Goal: Contribute content: Contribute content

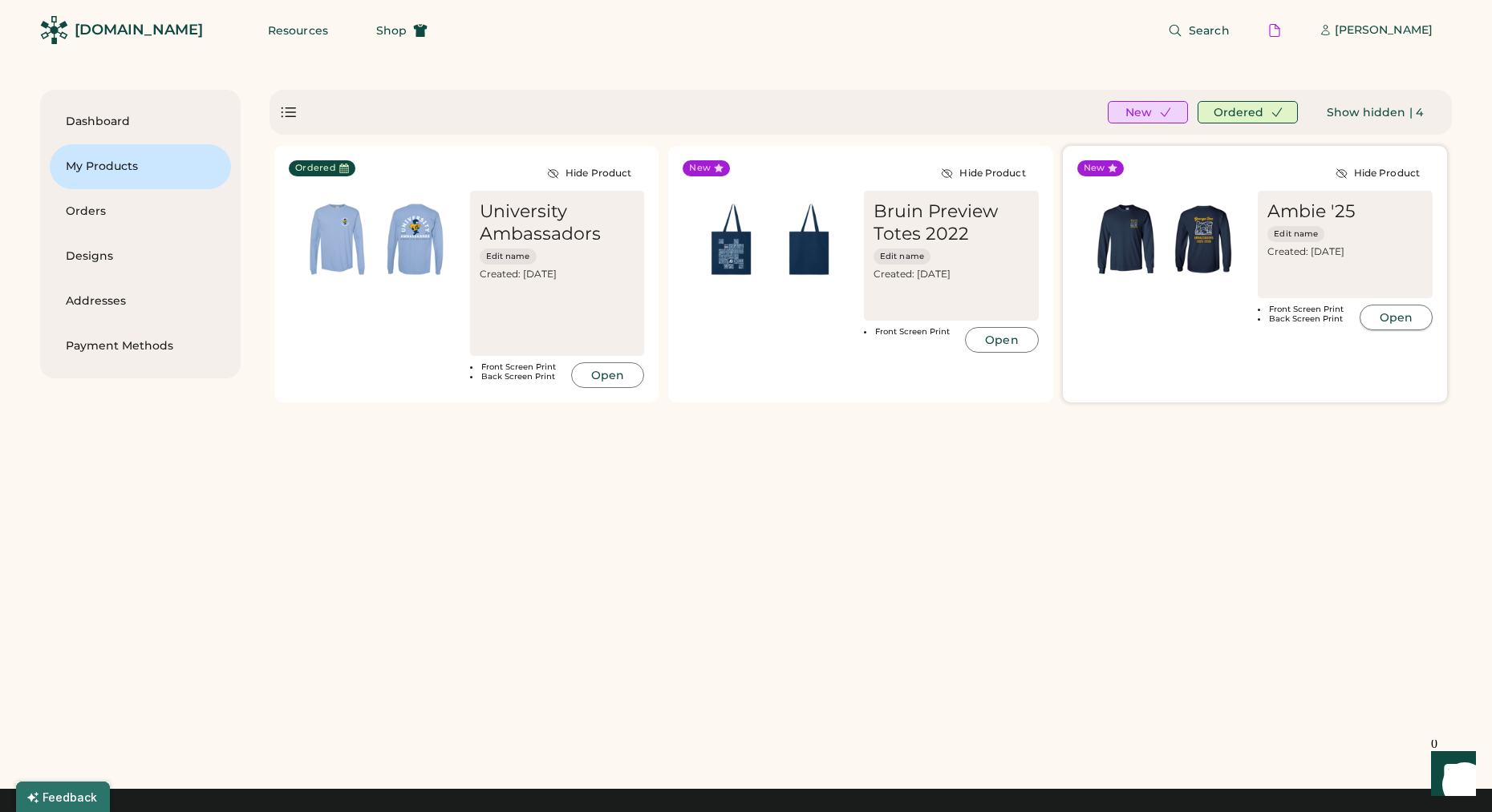
click at [1390, 321] on button "Open" at bounding box center [1397, 318] width 73 height 26
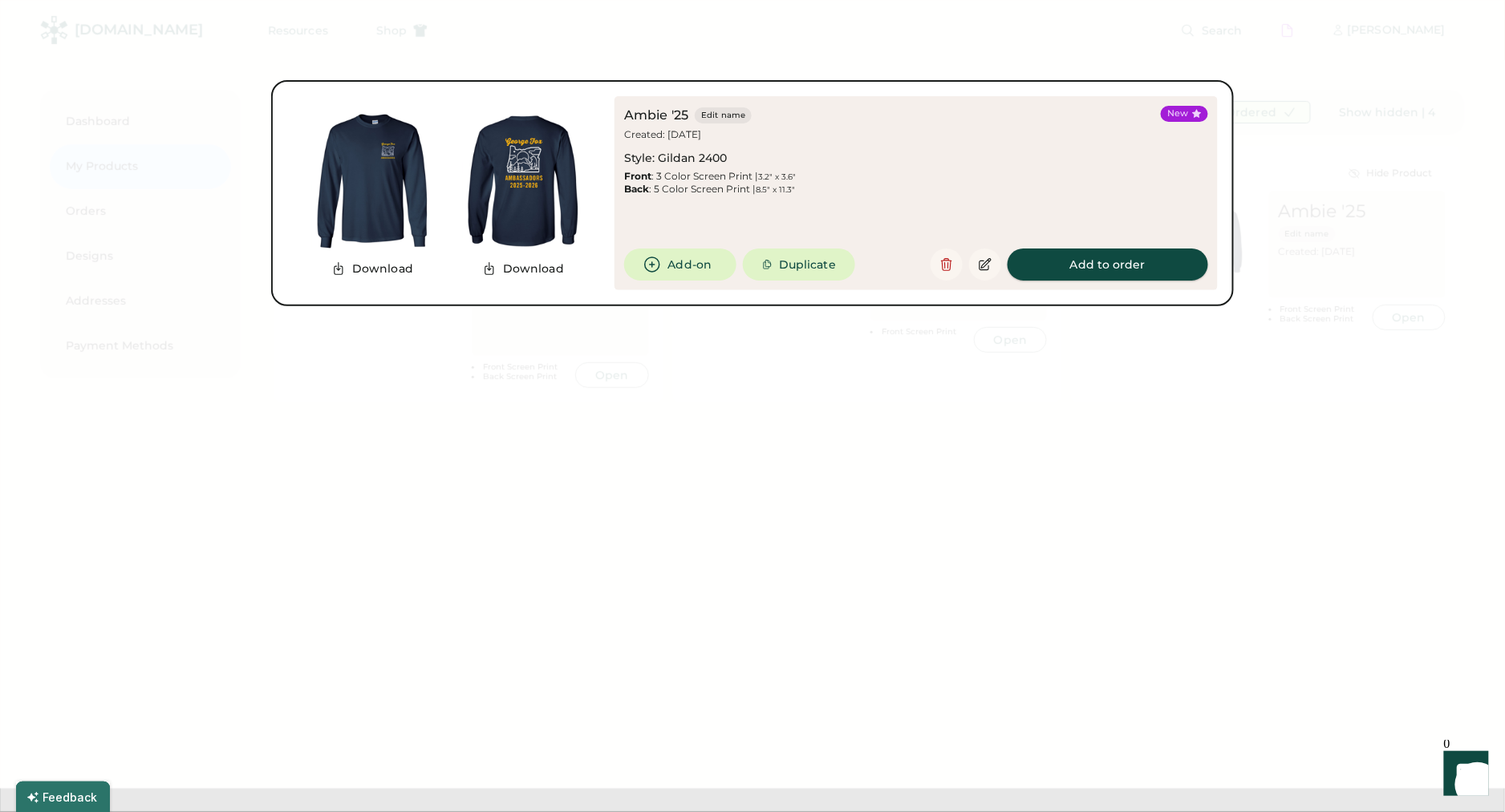
click at [1047, 261] on button "Add to order" at bounding box center [1107, 265] width 200 height 32
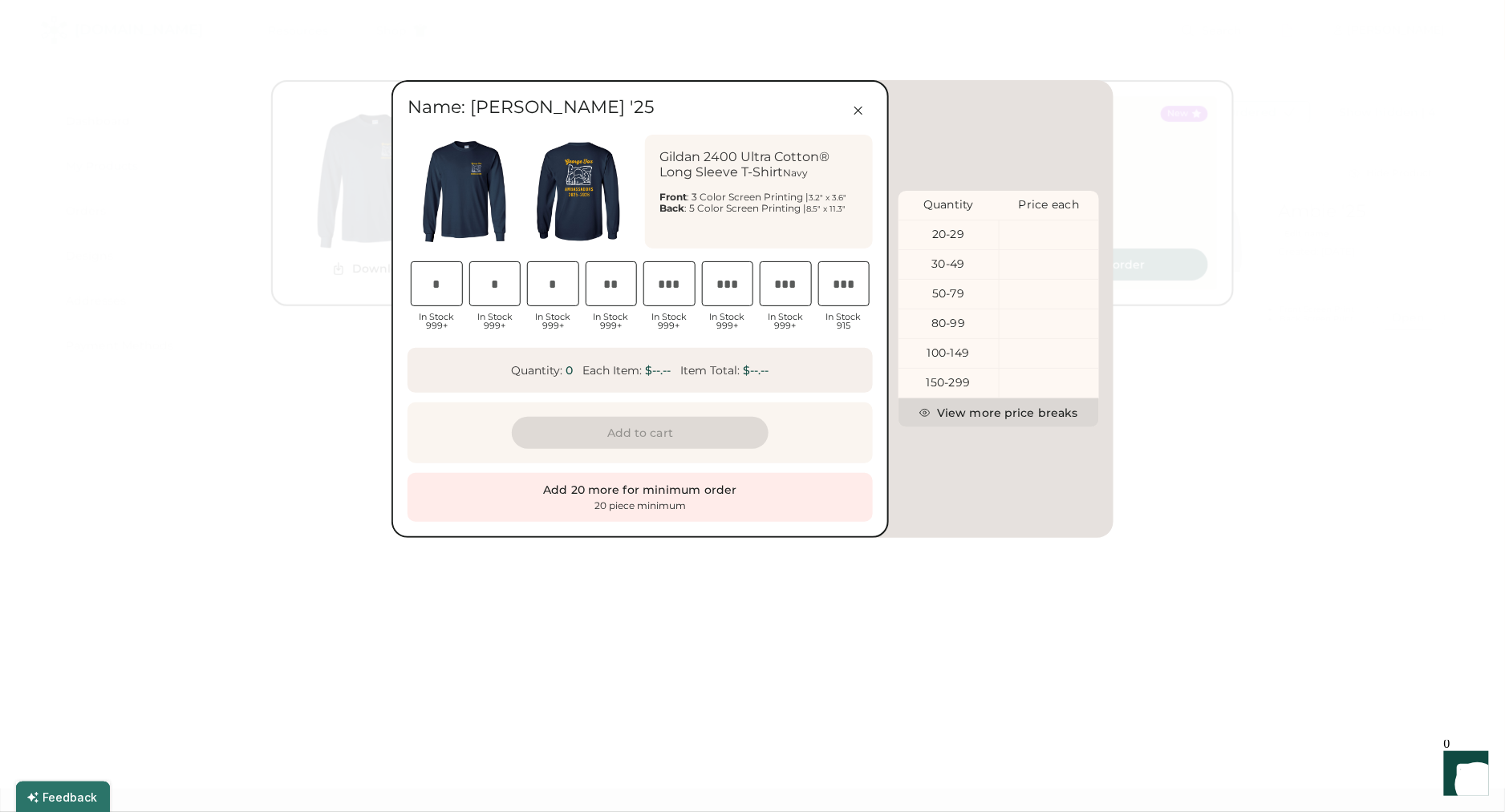
scroll to position [0, 27]
click at [446, 298] on input "input" at bounding box center [437, 284] width 52 height 45
click at [500, 288] on input "input" at bounding box center [496, 284] width 52 height 45
type input "*"
click at [565, 284] on input "input" at bounding box center [553, 284] width 52 height 45
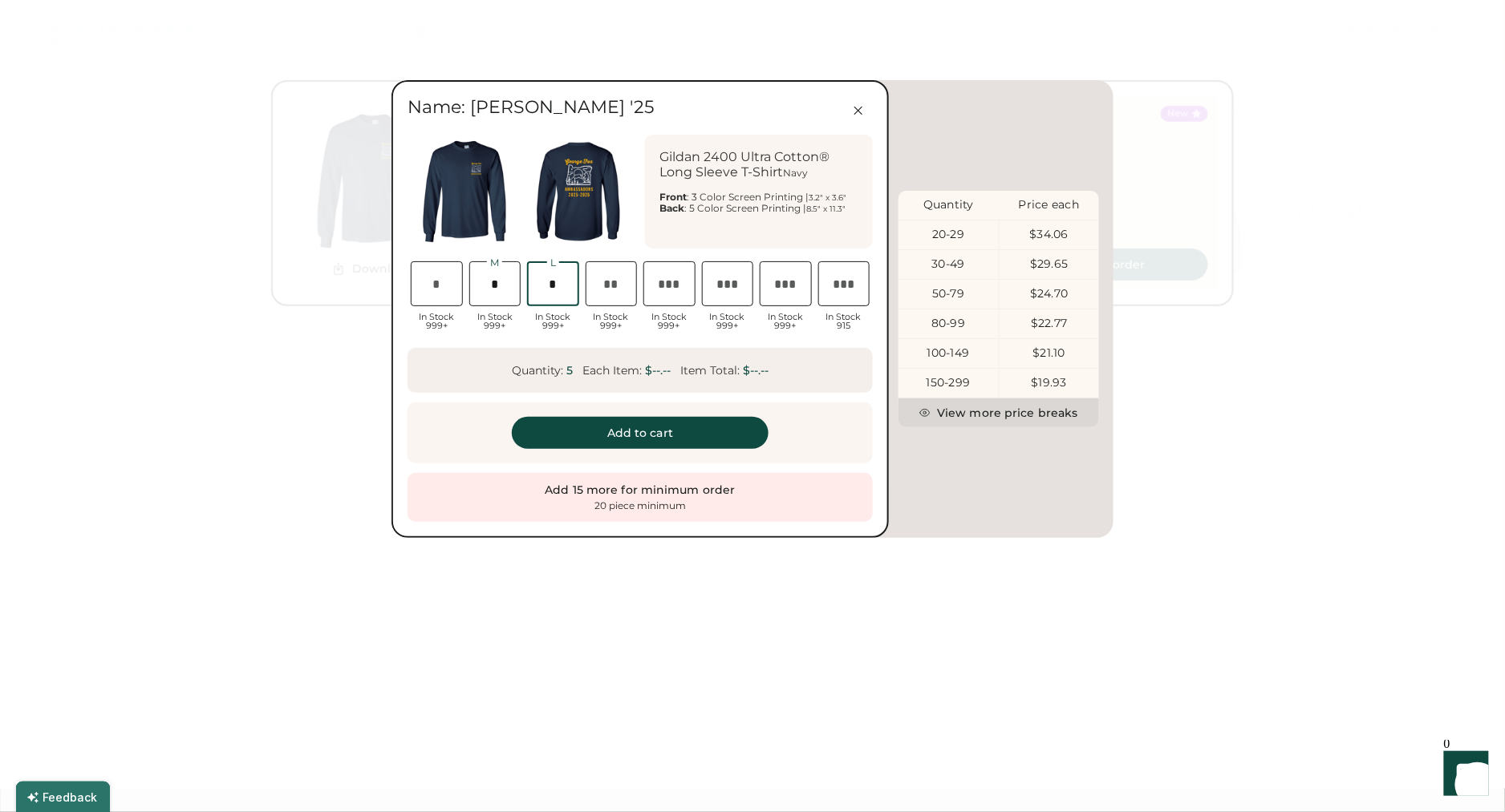
scroll to position [0, 37]
type input "*"
click at [427, 285] on input "input" at bounding box center [437, 284] width 52 height 45
type input "*"
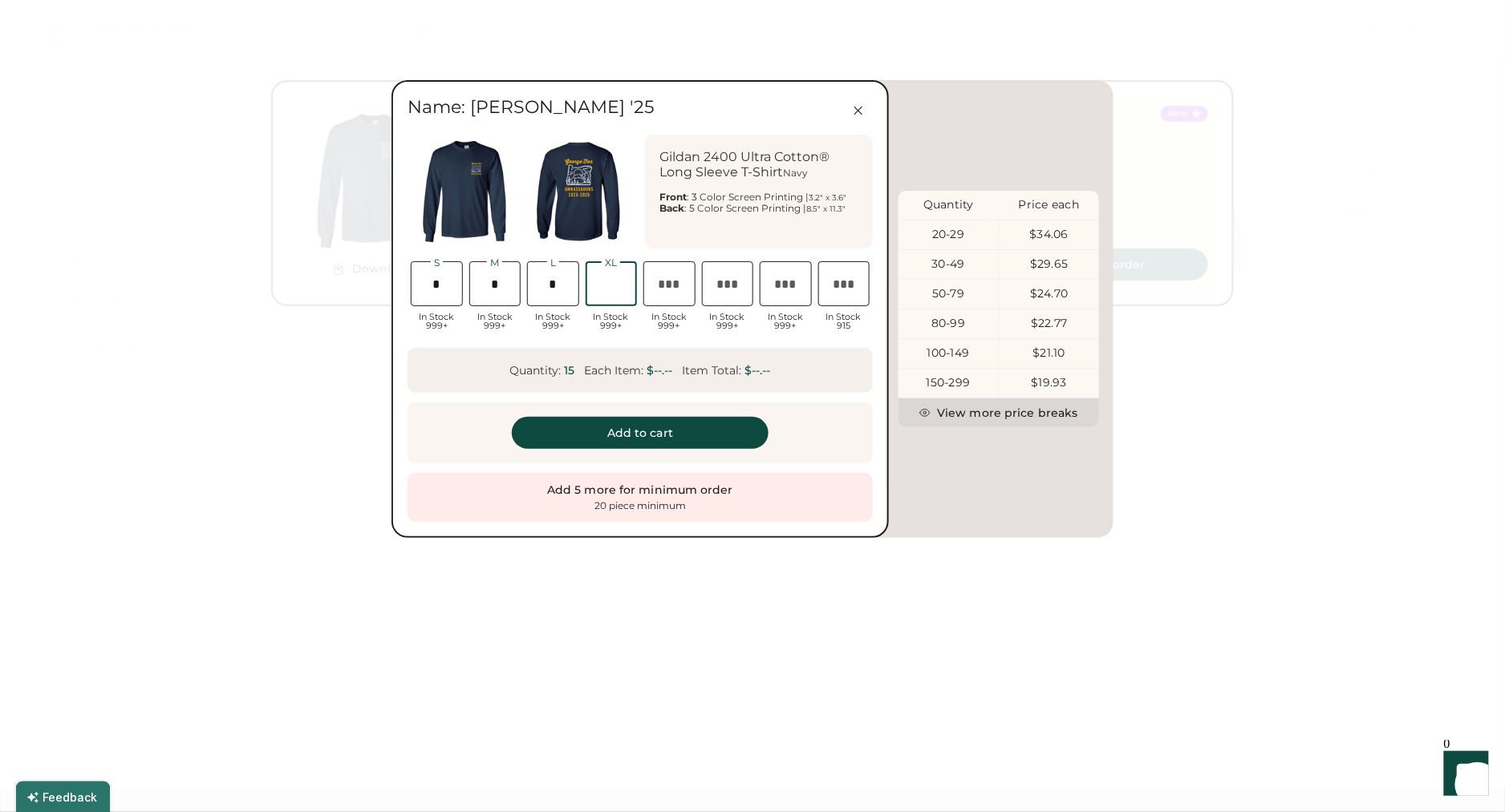
click at [610, 285] on input "input" at bounding box center [612, 284] width 52 height 45
type input "*"
click at [515, 291] on input "input" at bounding box center [496, 284] width 52 height 45
type input "*"
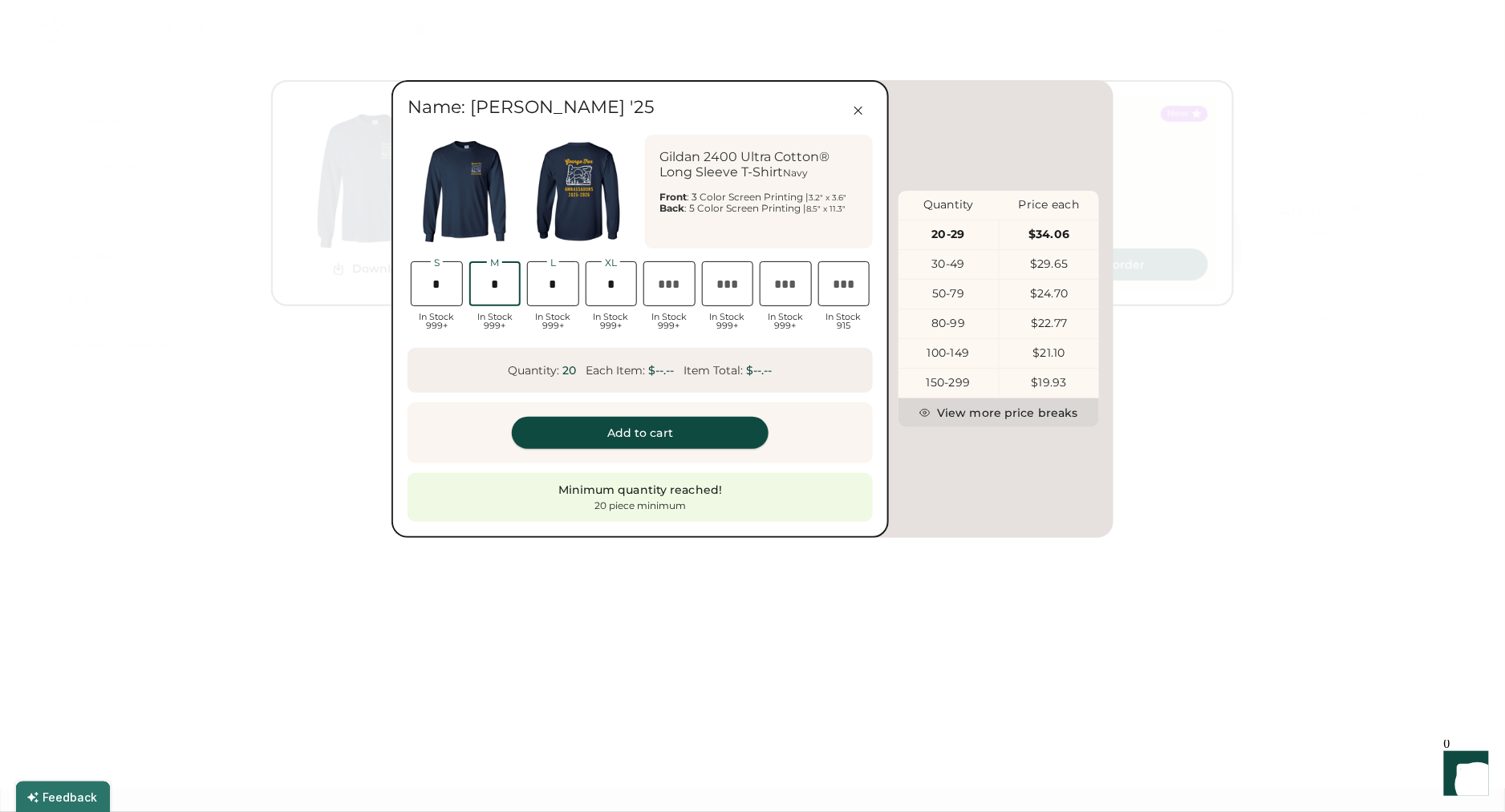
scroll to position [0, 42]
type input "*"
click at [865, 115] on icon at bounding box center [858, 110] width 15 height 15
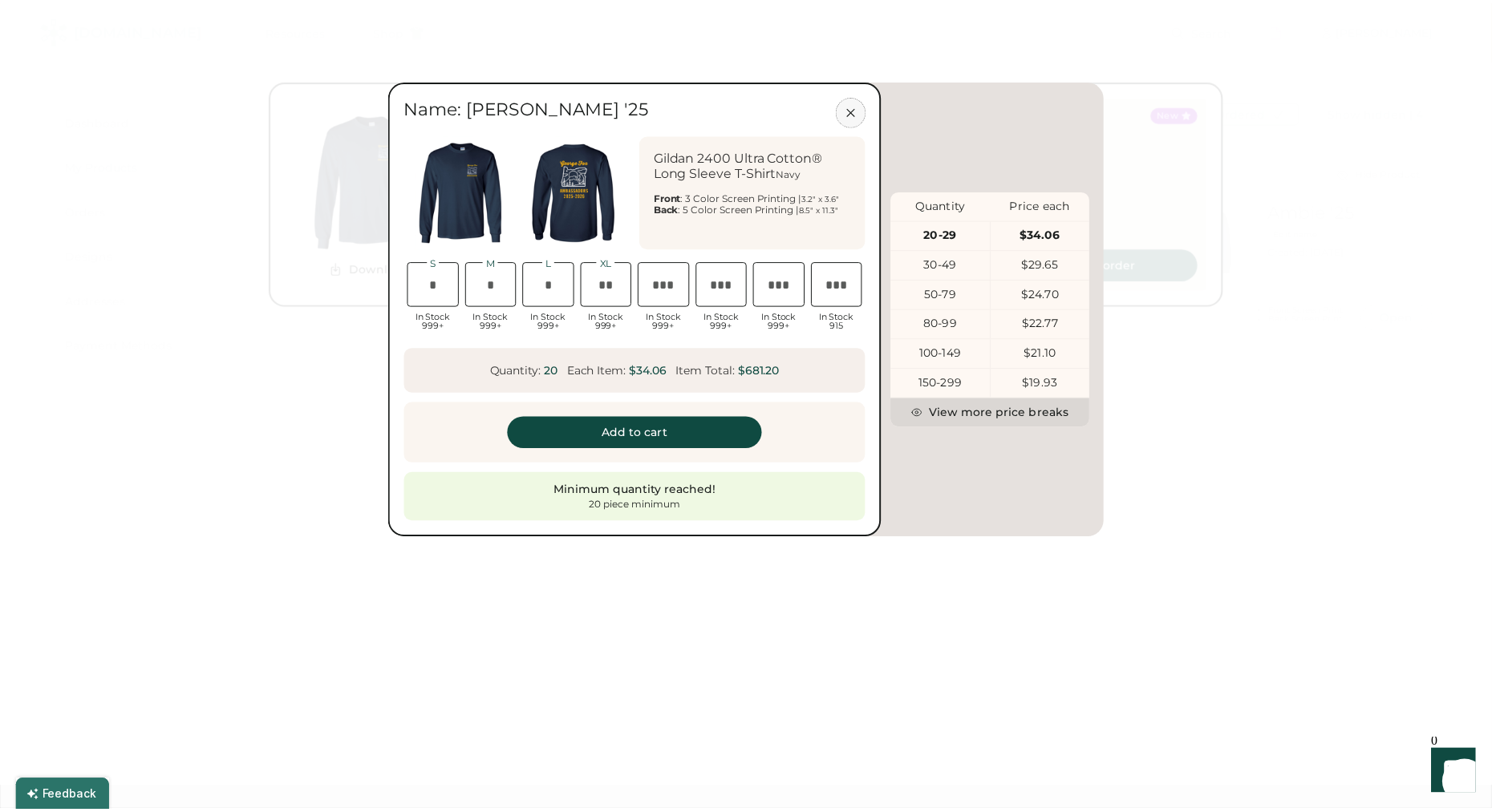
scroll to position [0, 32]
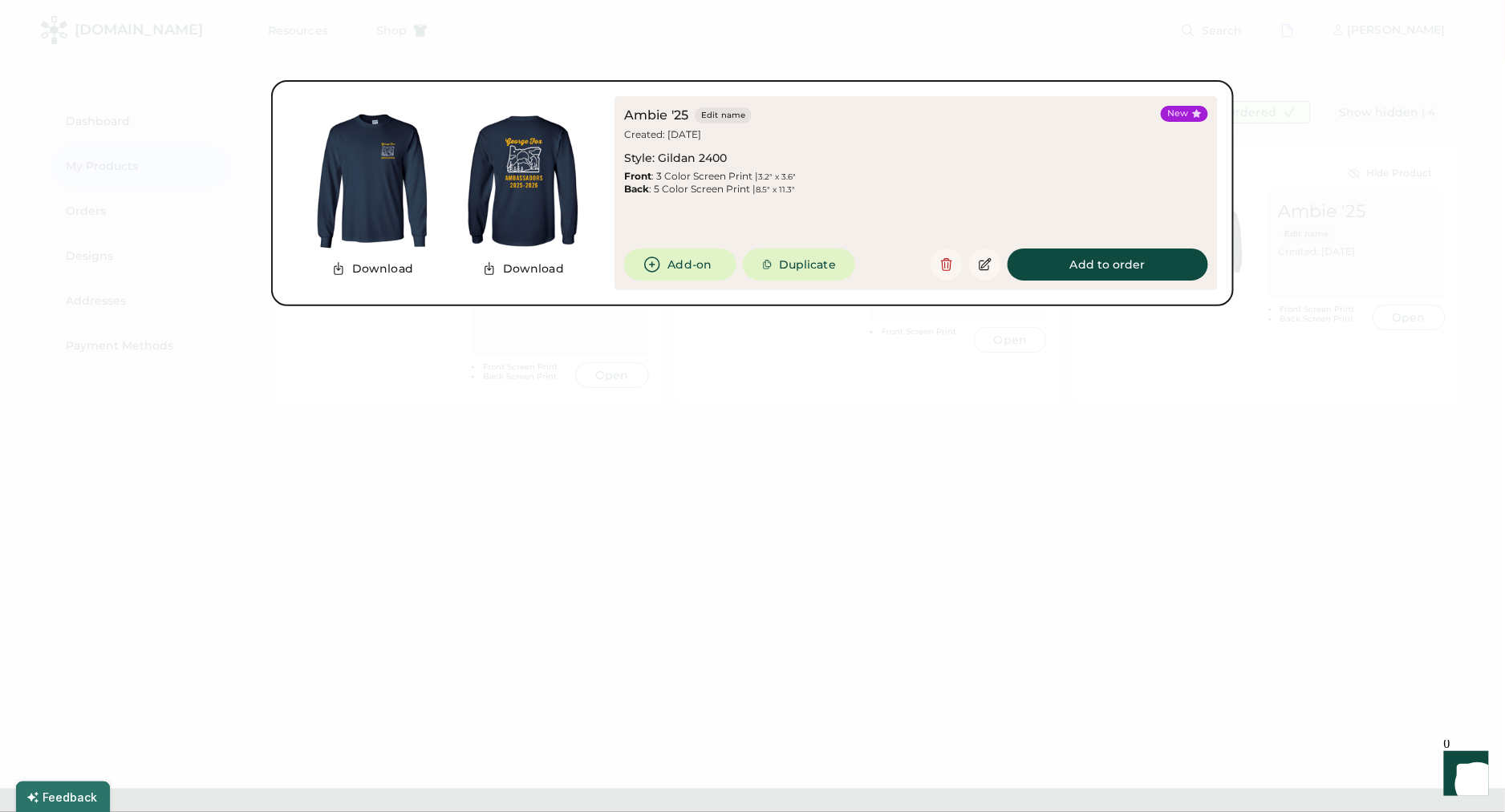
click at [830, 398] on div at bounding box center [752, 406] width 1505 height 812
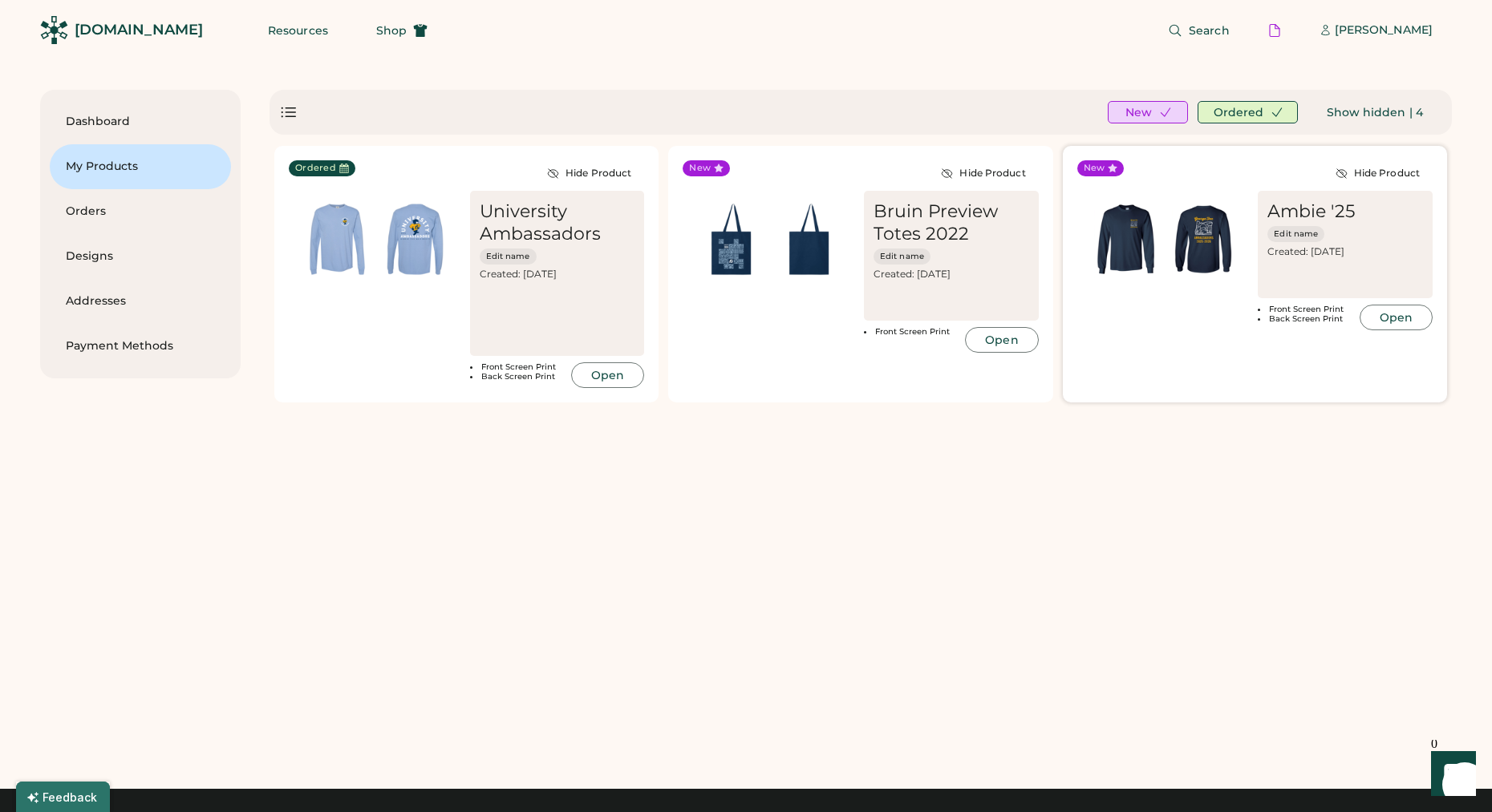
click at [1391, 313] on button "Open" at bounding box center [1397, 318] width 73 height 26
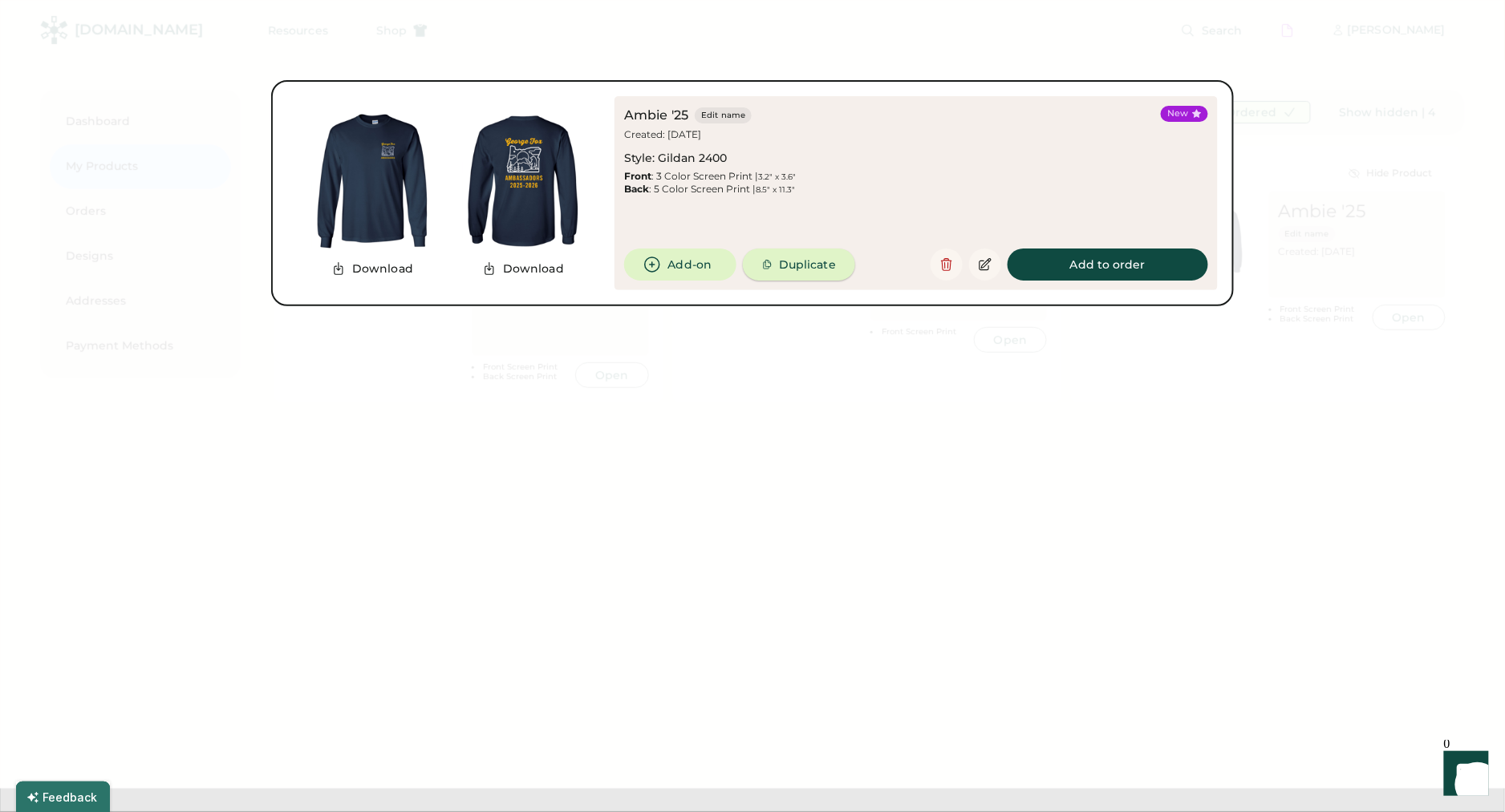
click at [824, 265] on button "Duplicate" at bounding box center [799, 265] width 112 height 32
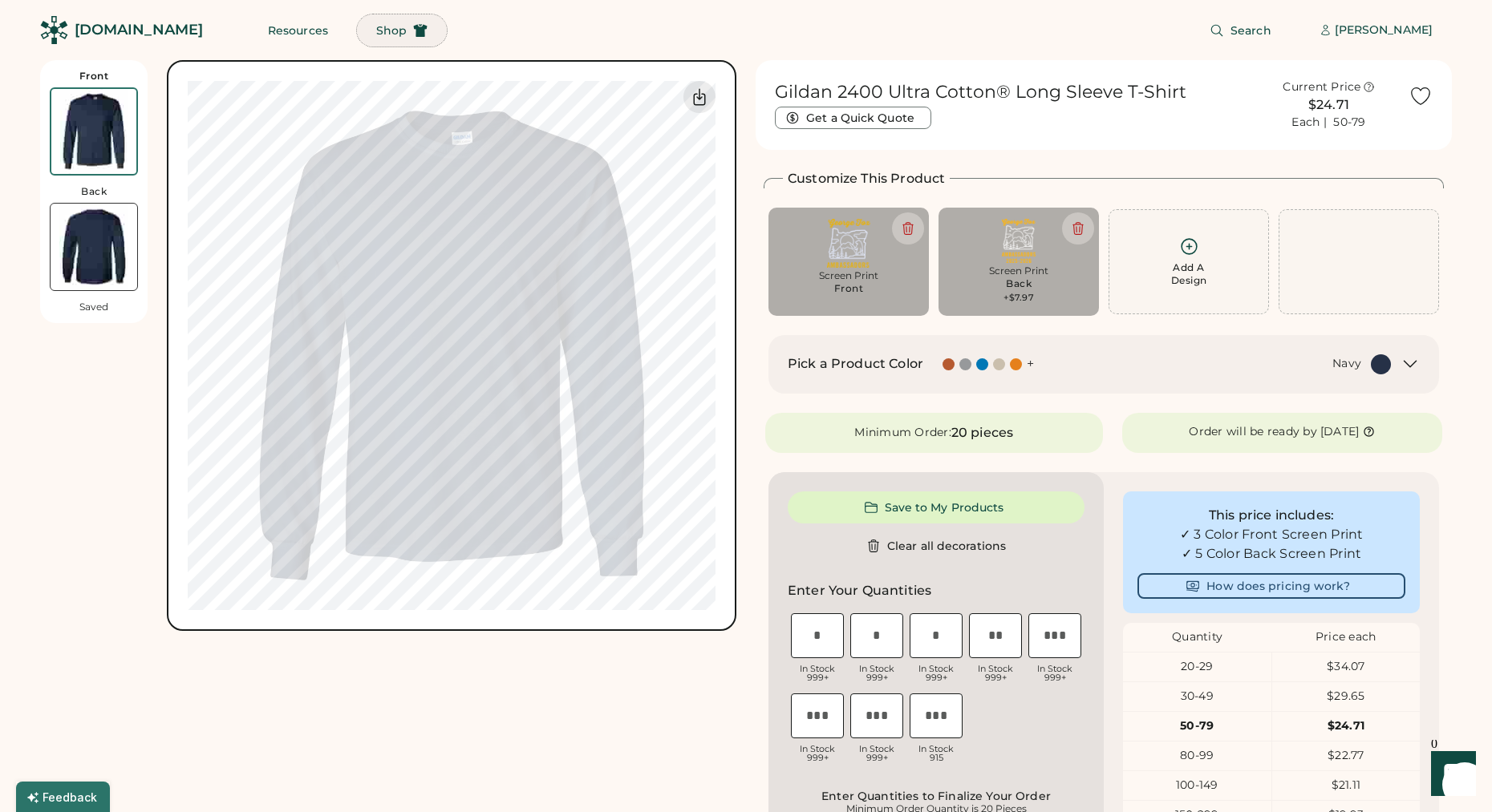
click at [414, 34] on use at bounding box center [421, 30] width 14 height 13
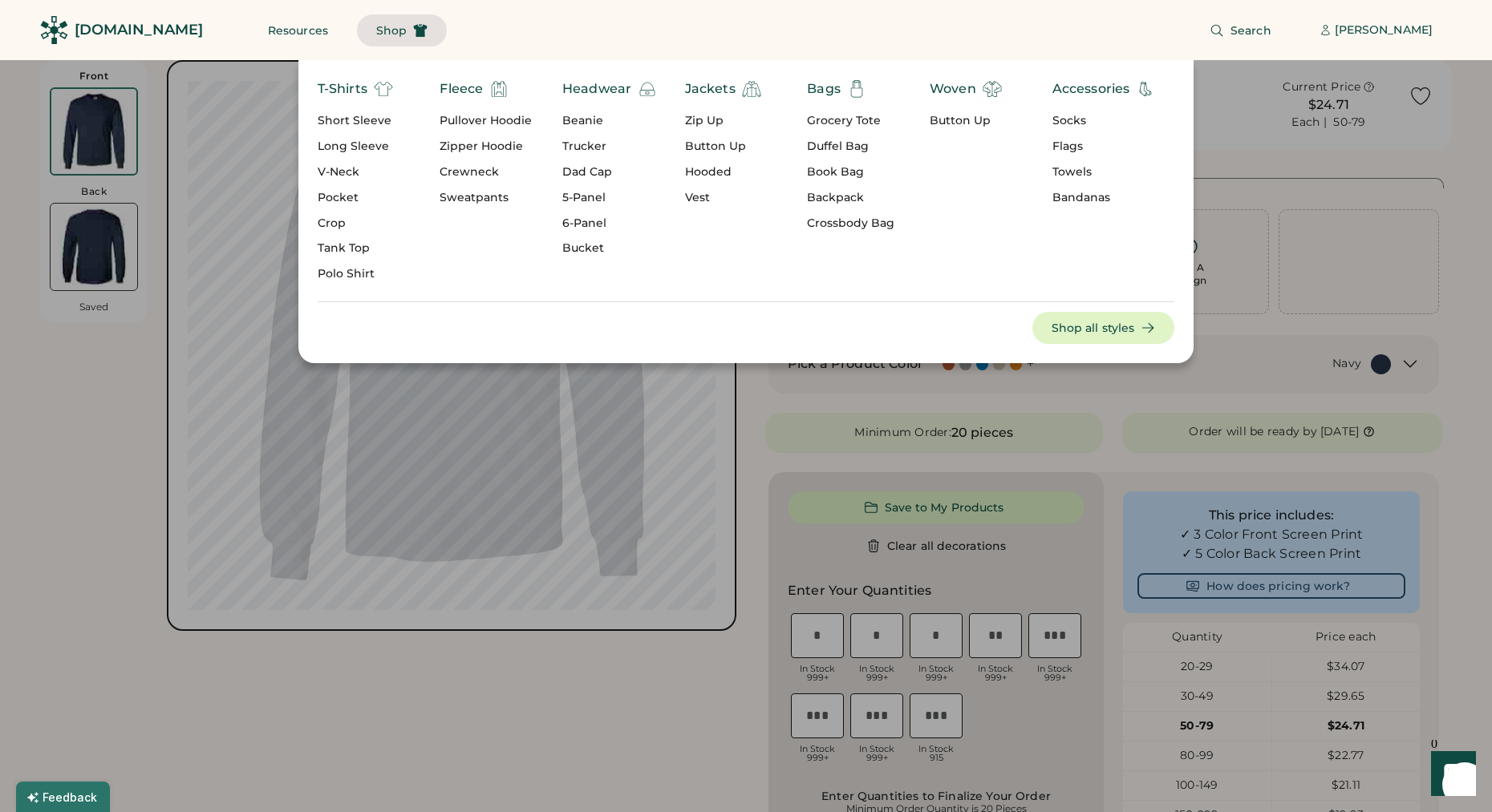
click at [344, 121] on div "Short Sleeve" at bounding box center [355, 121] width 76 height 16
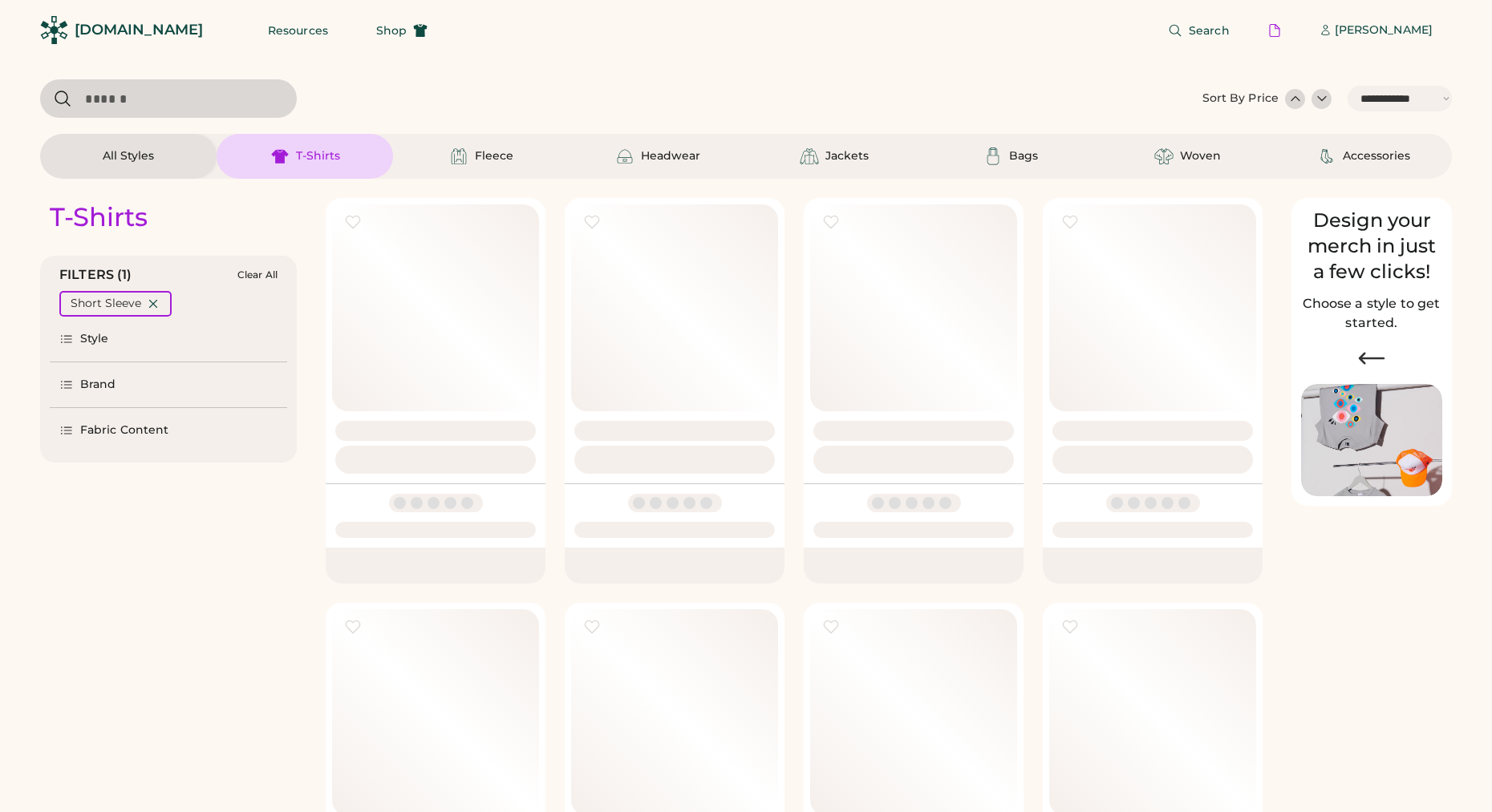
select select "*****"
select select "*"
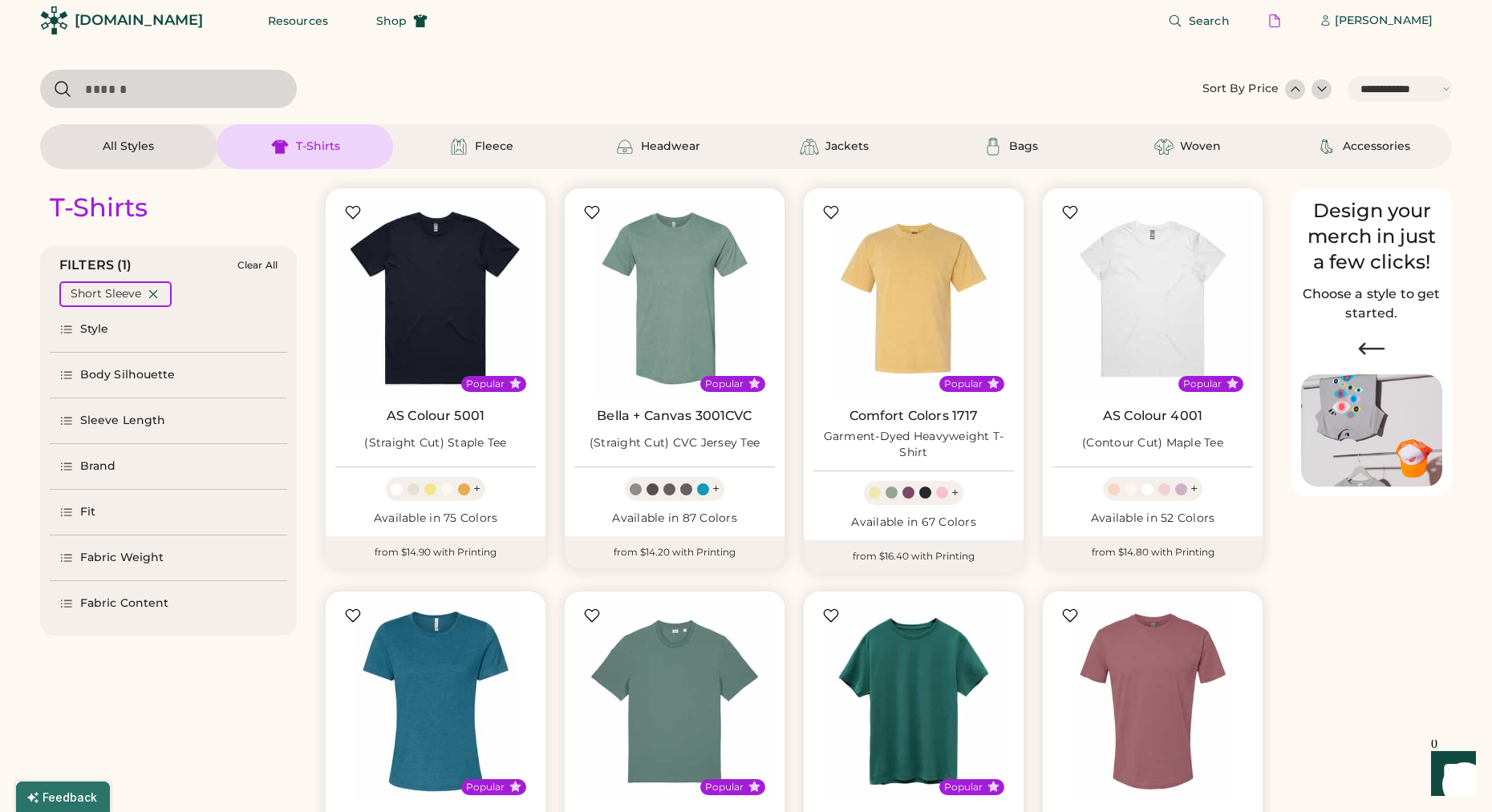
select select "*****"
select select "*"
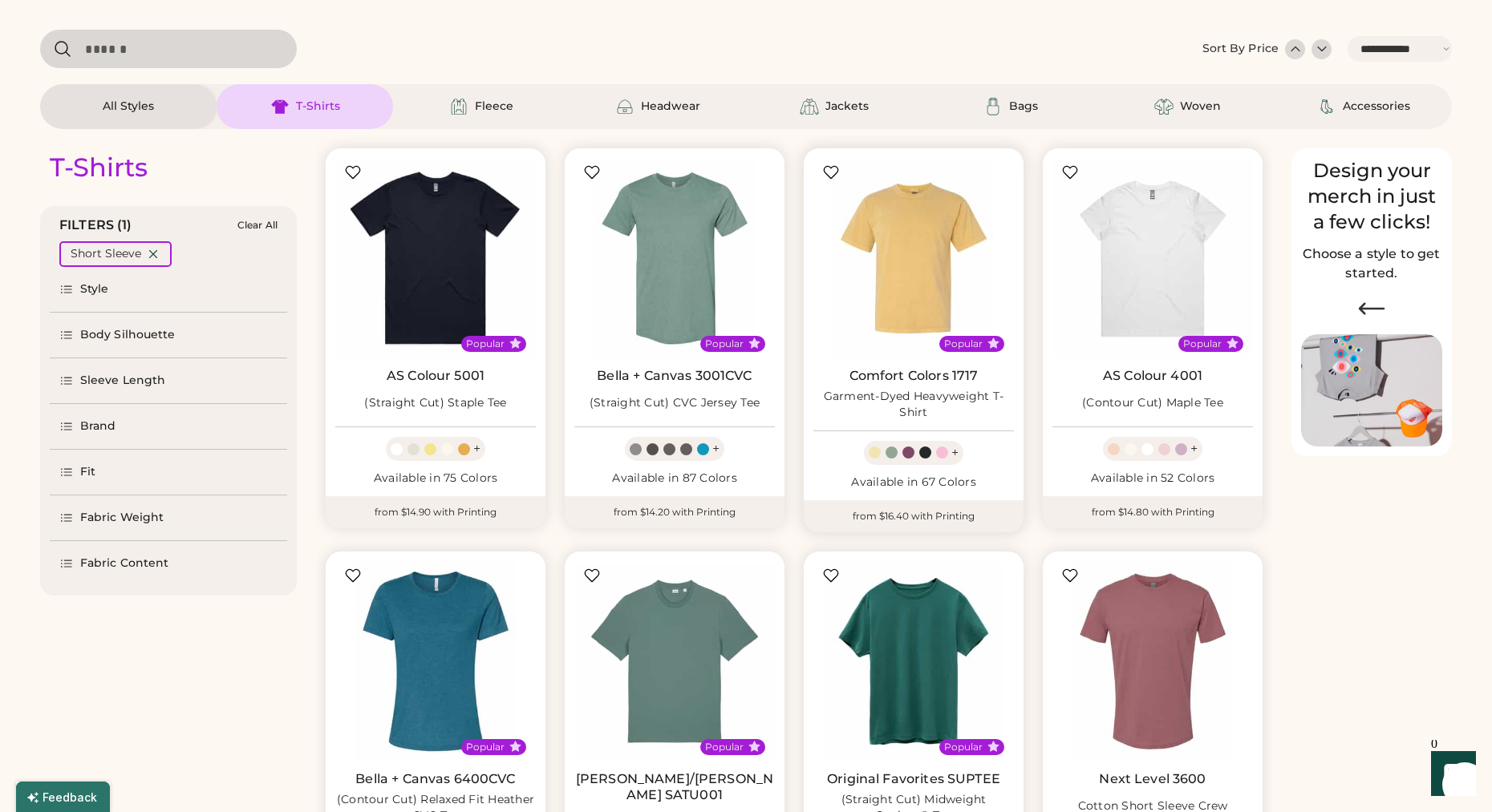
scroll to position [53, 0]
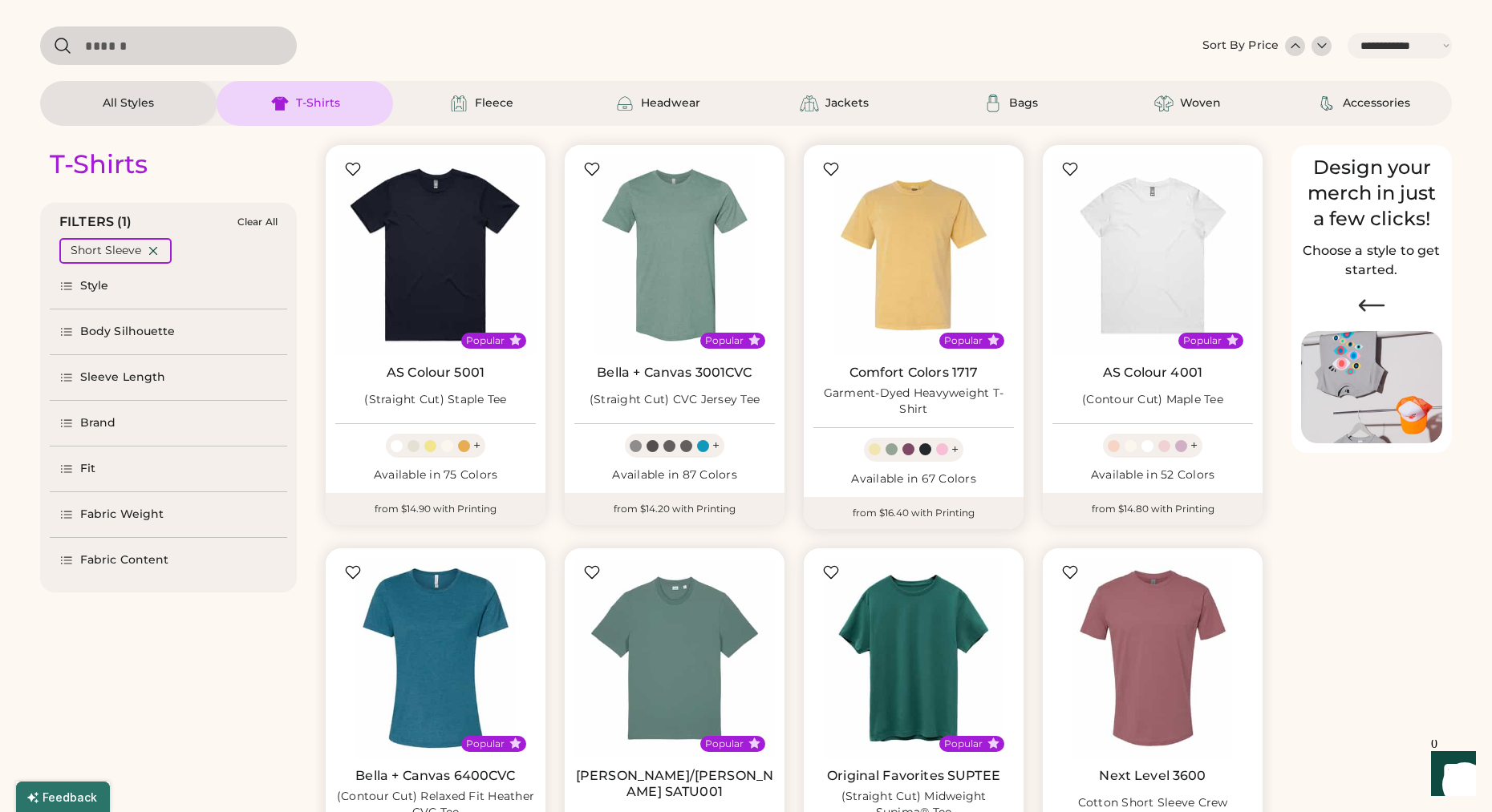
click at [894, 378] on link "Comfort Colors 1717" at bounding box center [914, 373] width 129 height 16
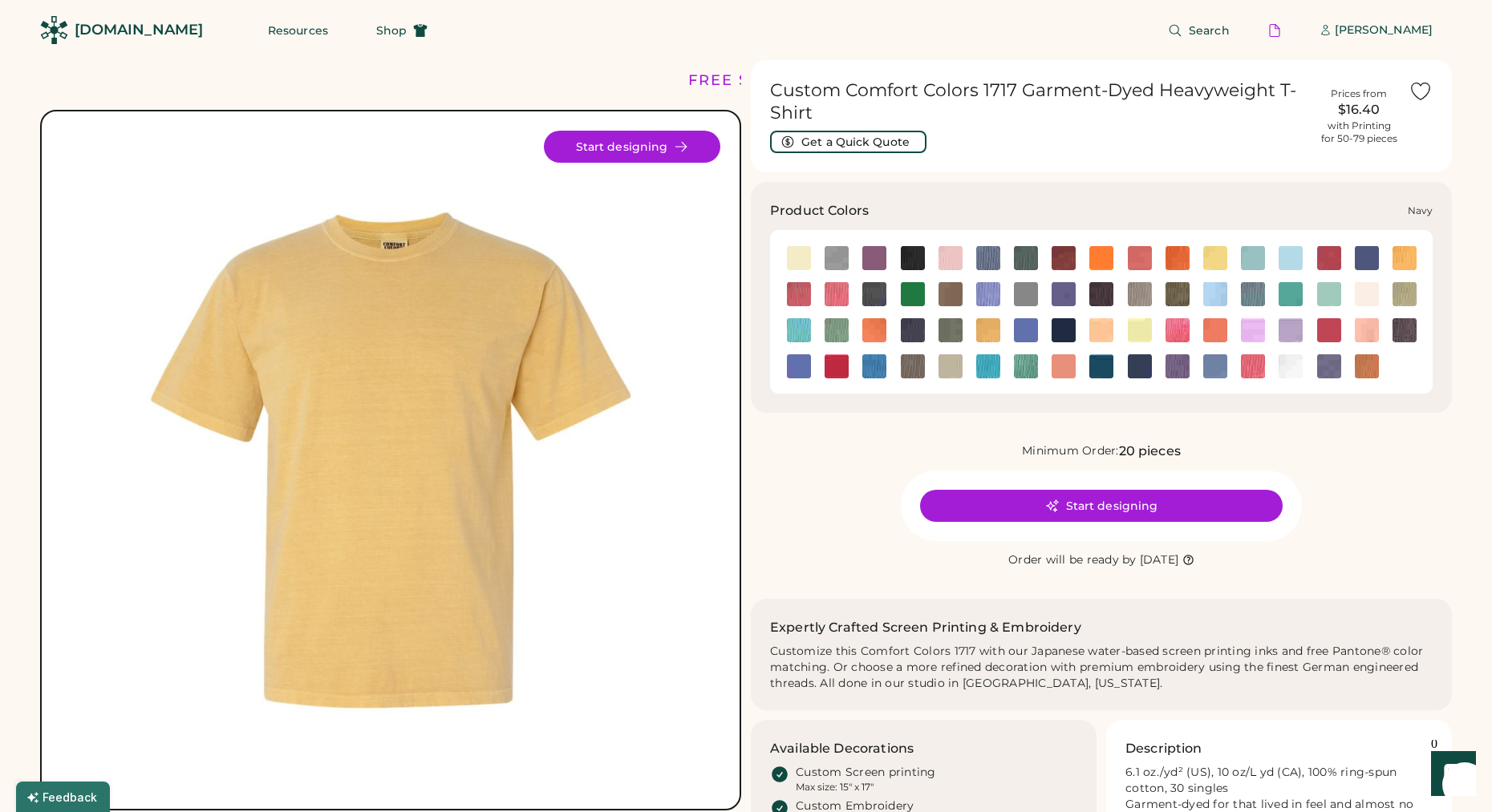
click at [1071, 334] on img at bounding box center [1064, 331] width 24 height 24
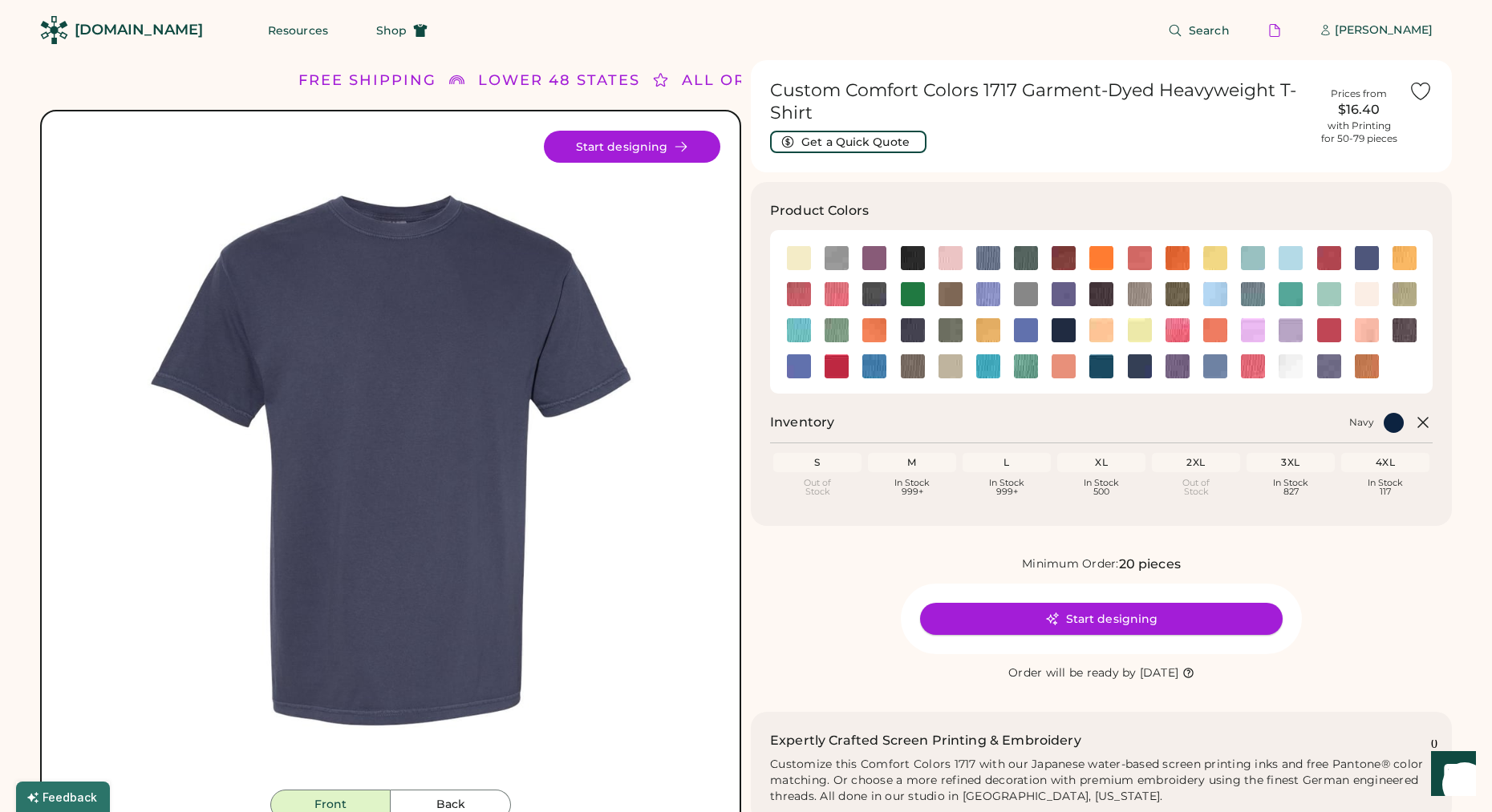
click at [1042, 620] on button "Start designing" at bounding box center [1101, 619] width 363 height 32
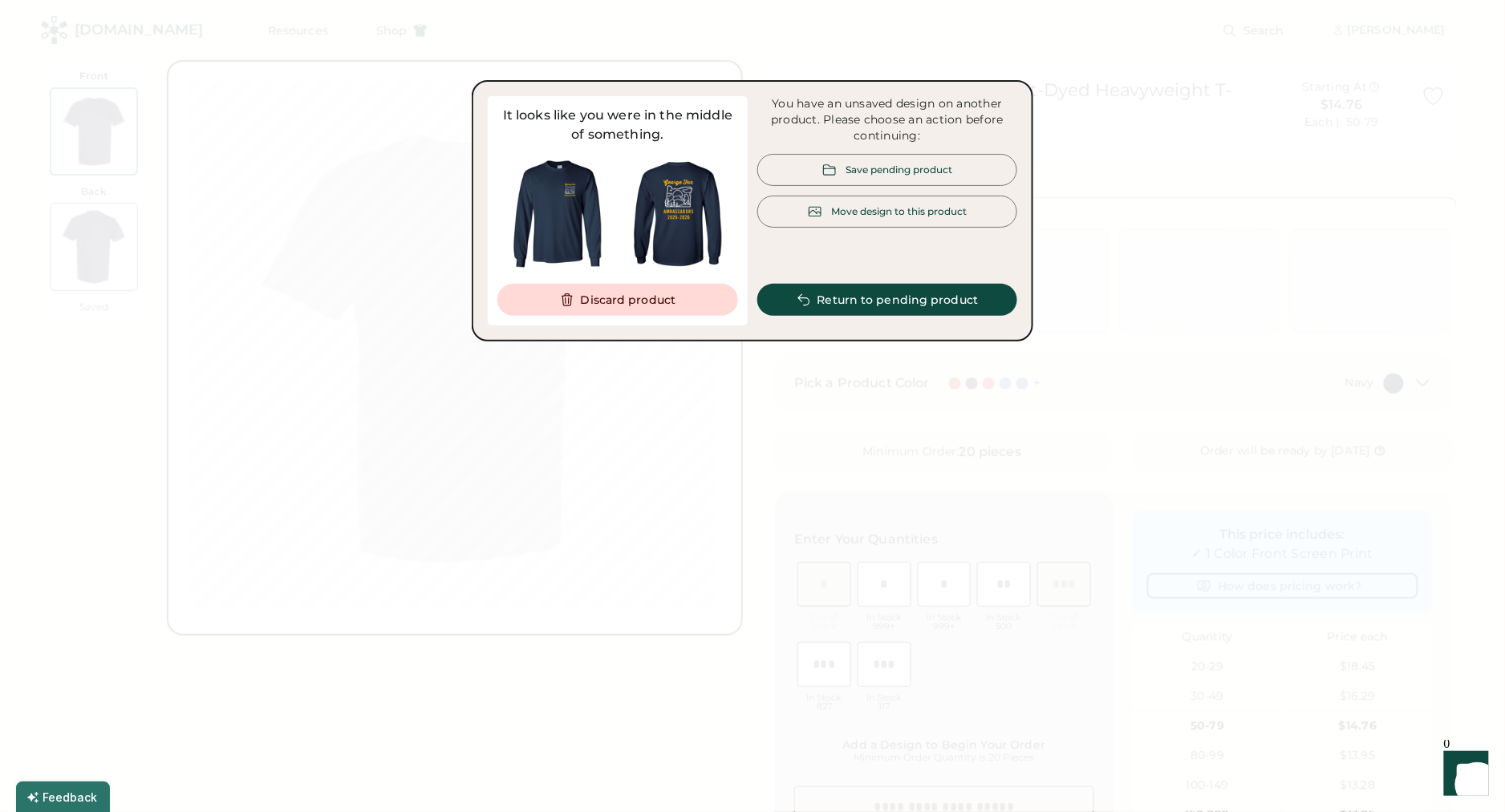
click at [910, 215] on div "Move design to this product" at bounding box center [900, 212] width 135 height 14
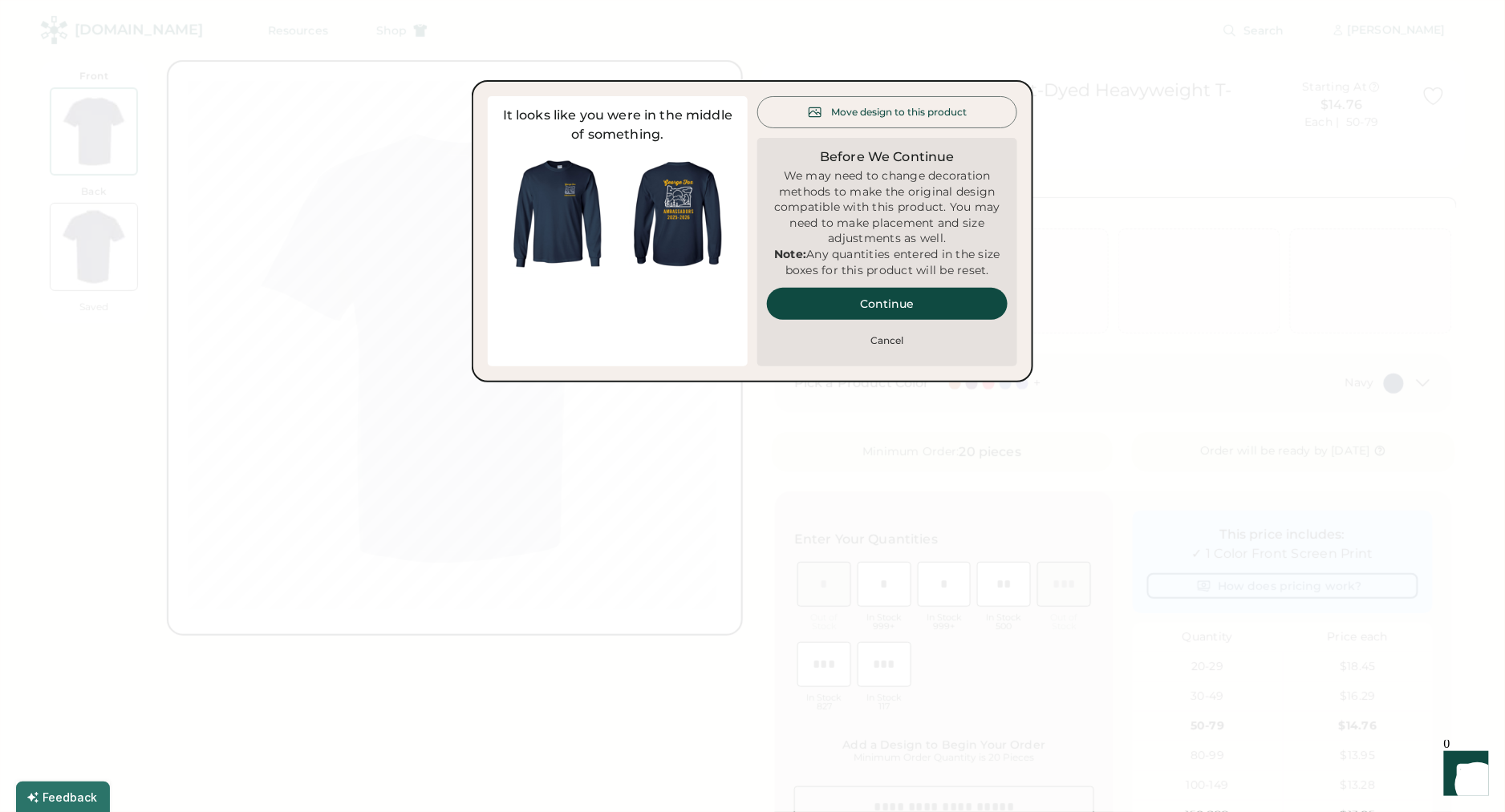
click at [855, 111] on div "Move design to this product" at bounding box center [900, 112] width 135 height 14
click at [890, 108] on div "Move design to this product" at bounding box center [900, 112] width 135 height 14
click at [920, 312] on button "Continue" at bounding box center [887, 304] width 240 height 32
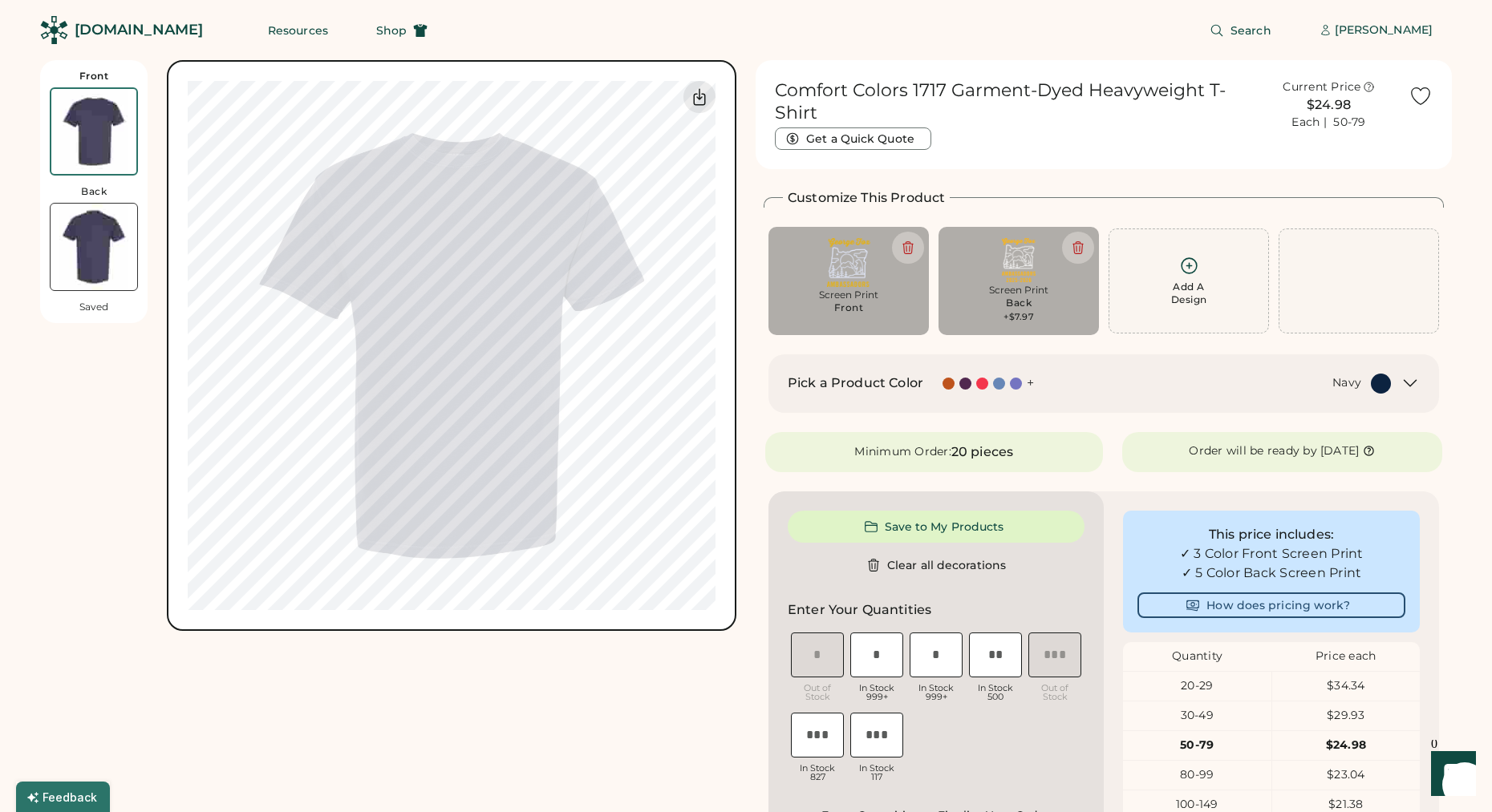
click at [113, 246] on img at bounding box center [94, 247] width 87 height 87
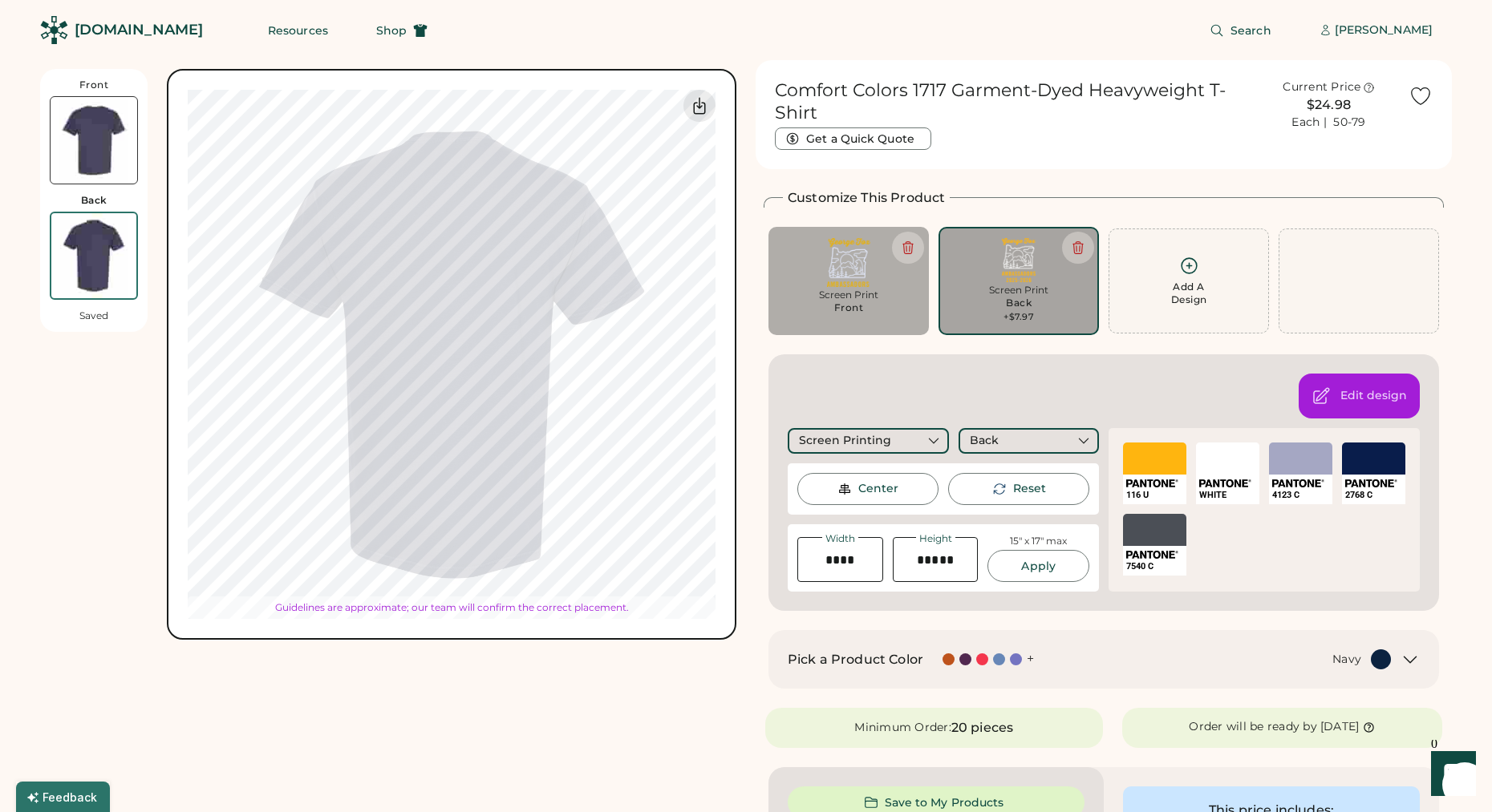
type input "****"
type input "*****"
click at [109, 170] on img at bounding box center [94, 141] width 87 height 87
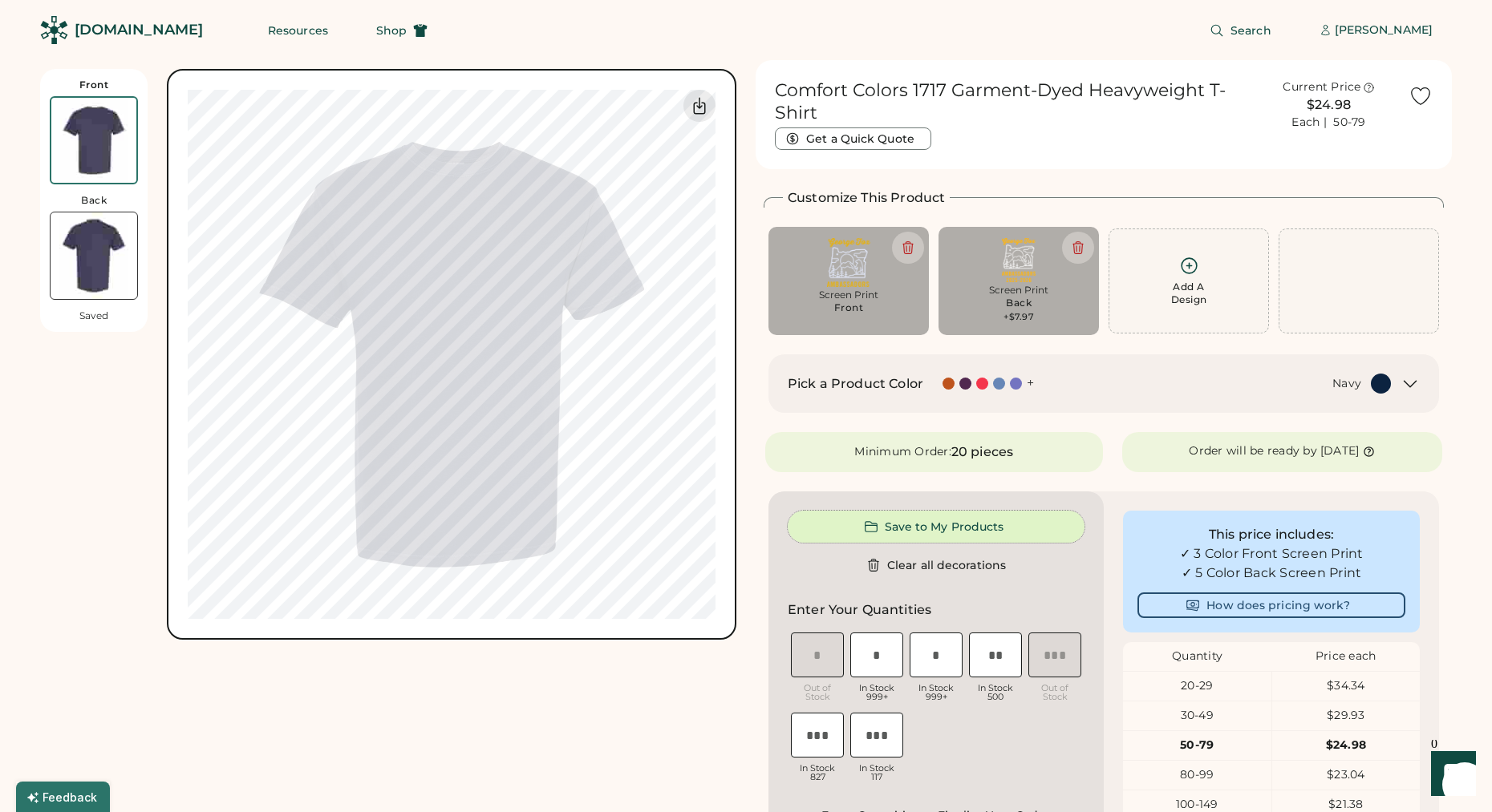
click at [974, 517] on button "Save to My Products" at bounding box center [937, 527] width 297 height 32
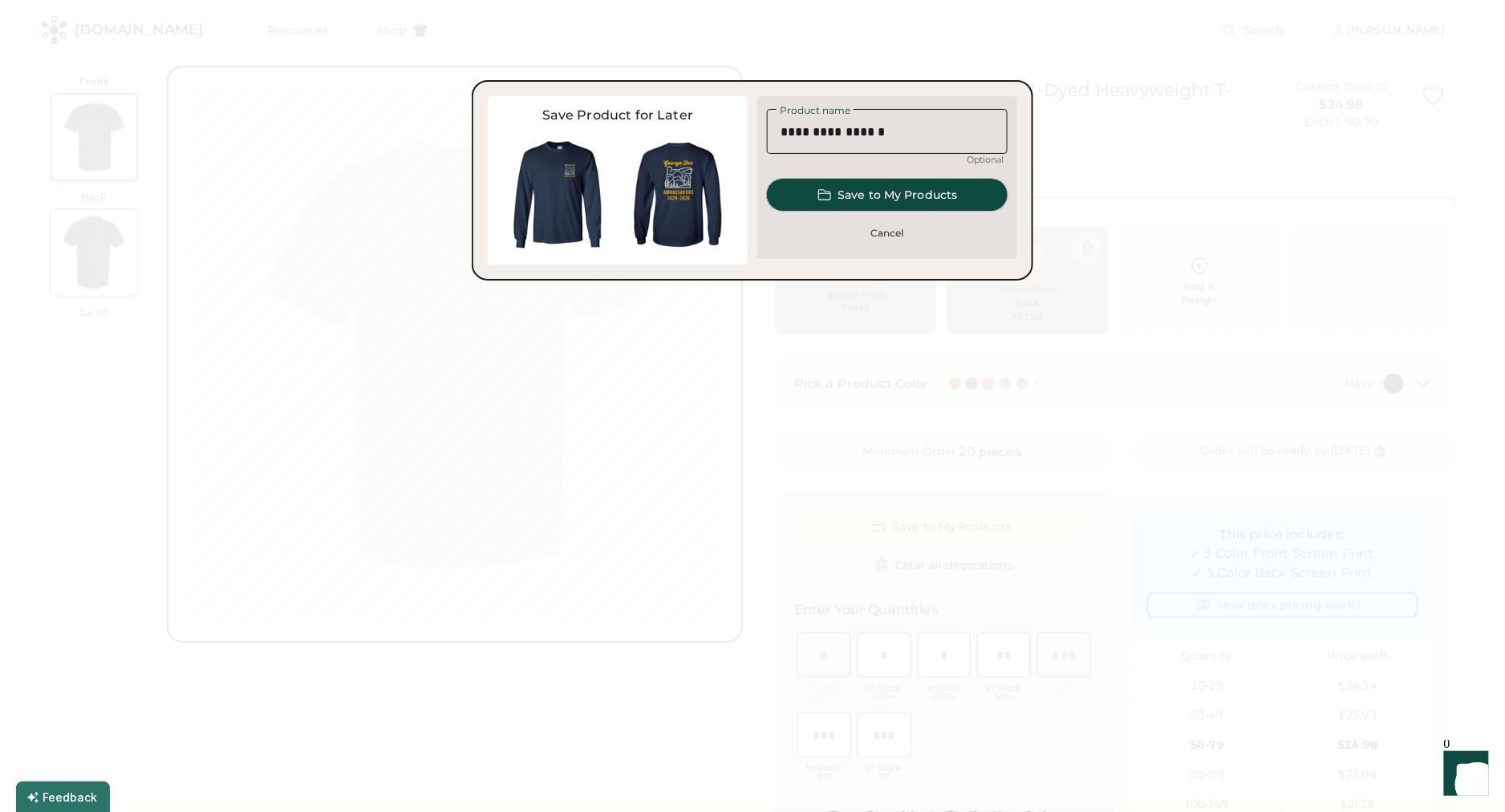
click at [892, 200] on button "Save to My Products" at bounding box center [887, 194] width 240 height 32
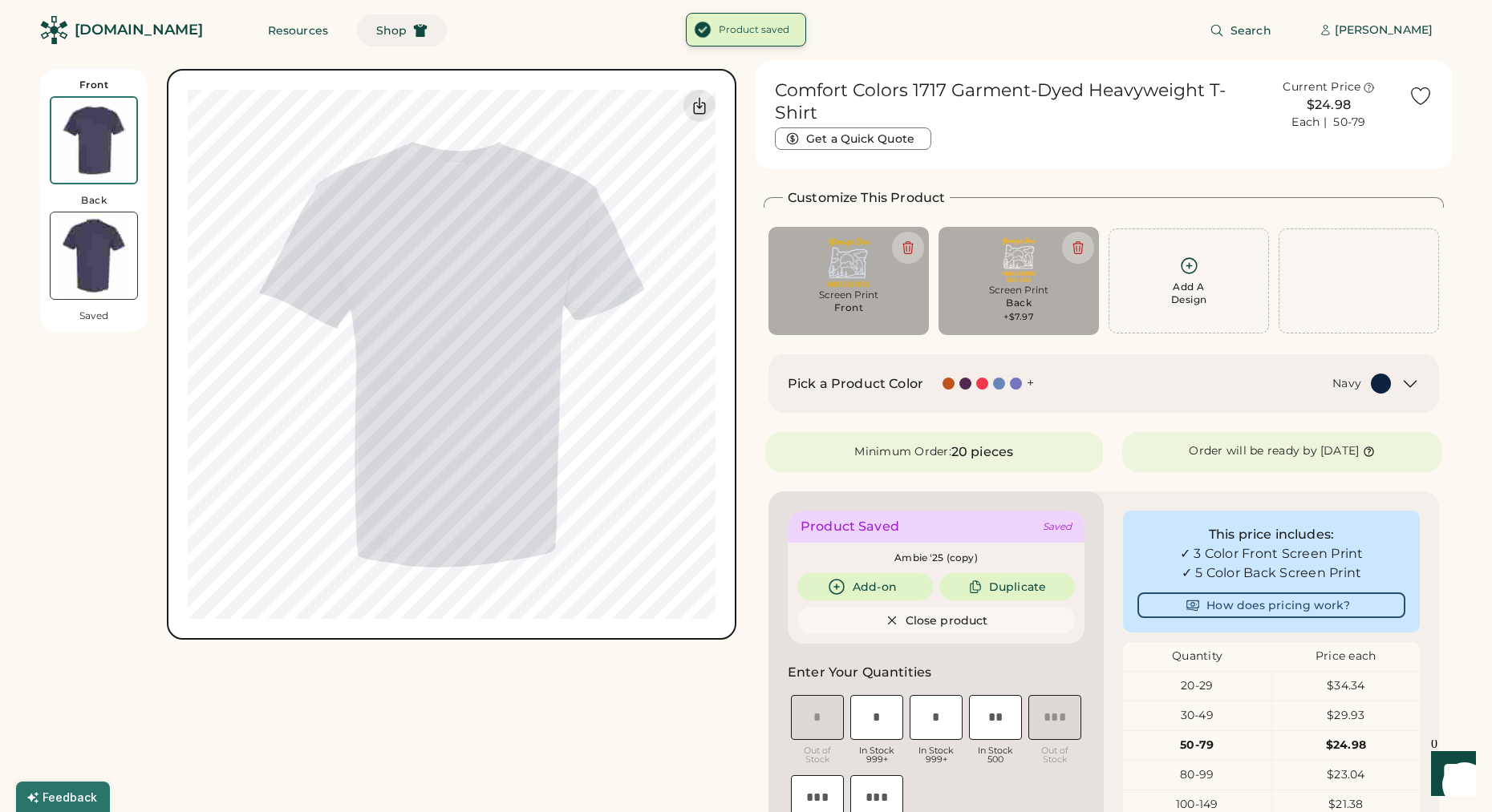
click at [377, 29] on span "Shop" at bounding box center [391, 30] width 30 height 11
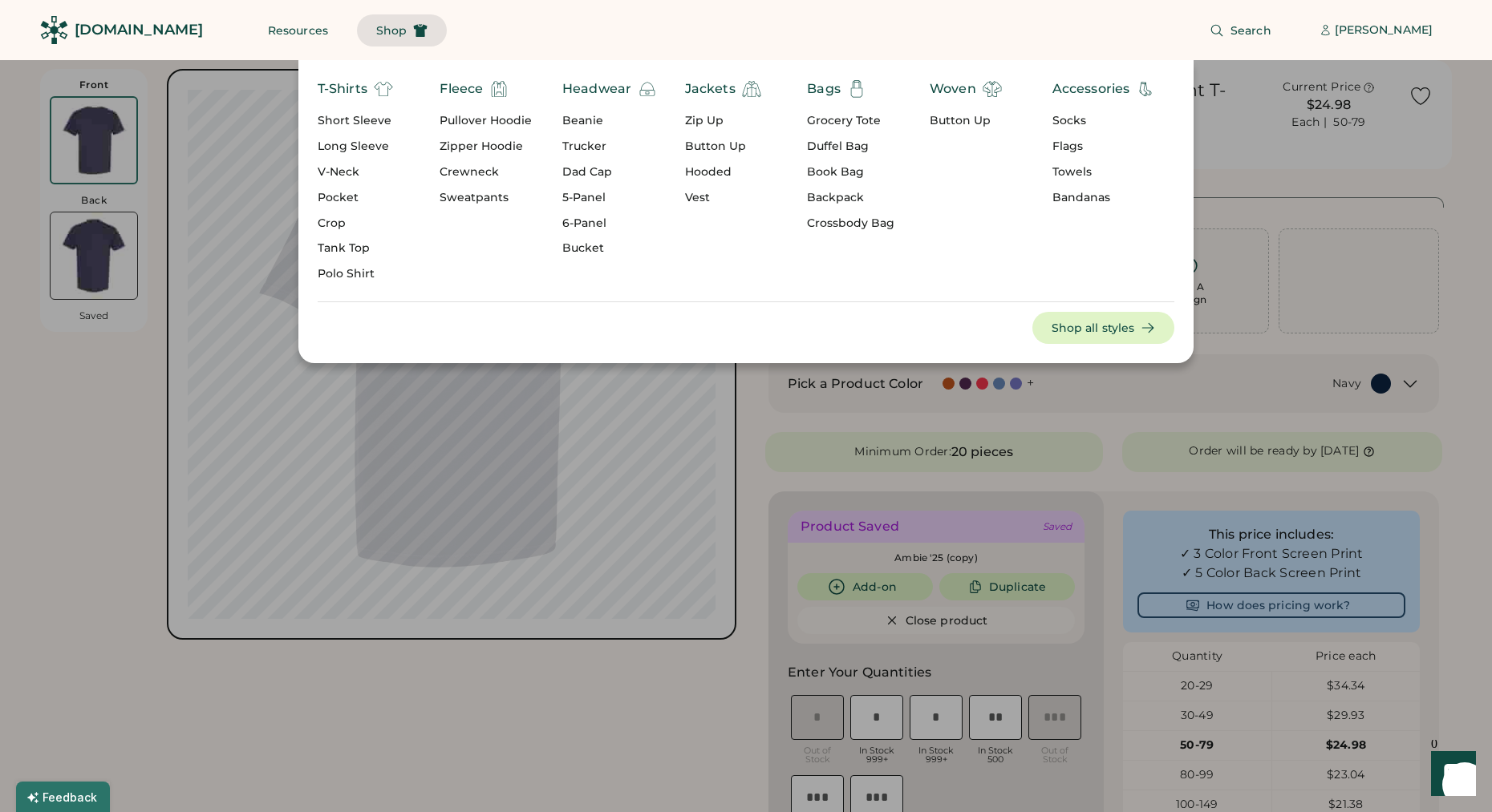
click at [363, 121] on div "Short Sleeve" at bounding box center [355, 121] width 76 height 16
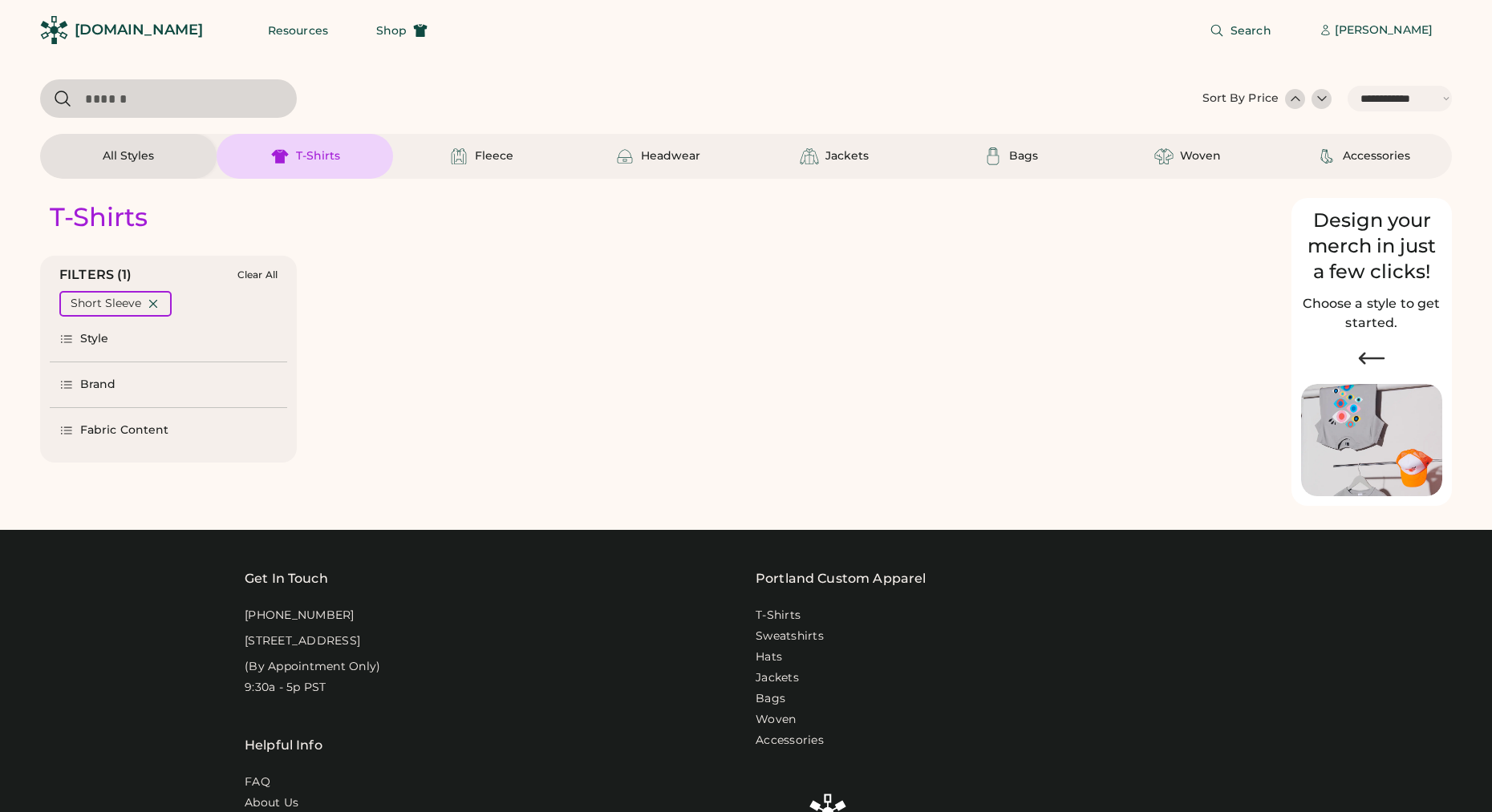
select select "*****"
select select "*"
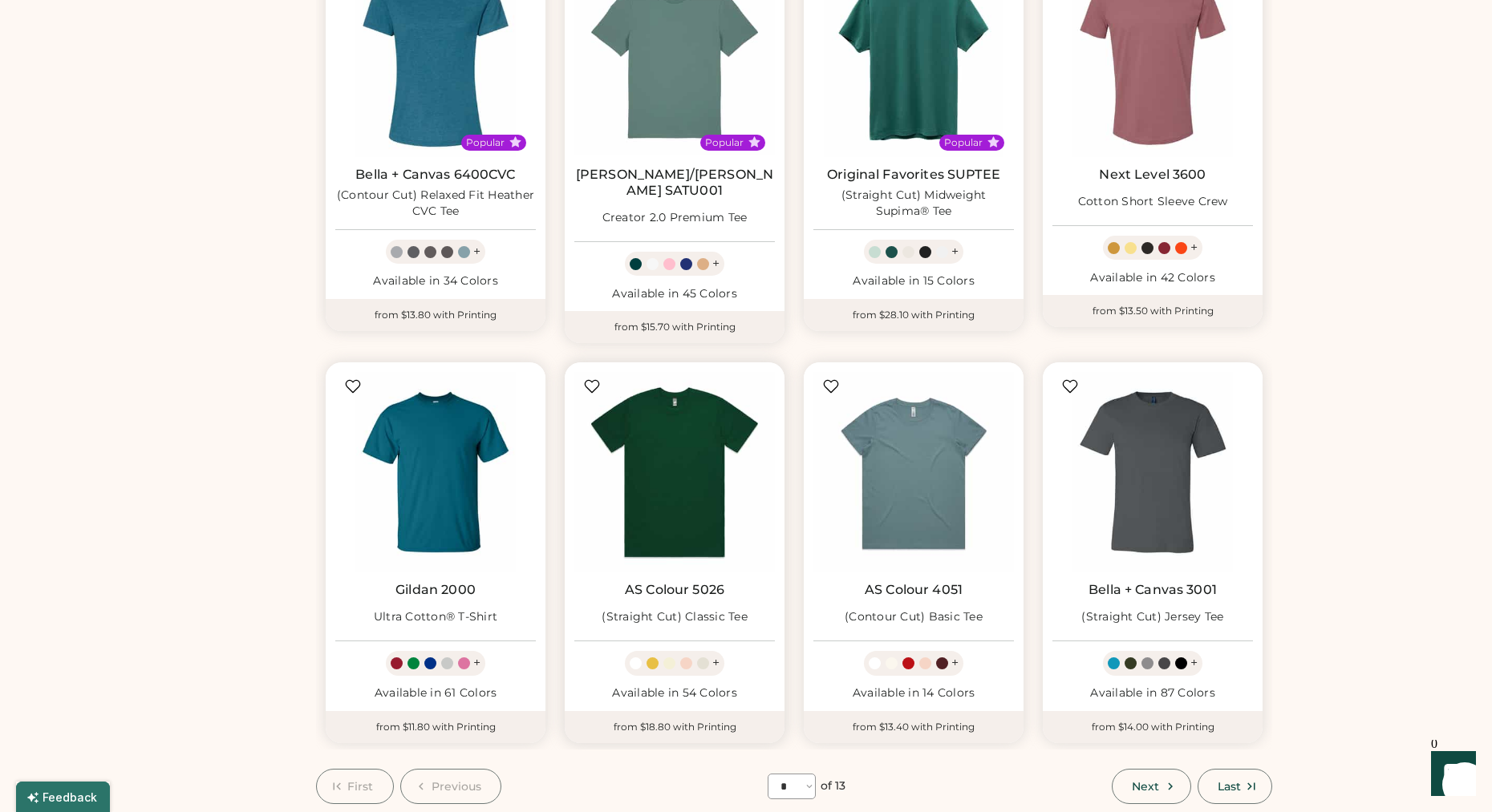
scroll to position [674, 0]
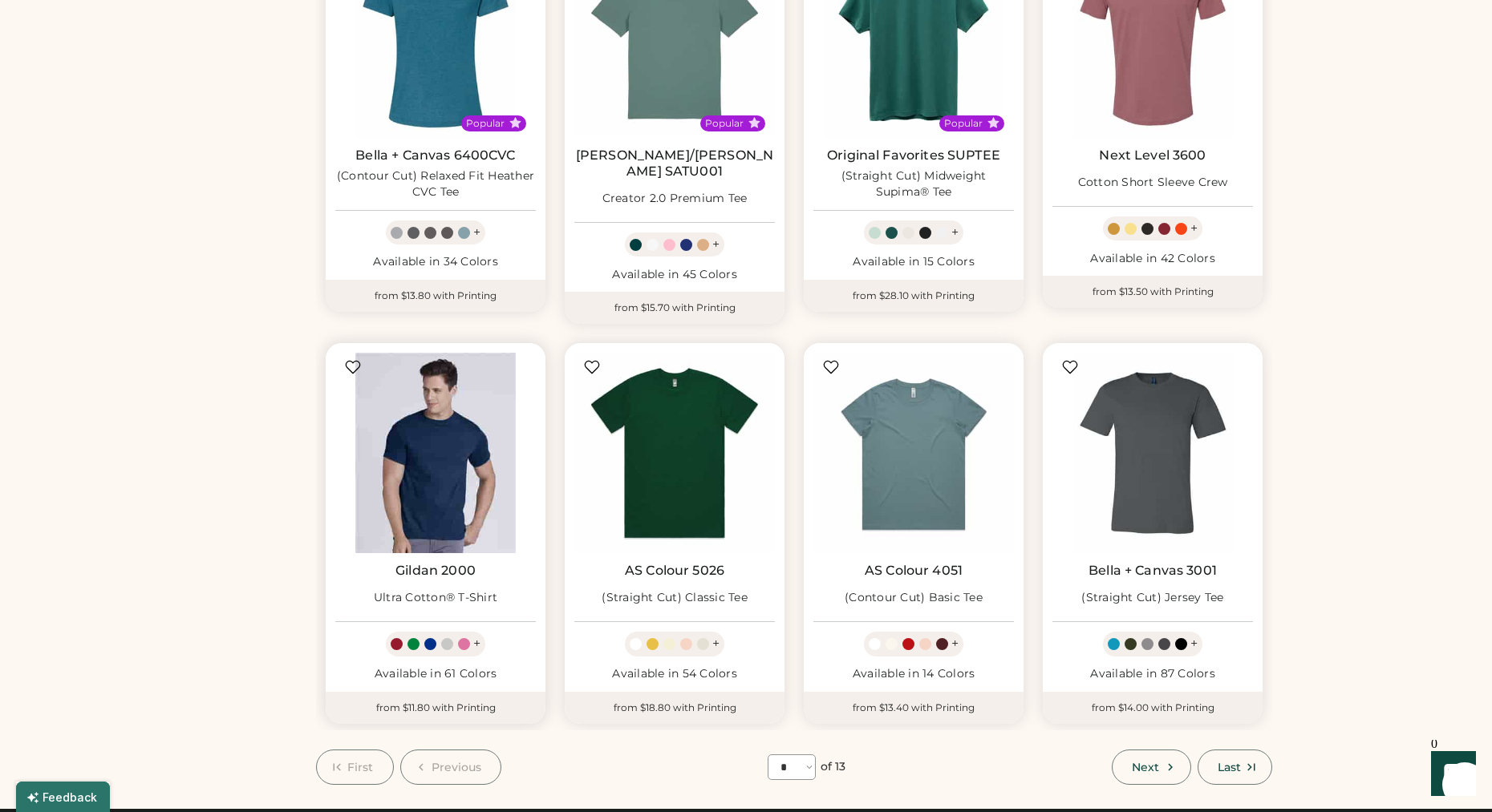
click at [440, 516] on img at bounding box center [435, 453] width 200 height 200
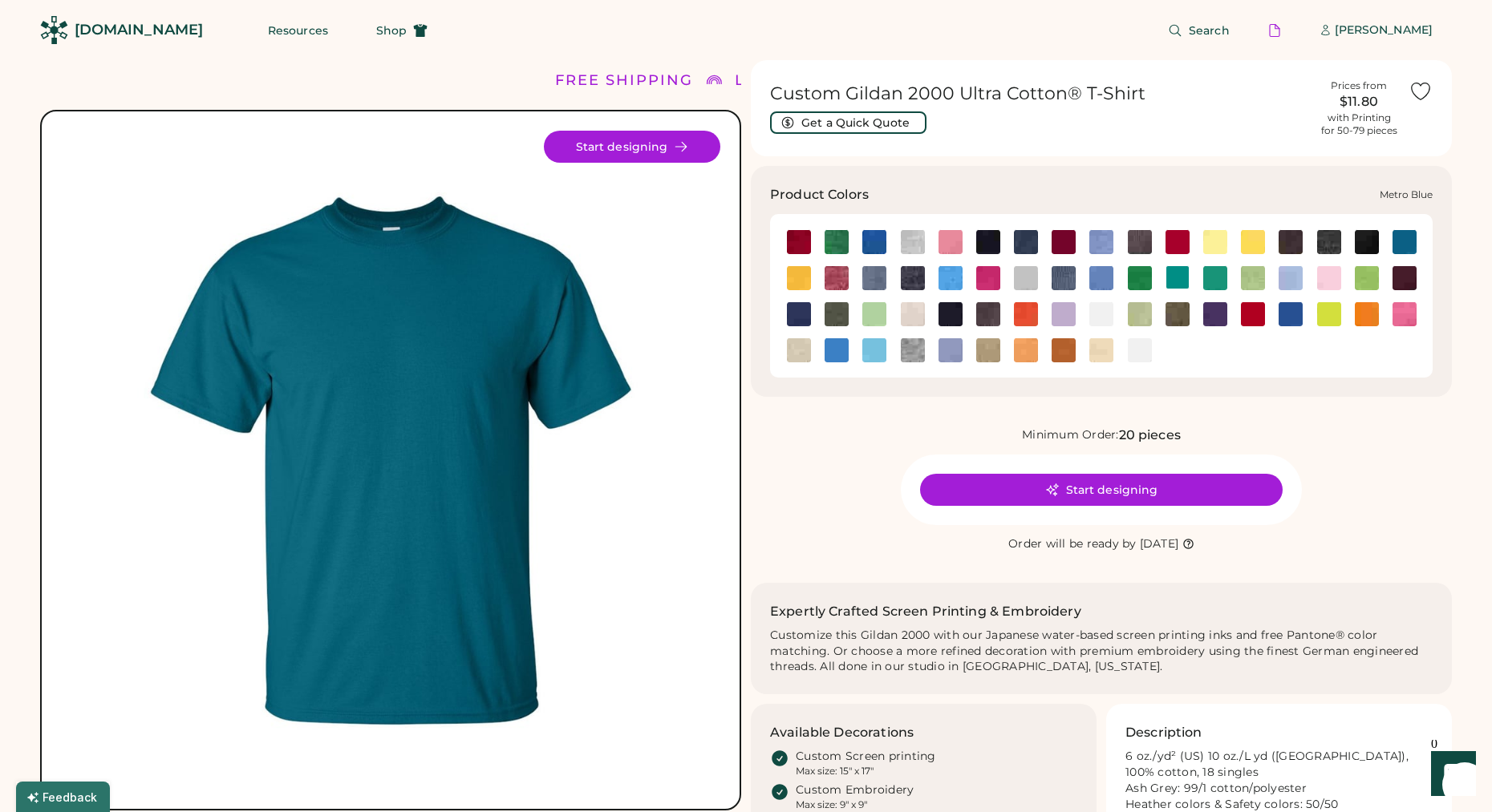
click at [794, 317] on img at bounding box center [799, 315] width 24 height 24
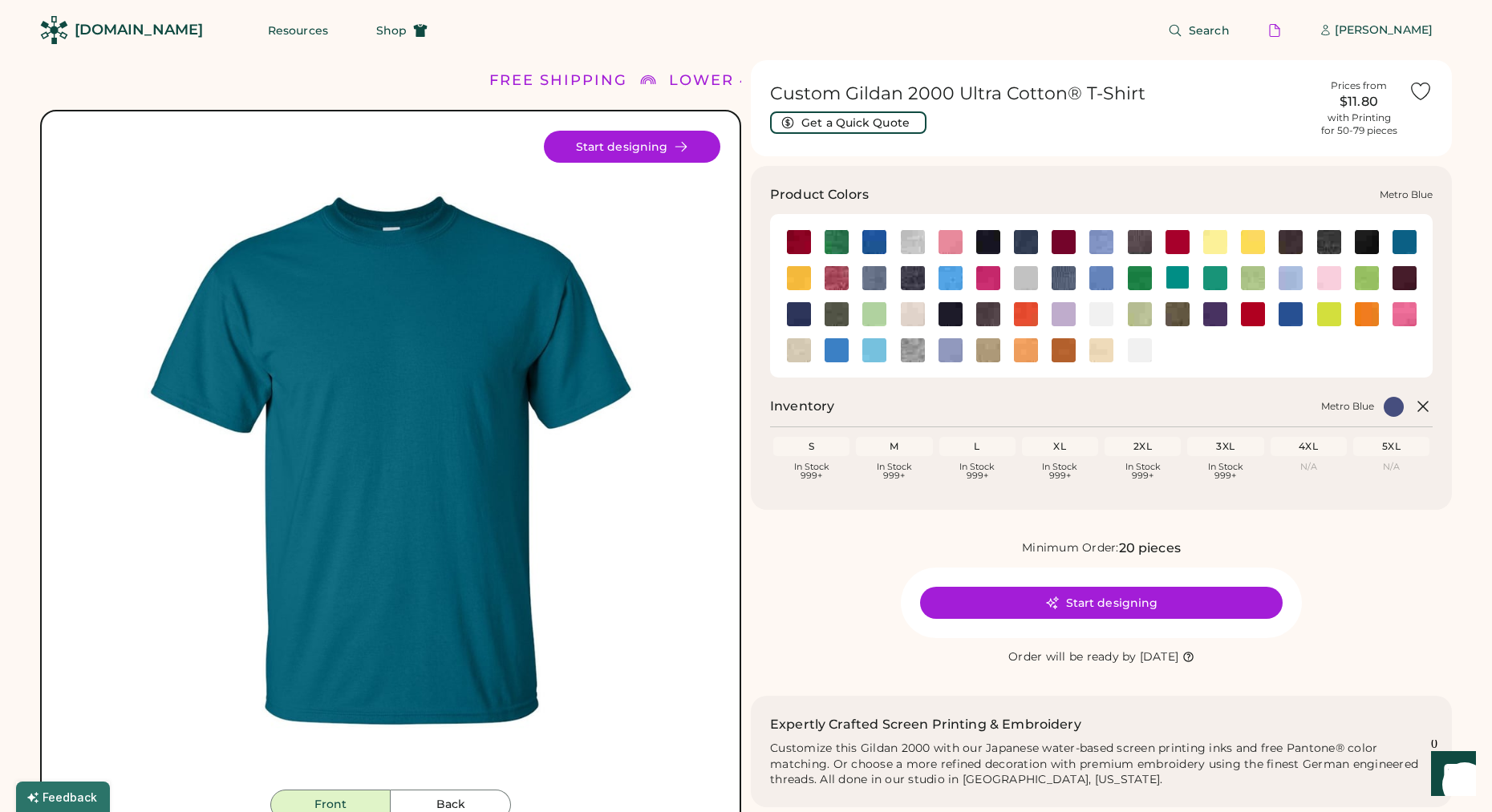
click at [796, 312] on img at bounding box center [799, 315] width 24 height 24
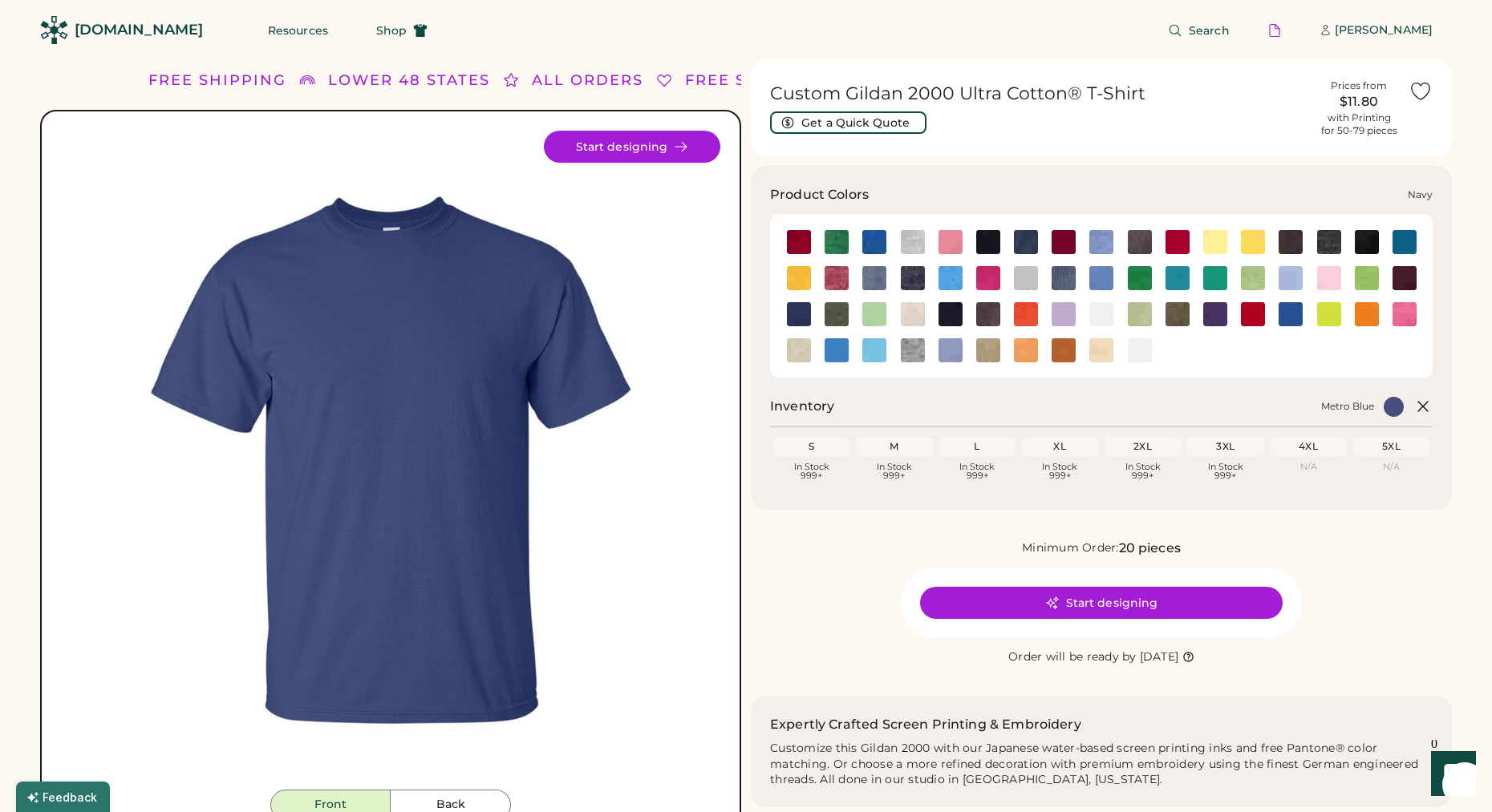
click at [948, 313] on img at bounding box center [951, 315] width 24 height 24
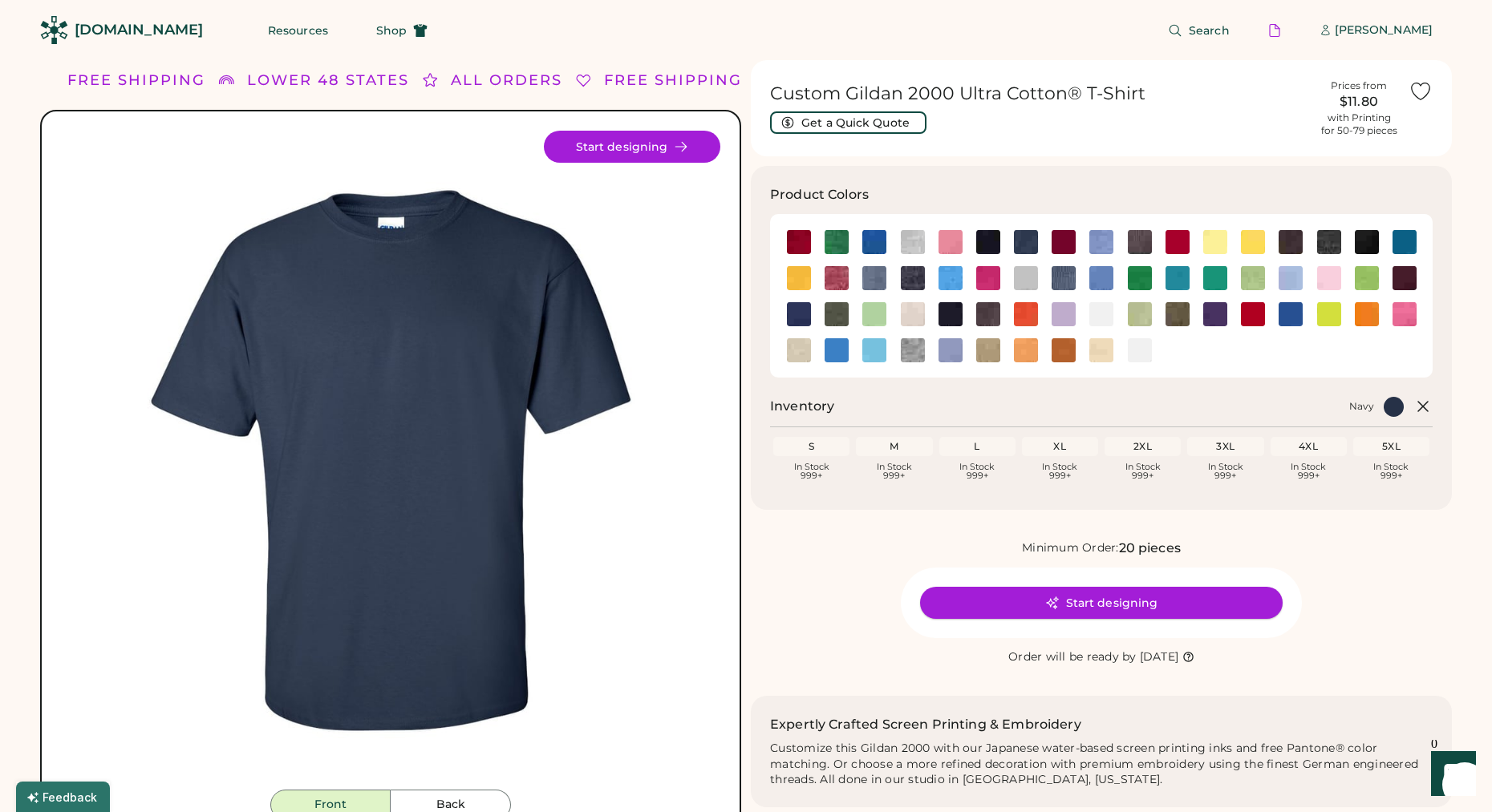
click at [1038, 605] on button "Start designing" at bounding box center [1101, 603] width 363 height 32
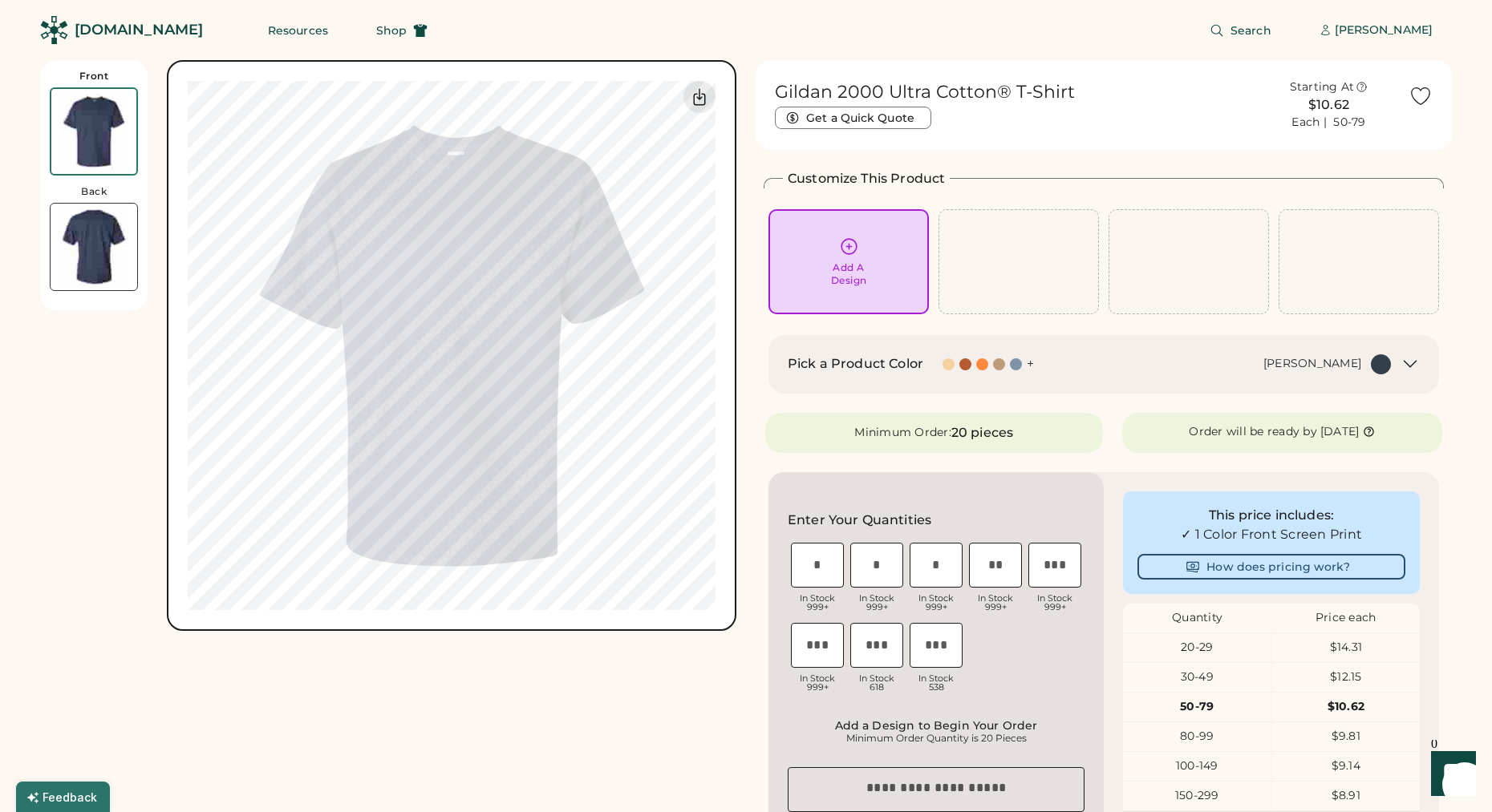
click at [856, 265] on div "Add A Design" at bounding box center [850, 274] width 36 height 26
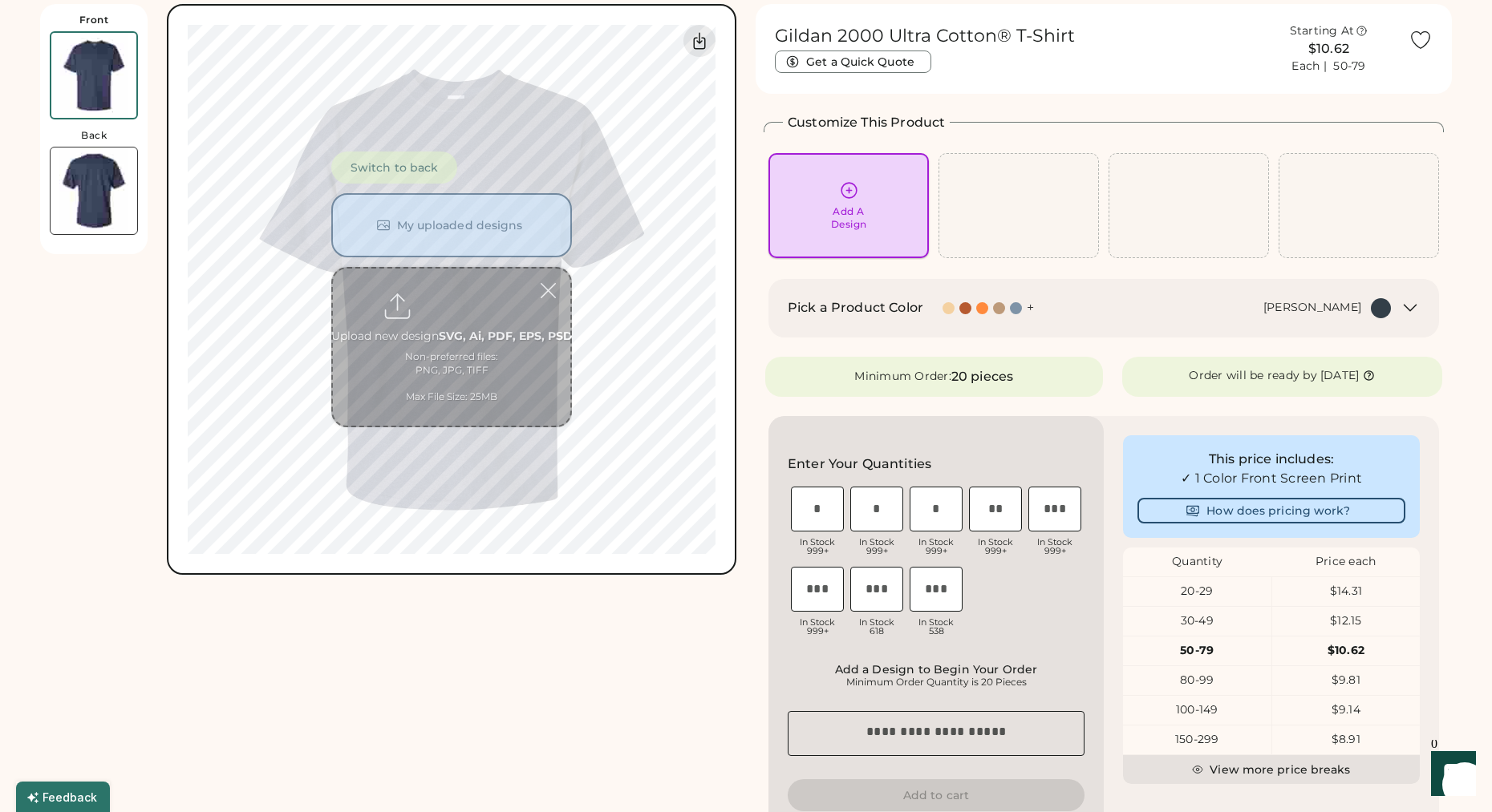
scroll to position [60, 0]
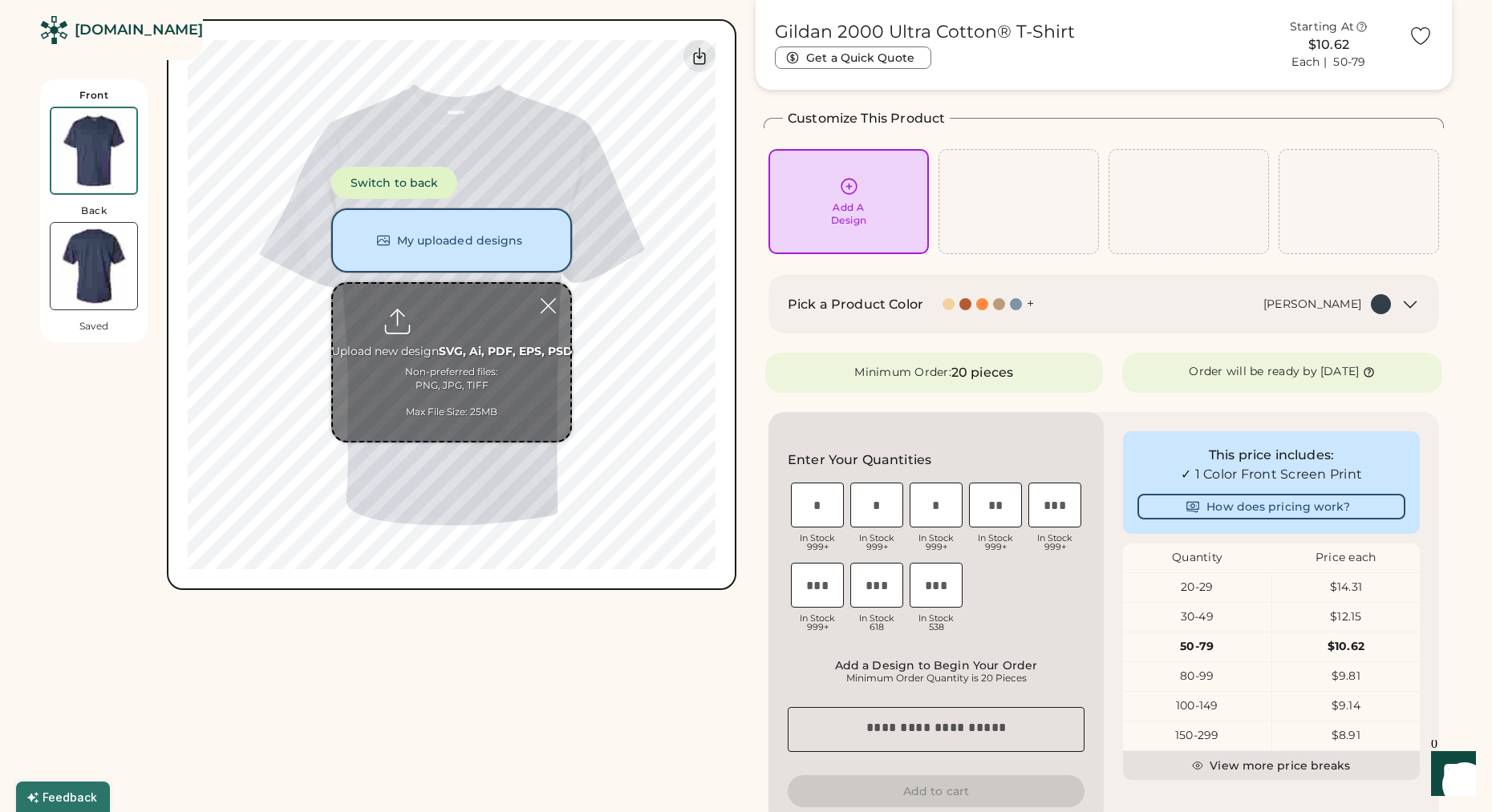
click at [454, 228] on button "My uploaded designs" at bounding box center [451, 240] width 240 height 64
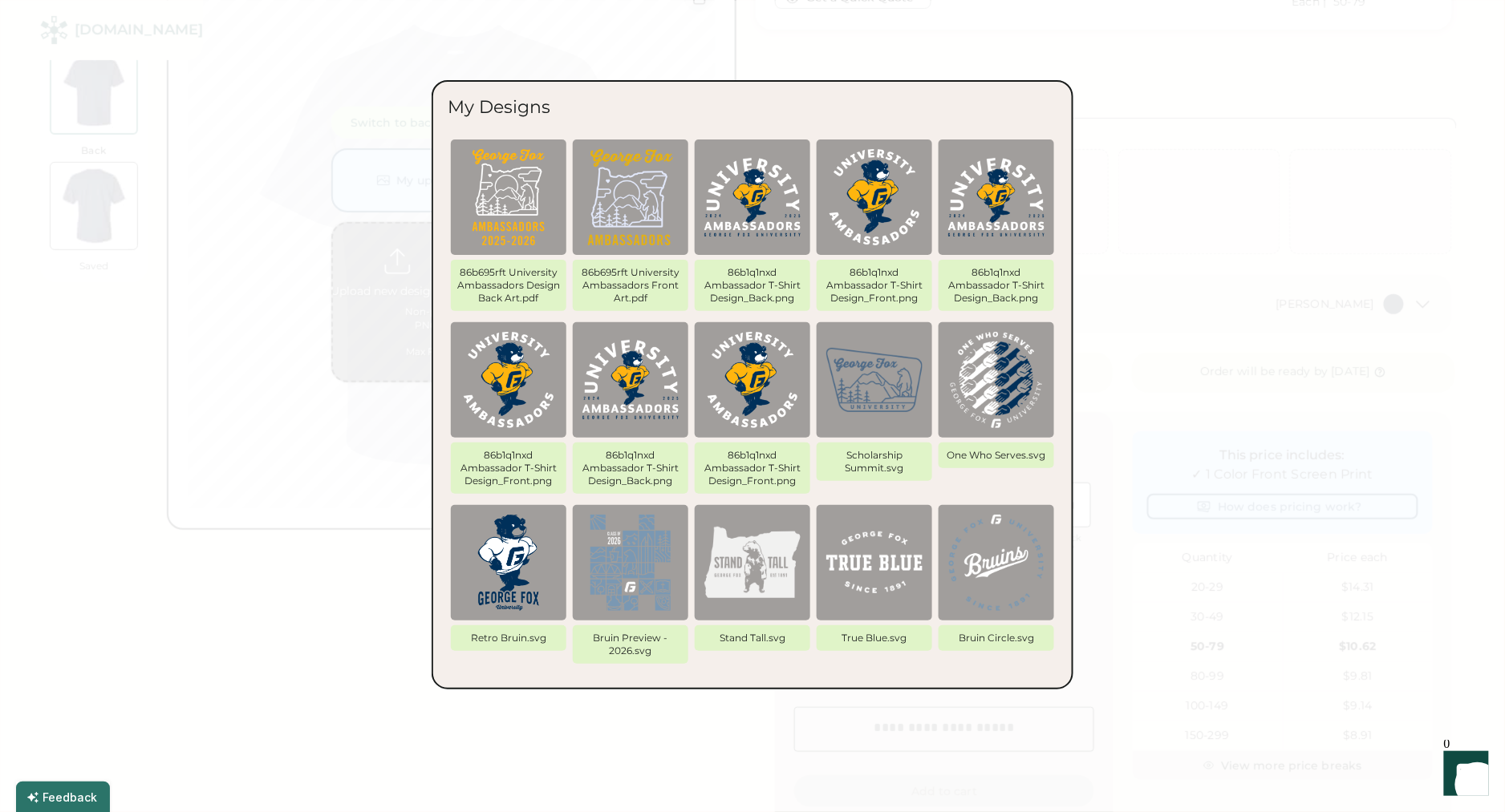
click at [631, 188] on img at bounding box center [630, 197] width 96 height 96
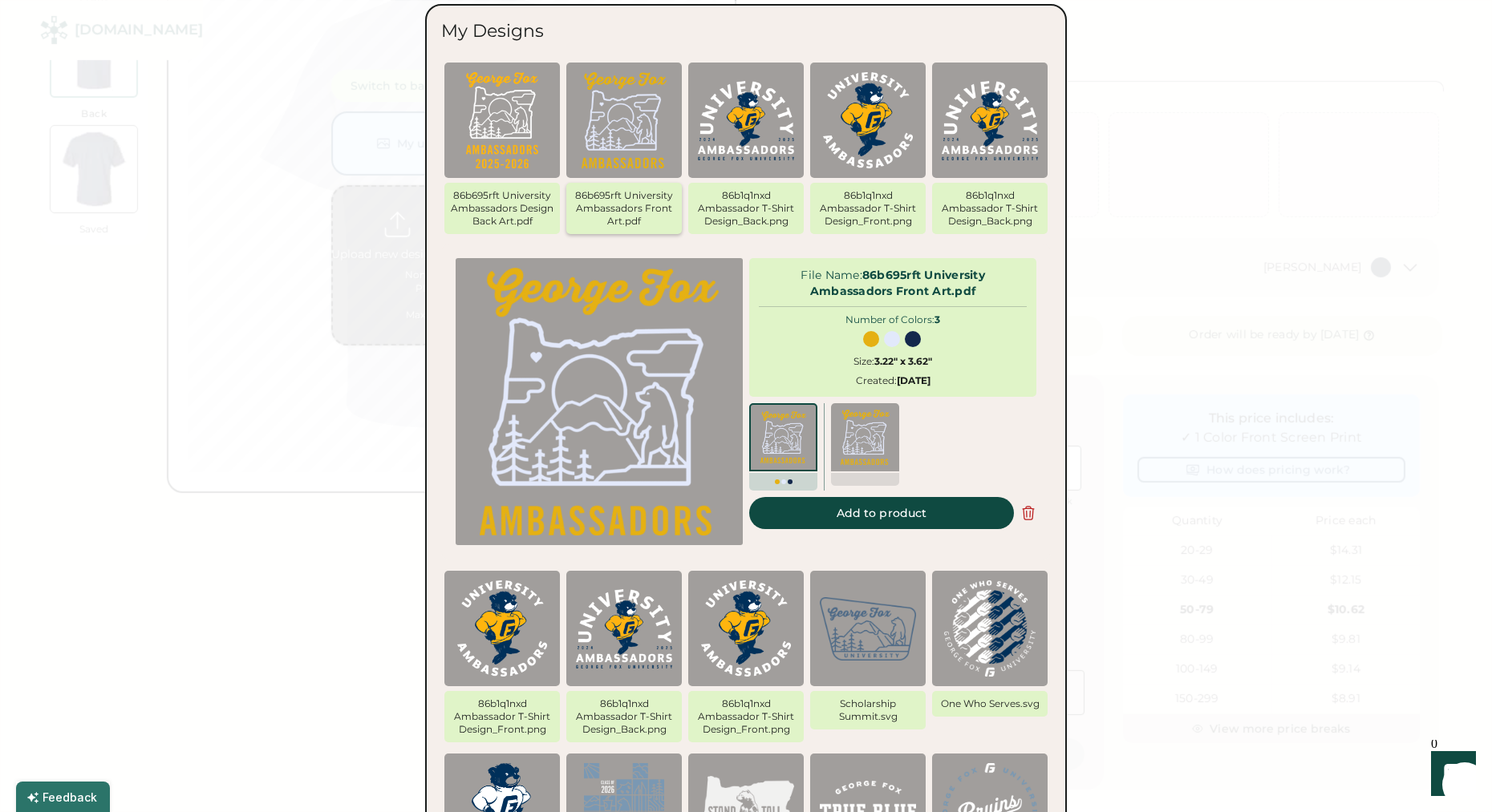
scroll to position [149, 0]
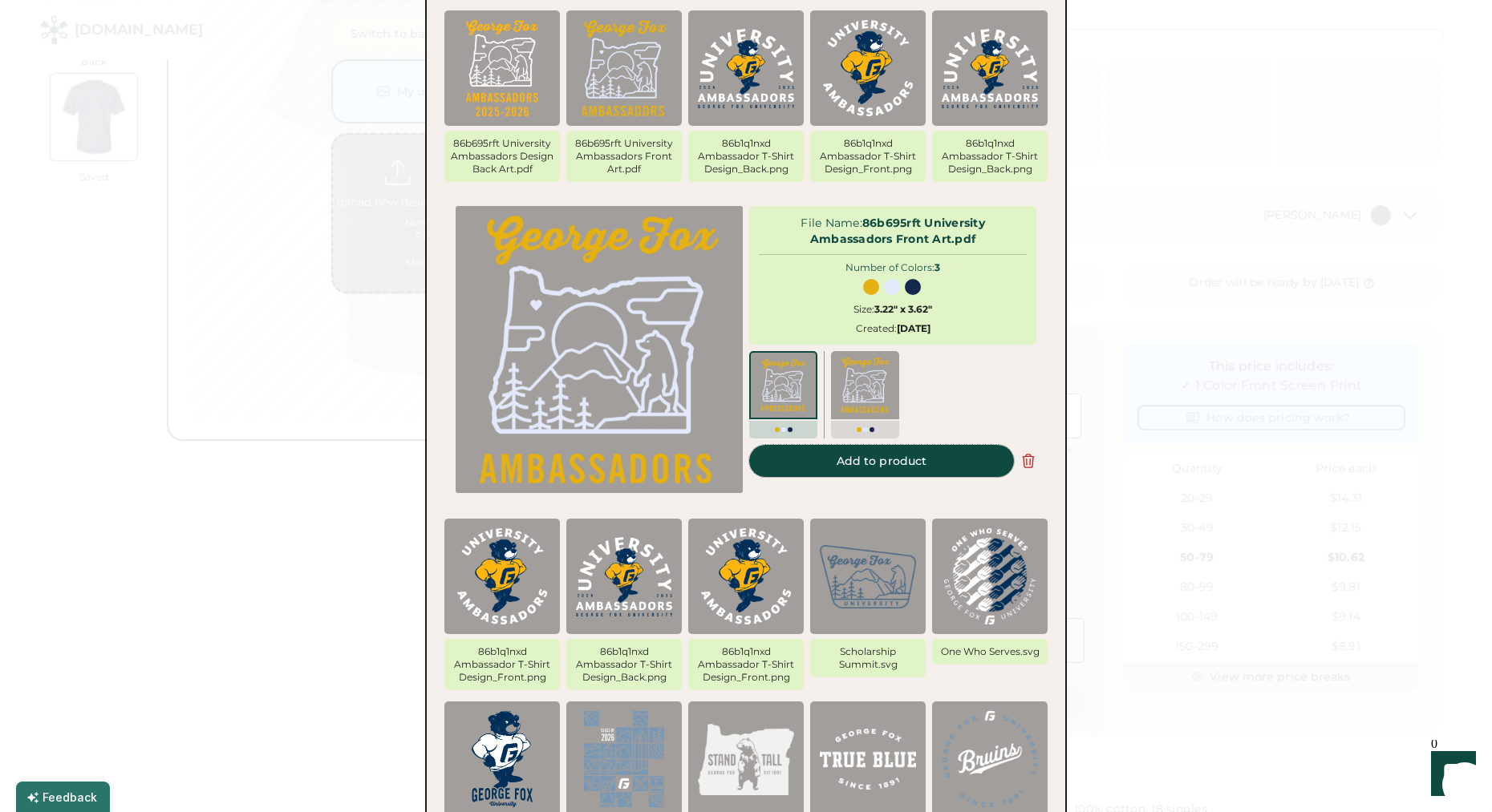
click at [876, 465] on button "Add to product" at bounding box center [881, 461] width 265 height 32
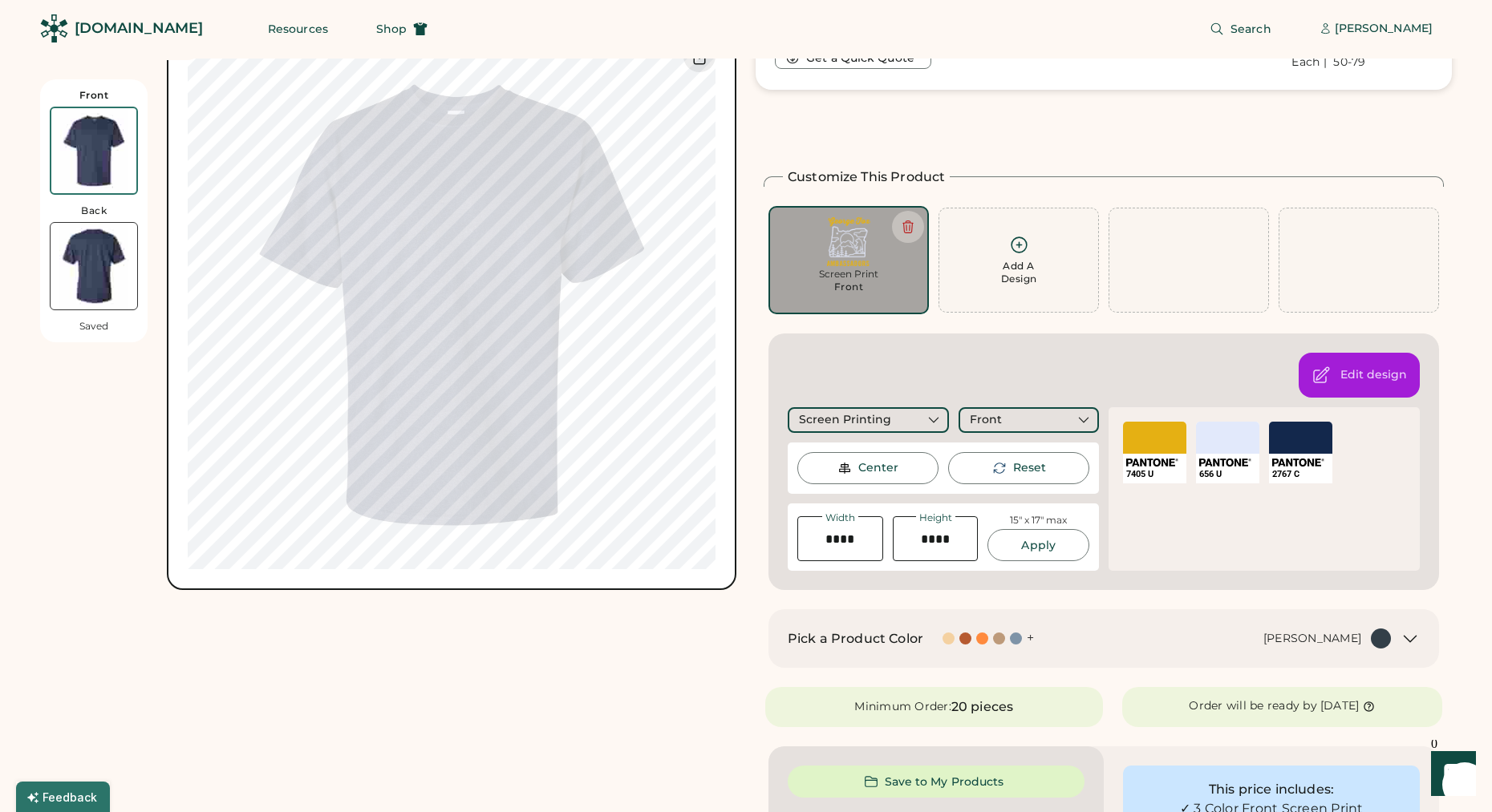
scroll to position [0, 0]
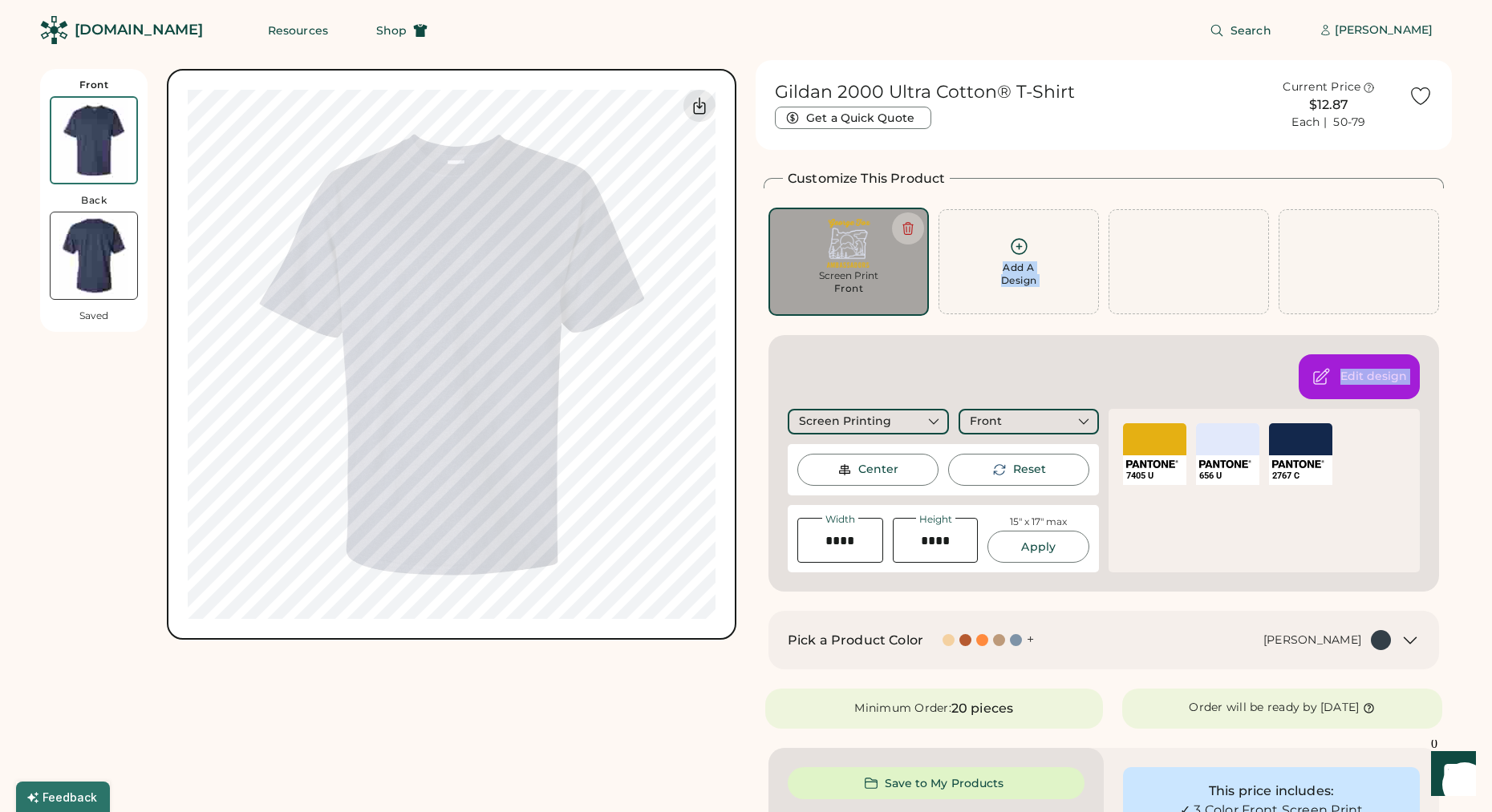
drag, startPoint x: 1010, startPoint y: 258, endPoint x: 889, endPoint y: 341, distance: 146.7
click at [892, 342] on div "Customize This Product Add A Design Screen Print Front Add A Design Edit design…" at bounding box center [1104, 380] width 680 height 422
click at [111, 264] on img at bounding box center [94, 256] width 87 height 87
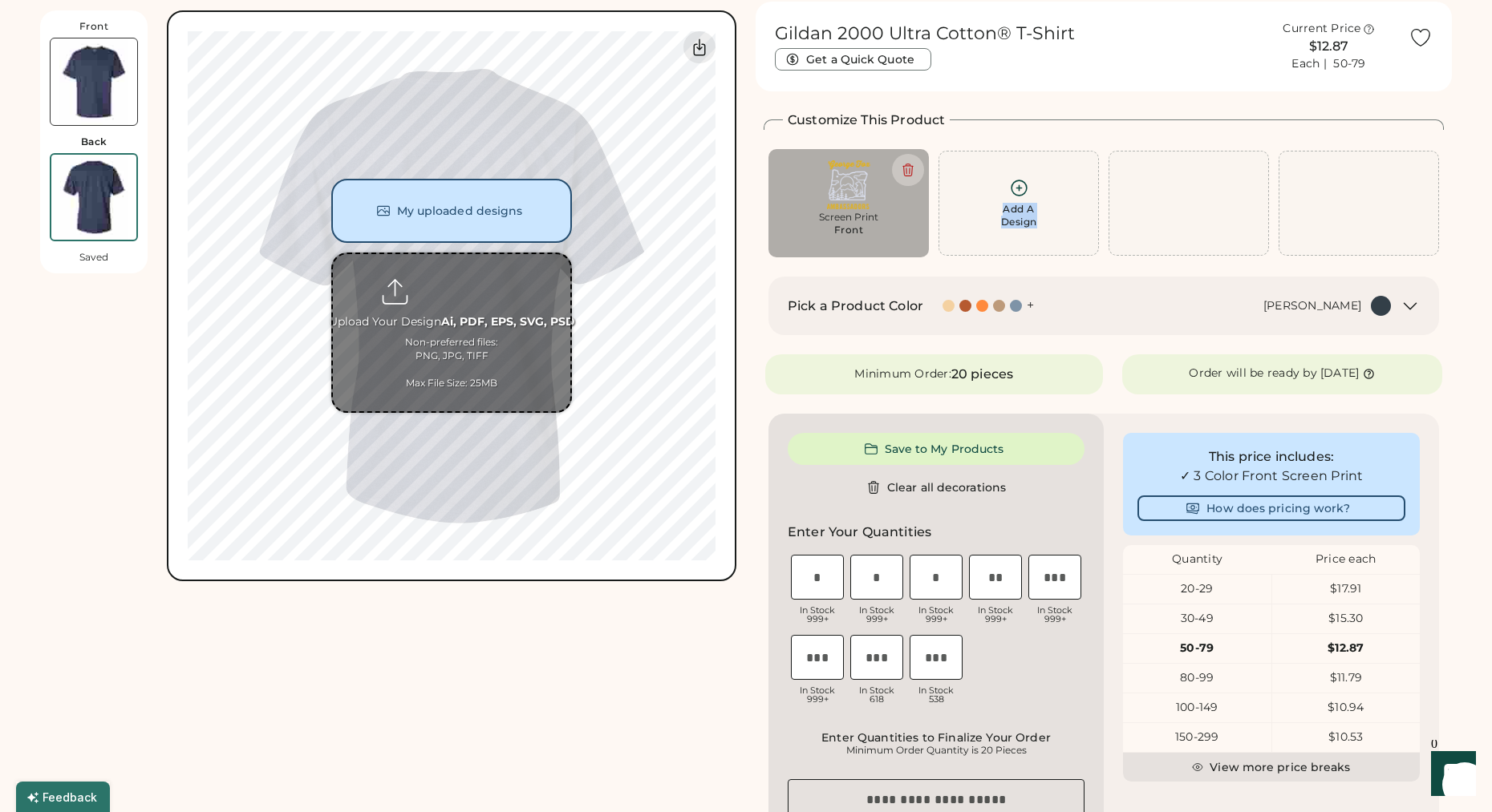
scroll to position [50, 0]
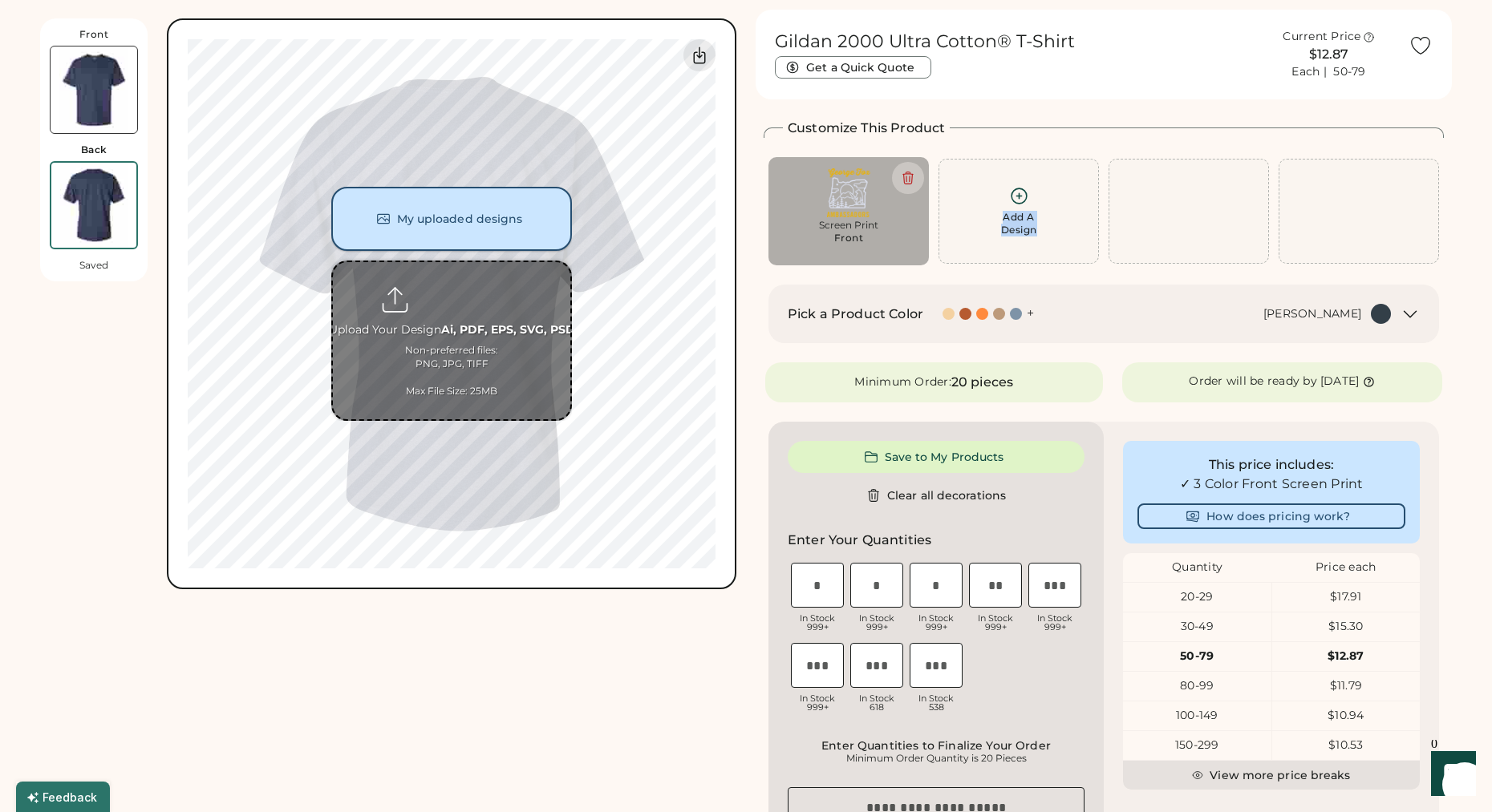
click at [488, 214] on button "My uploaded designs" at bounding box center [451, 219] width 240 height 64
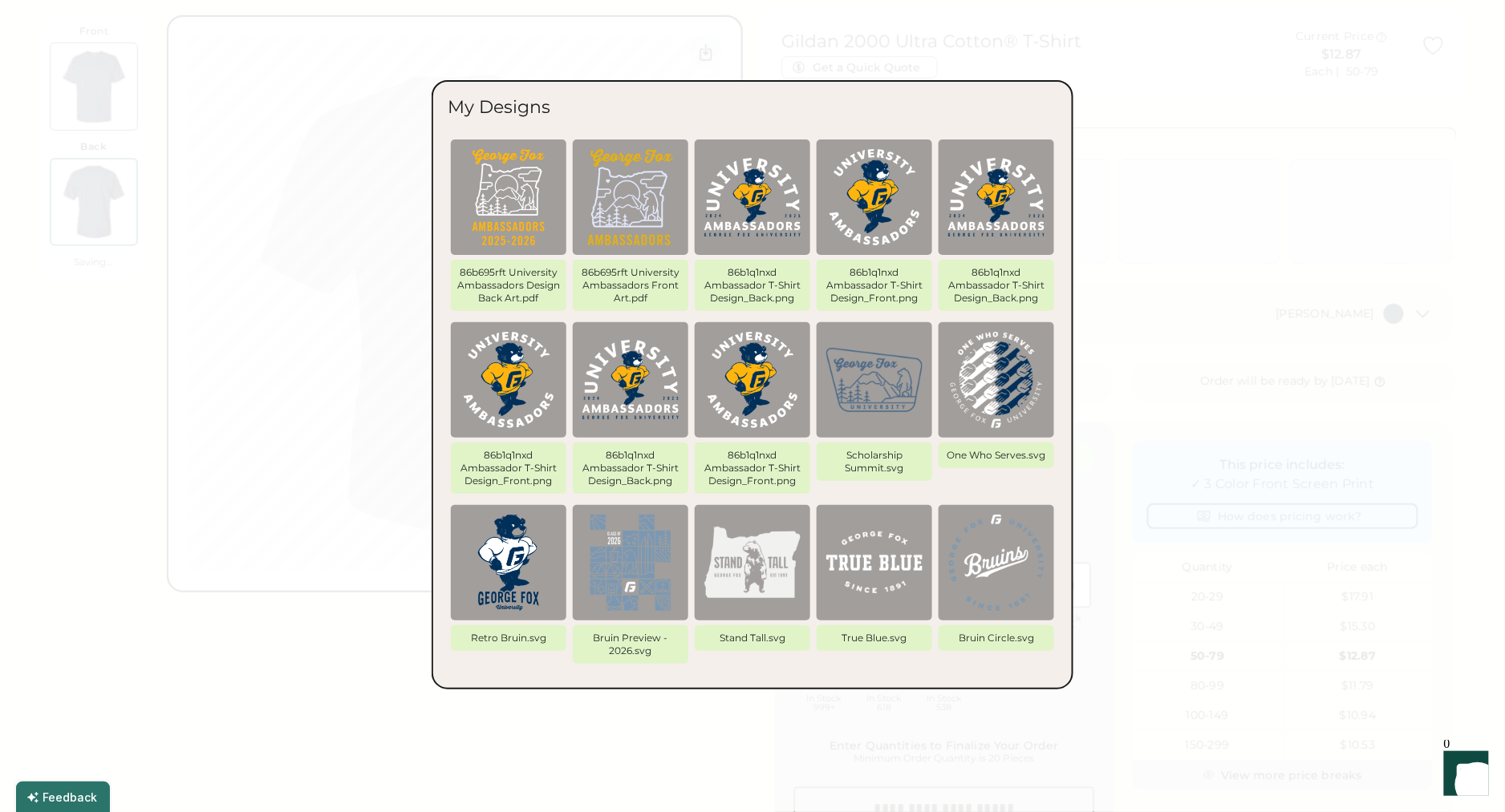
click at [520, 209] on img at bounding box center [509, 197] width 96 height 96
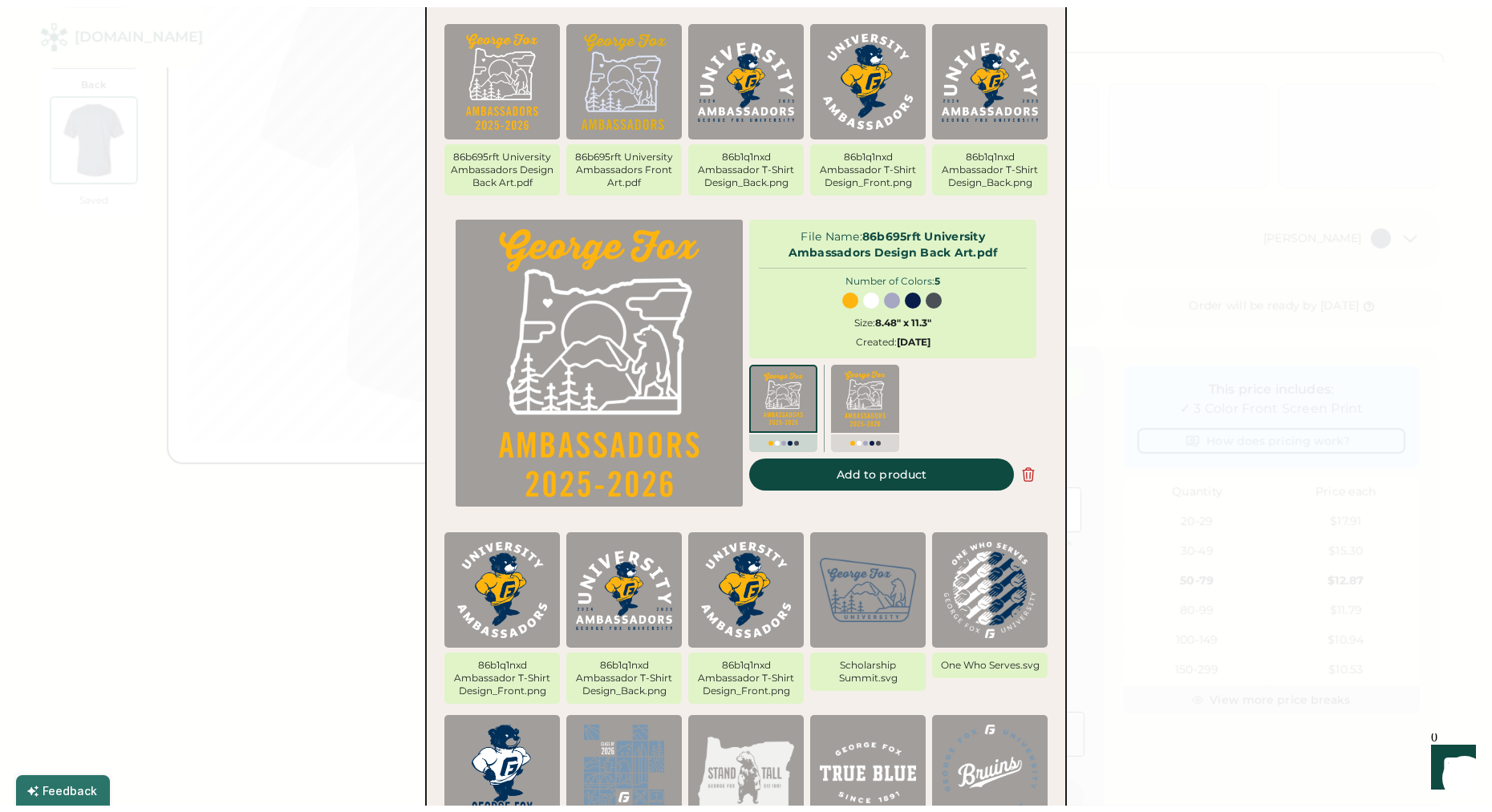
scroll to position [140, 0]
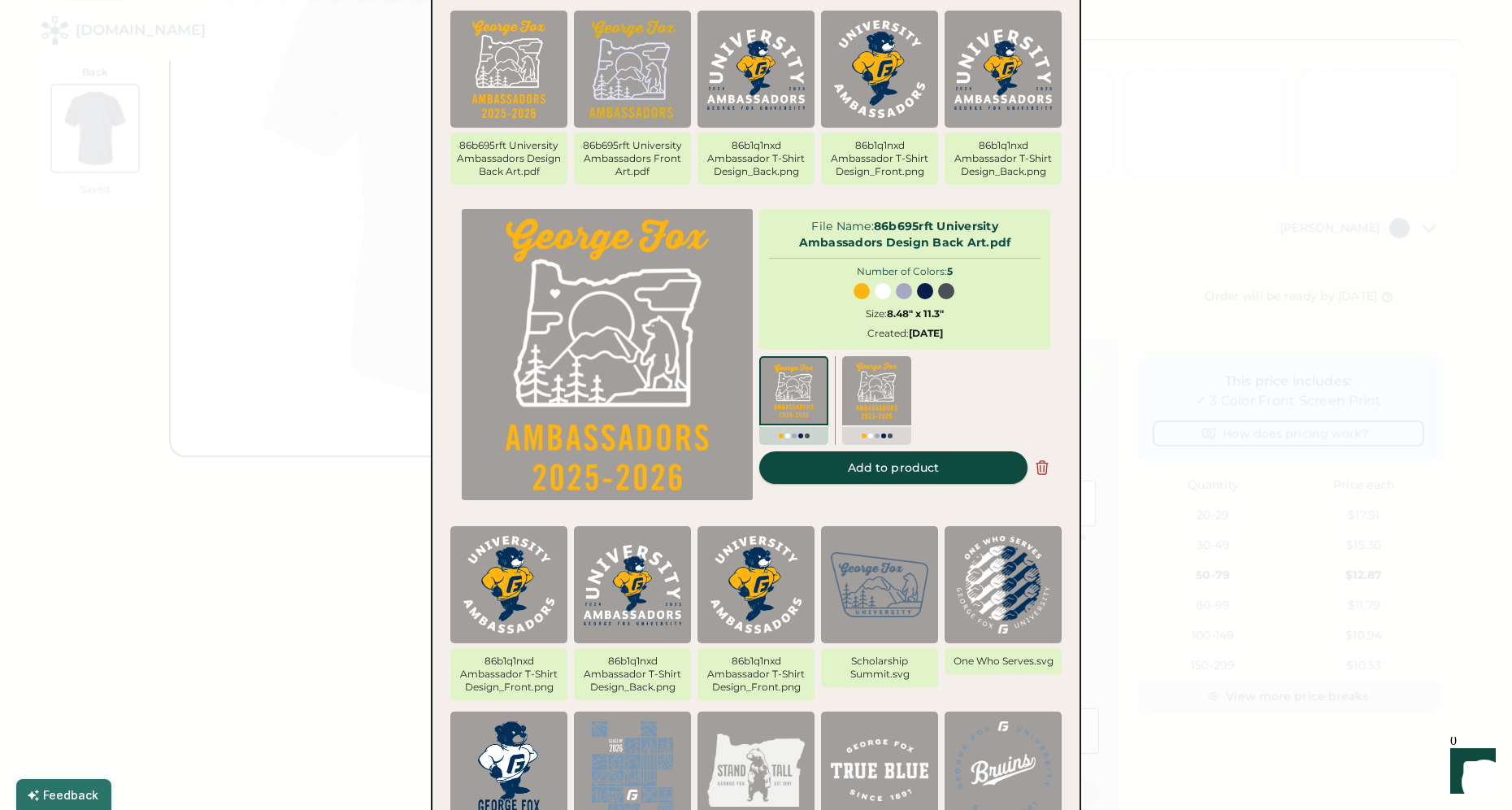
click at [904, 475] on button "Add to product" at bounding box center [893, 467] width 268 height 33
type input "****"
type input "*****"
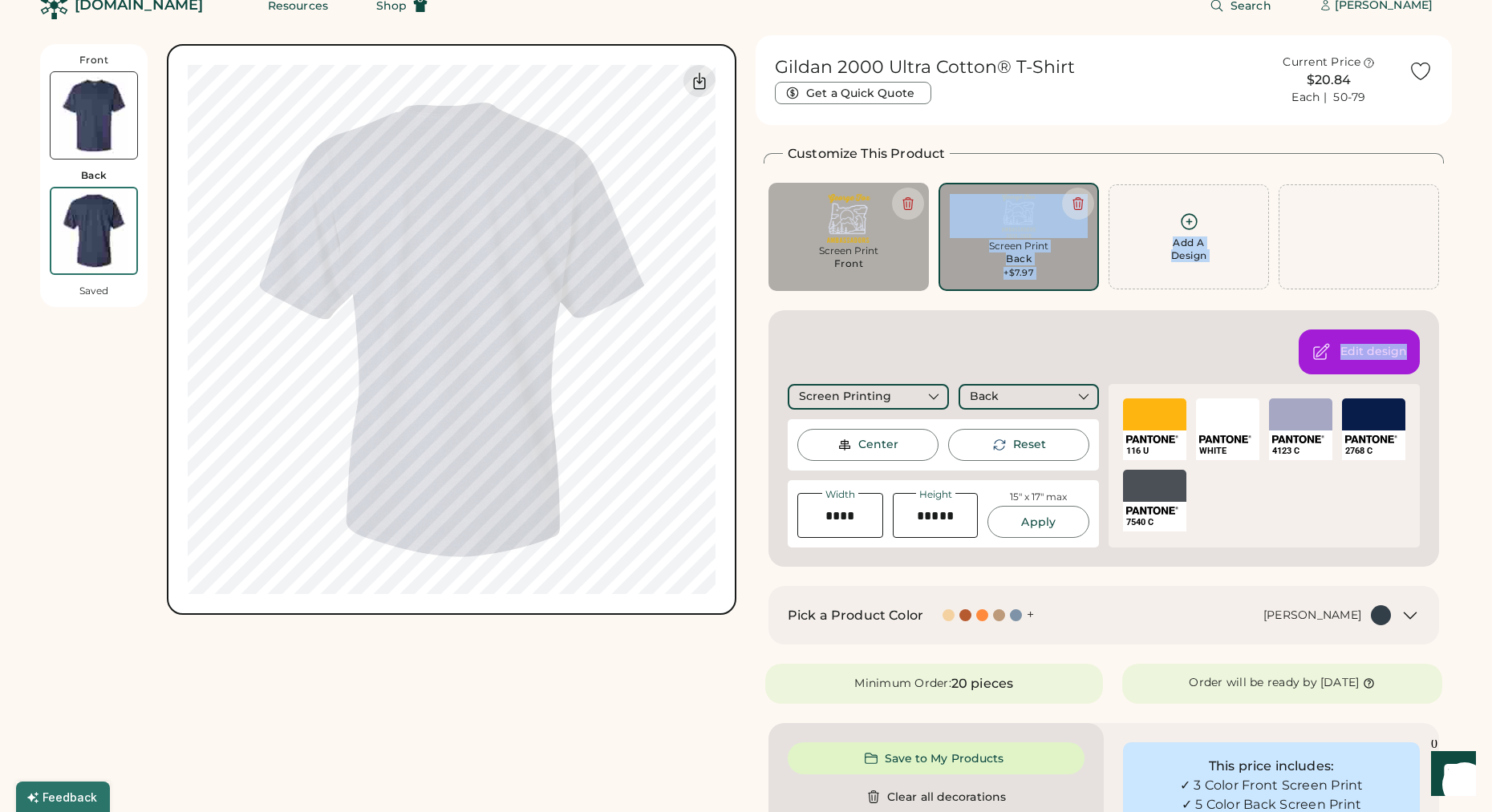
scroll to position [17, 0]
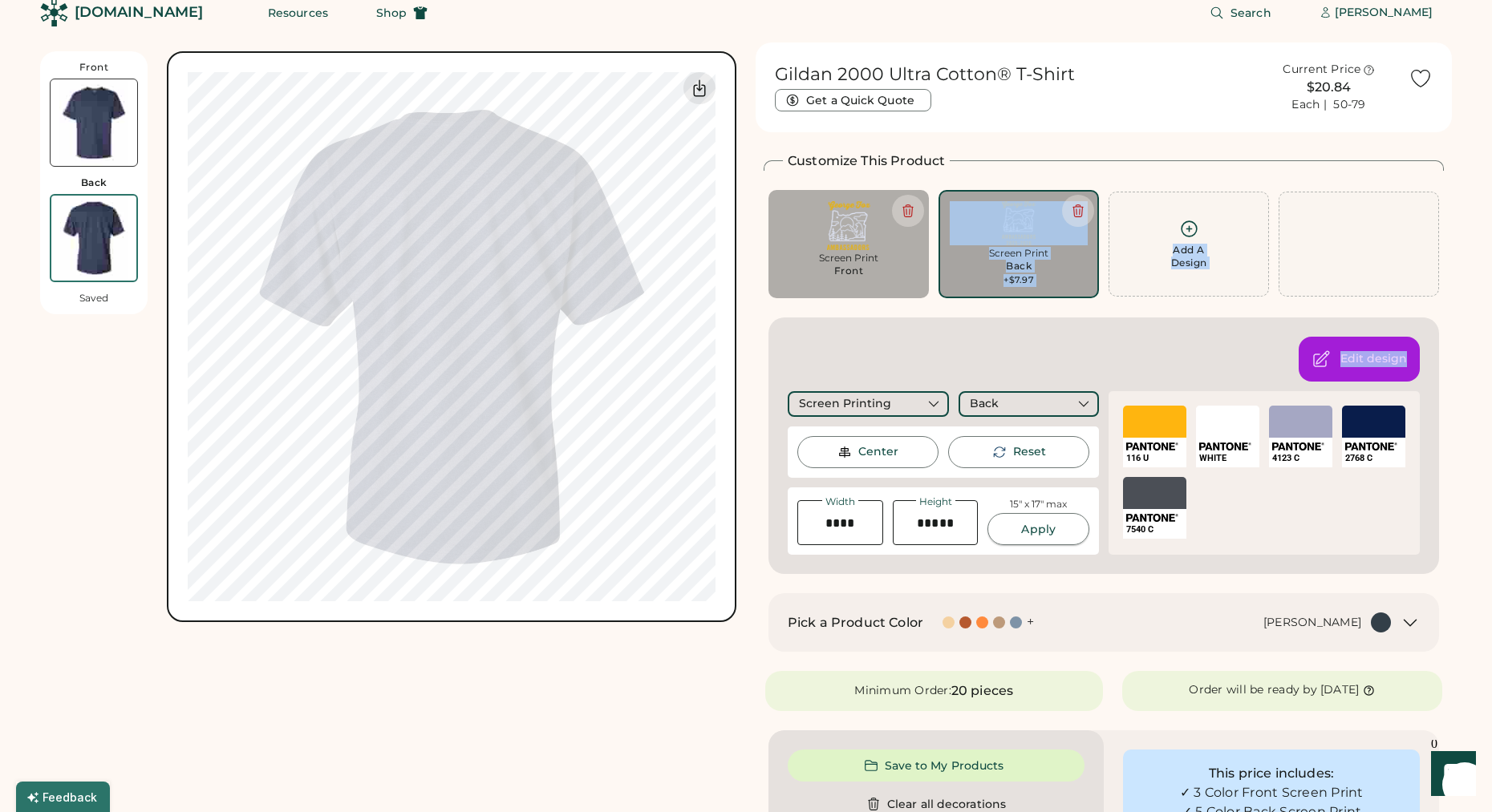
click at [1037, 536] on button "Apply" at bounding box center [1038, 529] width 102 height 32
click at [1144, 357] on div "Edit design Screen Printing Back Center Reset Width Height 15" x 17" max Apply …" at bounding box center [1104, 446] width 671 height 257
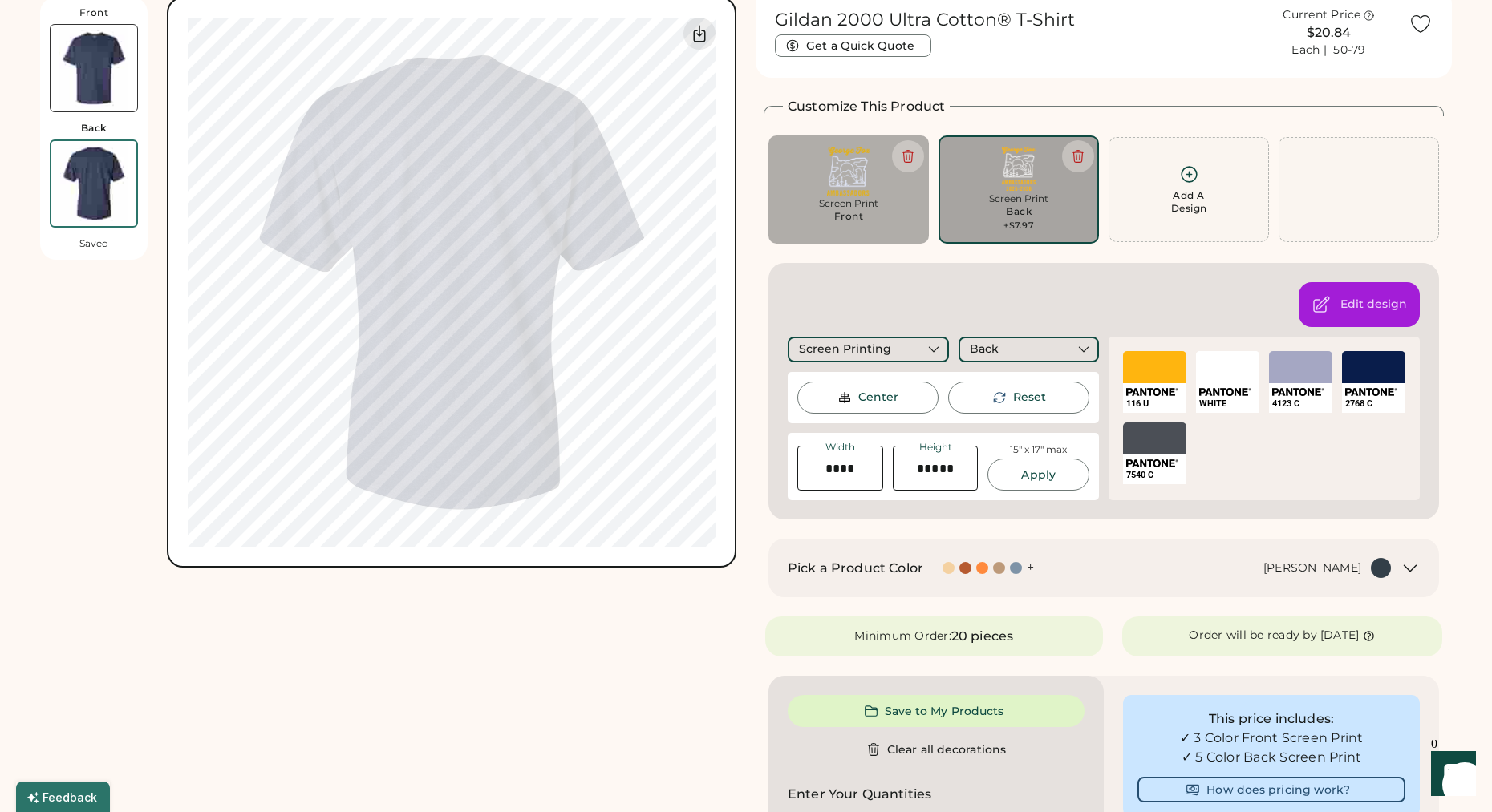
scroll to position [107, 0]
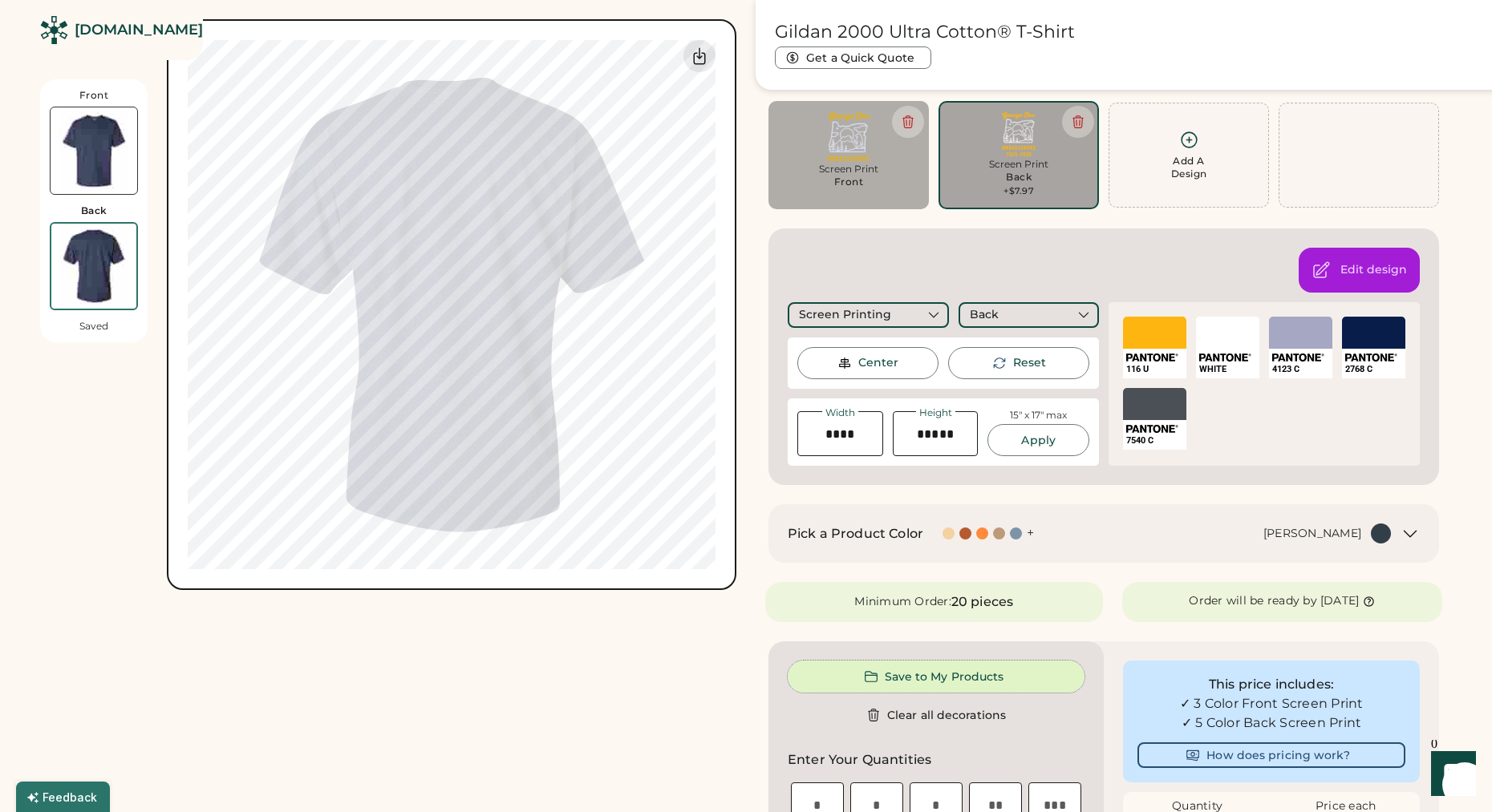
click at [963, 671] on button "Save to My Products" at bounding box center [937, 677] width 297 height 32
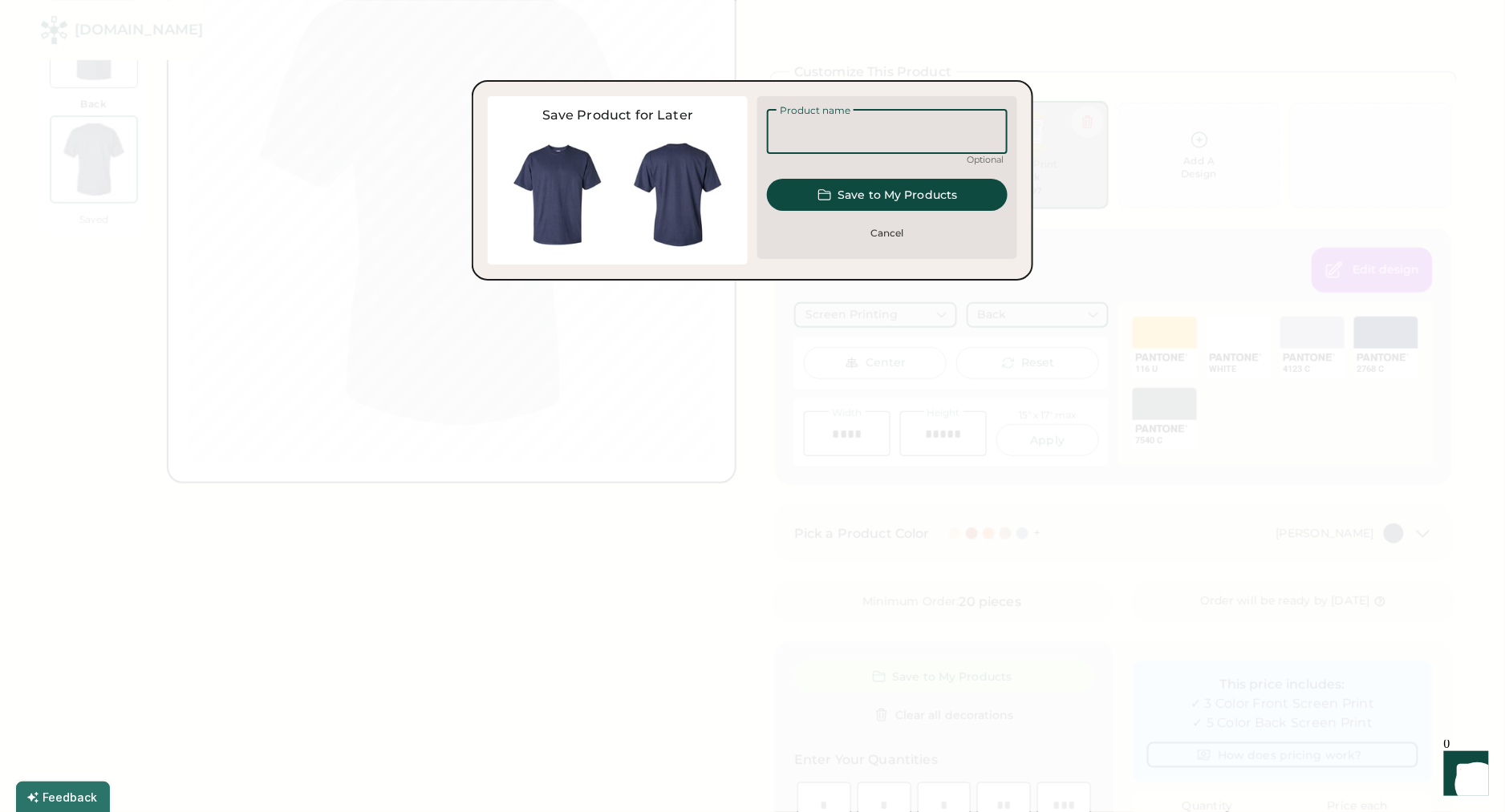
click at [891, 121] on input "input" at bounding box center [887, 132] width 240 height 45
type input "*********"
click at [923, 191] on button "Save to My Products" at bounding box center [887, 194] width 240 height 32
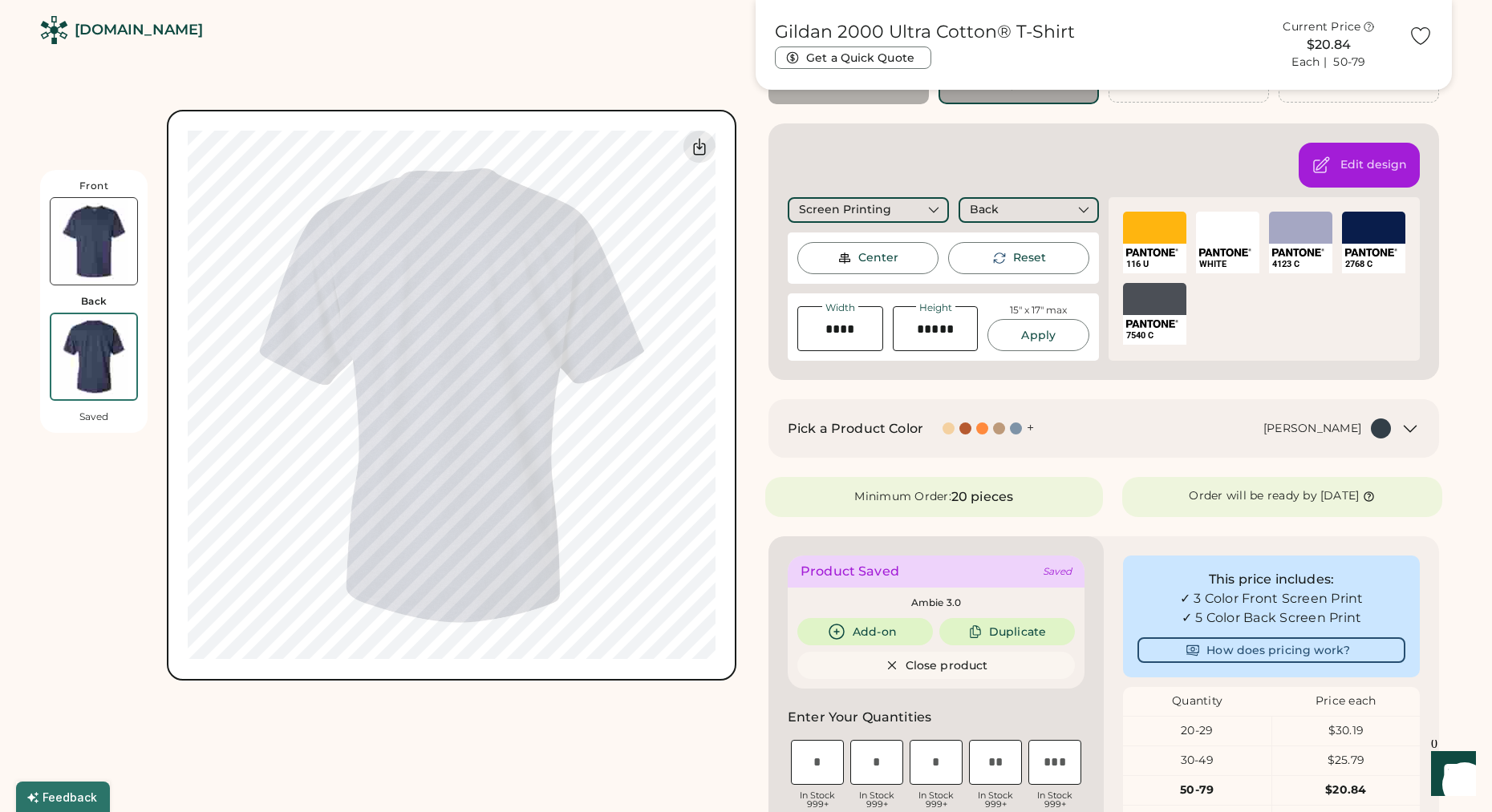
scroll to position [0, 0]
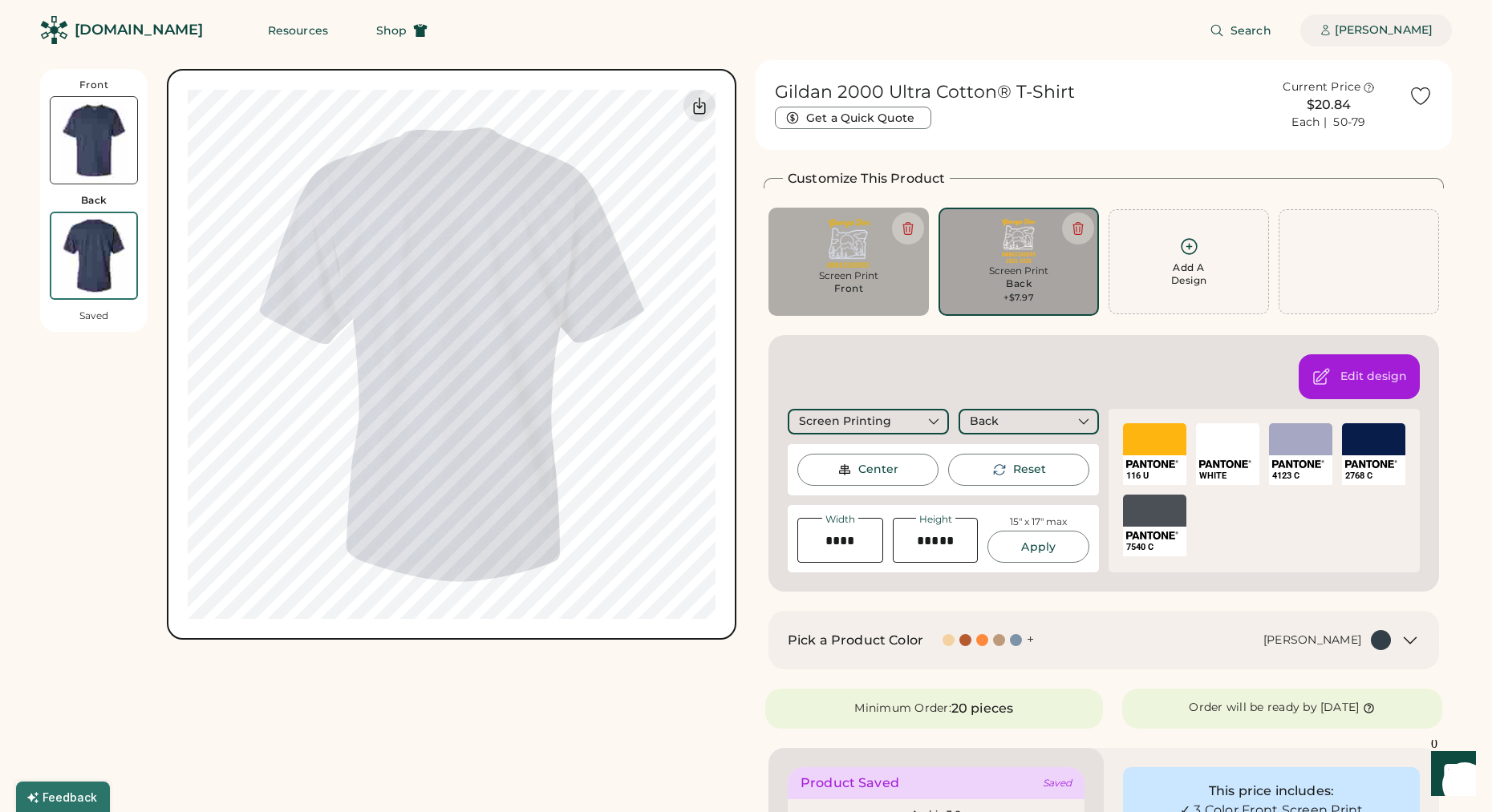
click at [1373, 36] on div "[PERSON_NAME]" at bounding box center [1384, 30] width 98 height 16
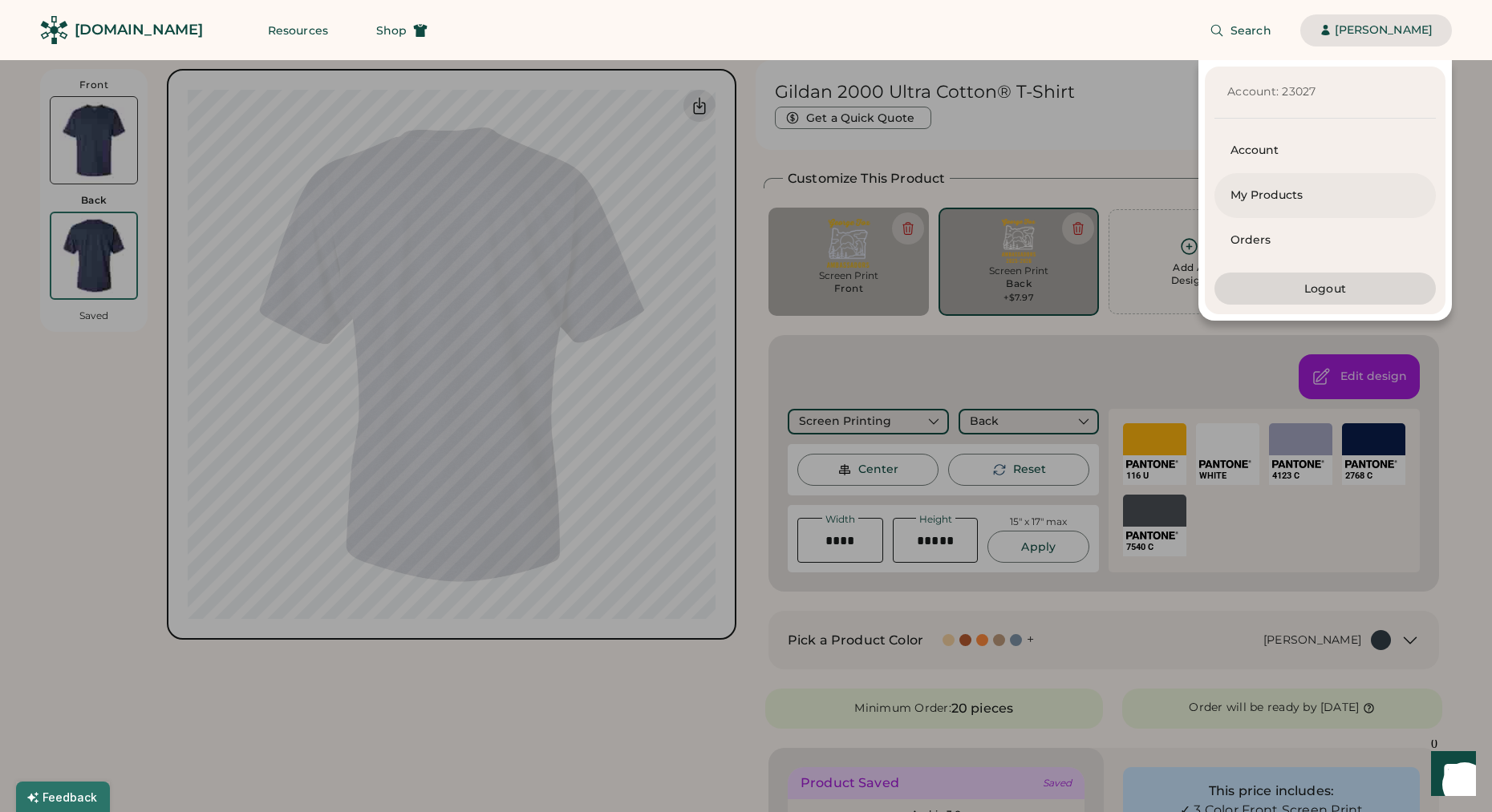
click at [1248, 197] on div "My Products" at bounding box center [1325, 195] width 189 height 16
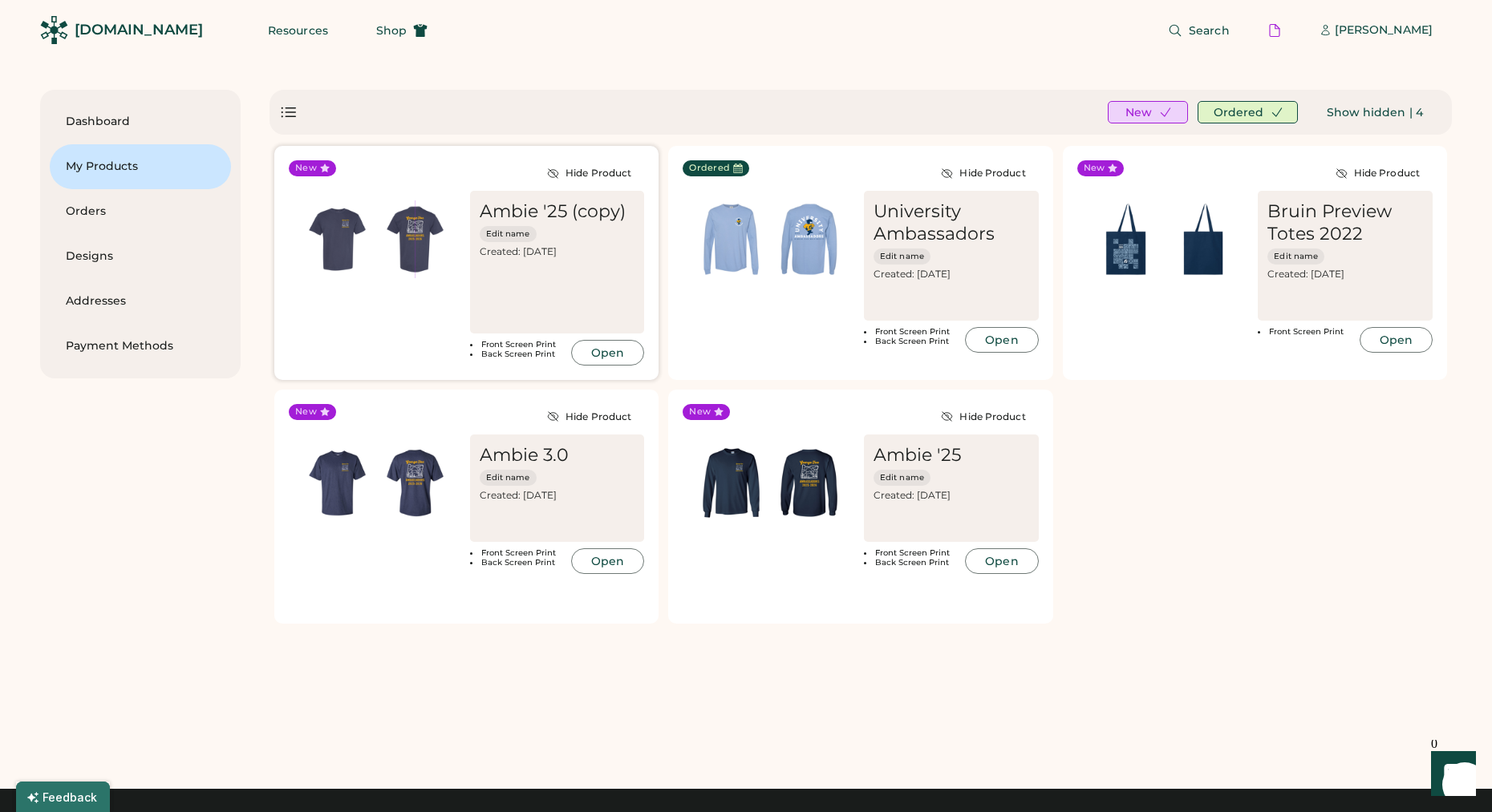
click at [562, 253] on div "Created: [DATE]" at bounding box center [560, 252] width 161 height 13
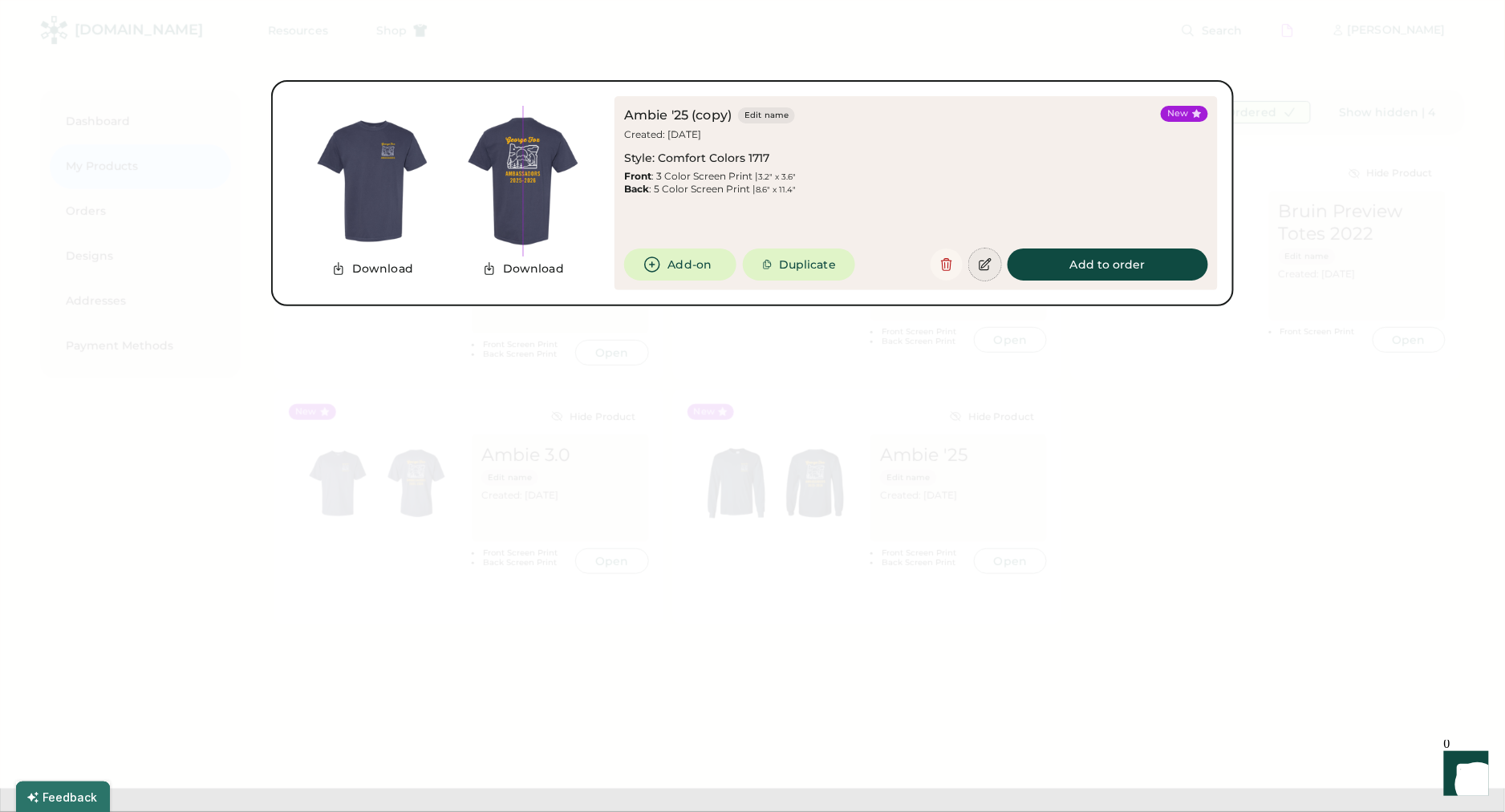
click at [989, 259] on icon at bounding box center [985, 265] width 15 height 15
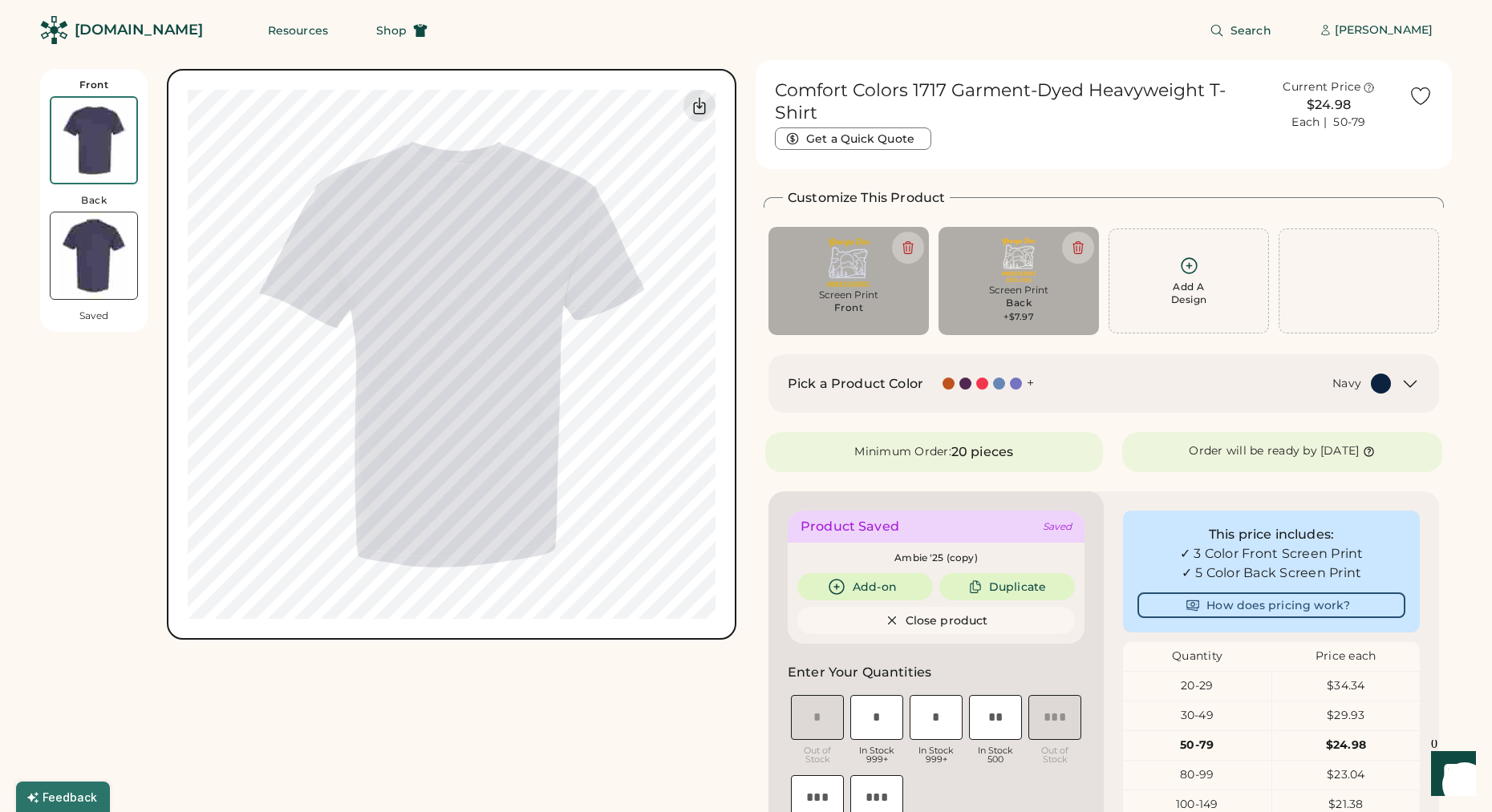
click at [71, 253] on img at bounding box center [94, 256] width 87 height 87
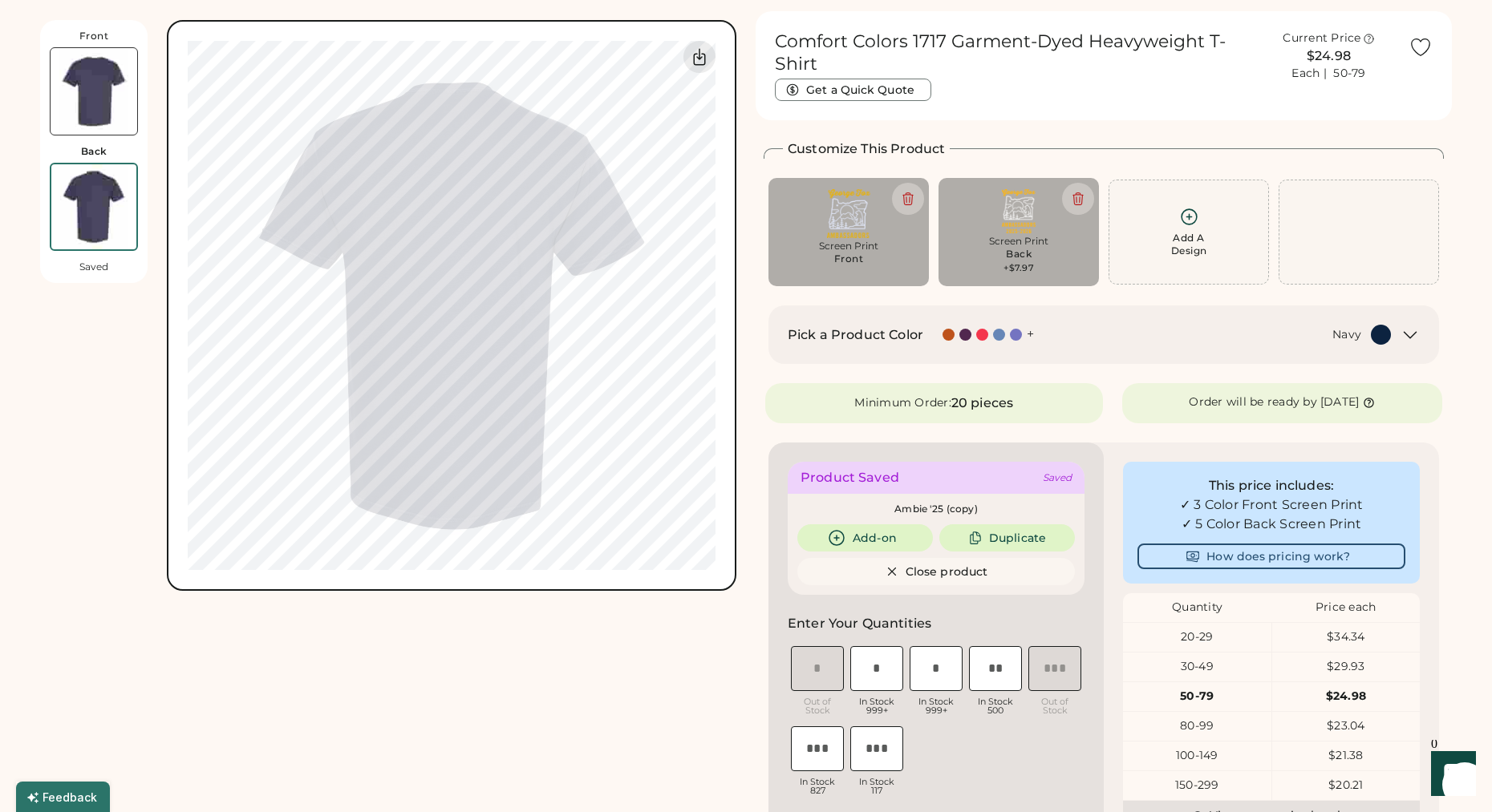
click at [106, 154] on div "Back" at bounding box center [94, 151] width 27 height 13
click at [115, 87] on img at bounding box center [94, 91] width 87 height 87
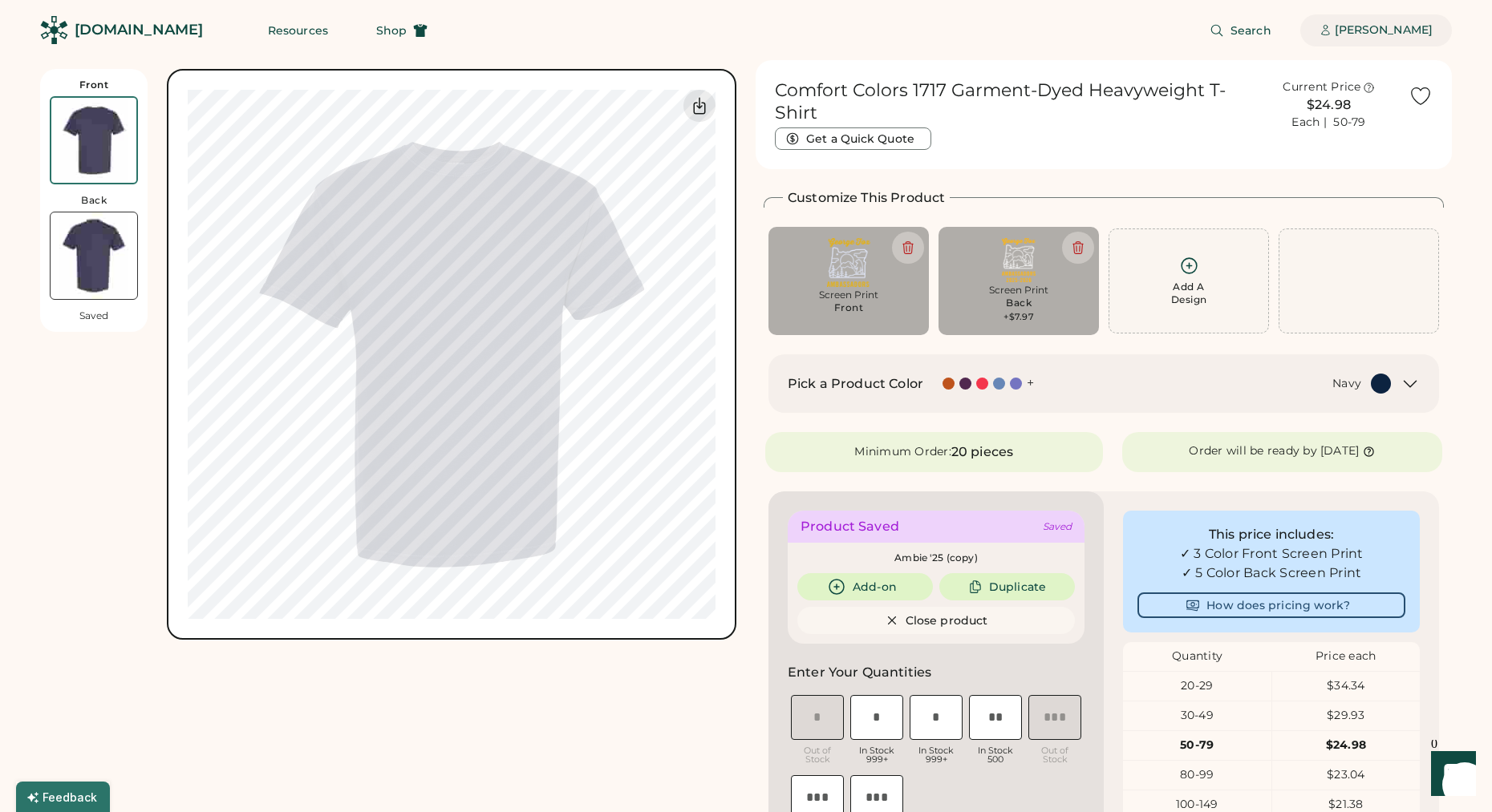
click at [1392, 29] on div "[PERSON_NAME]" at bounding box center [1384, 30] width 98 height 16
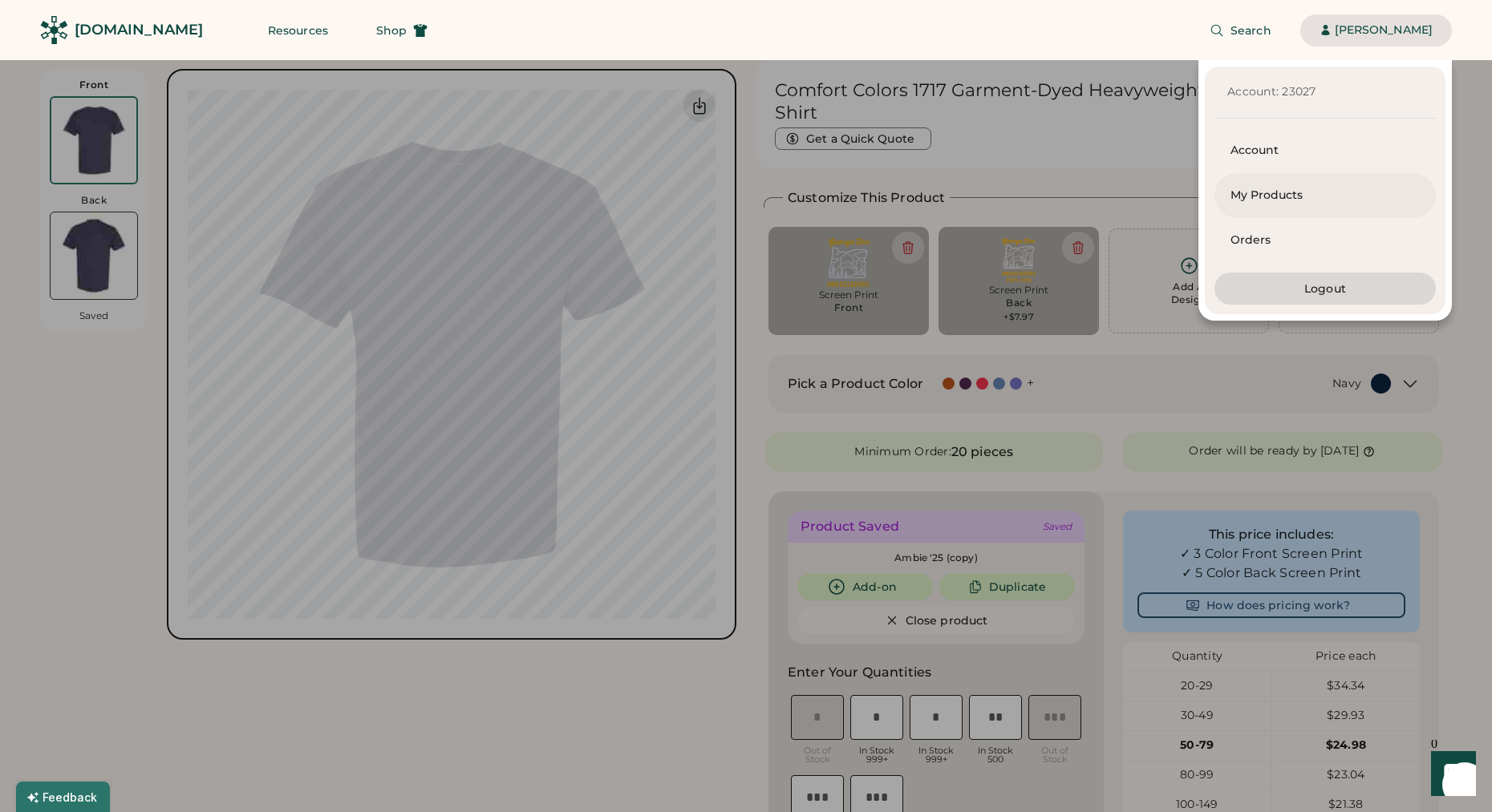
click at [1277, 196] on div "My Products" at bounding box center [1325, 195] width 189 height 16
